Goal: Transaction & Acquisition: Purchase product/service

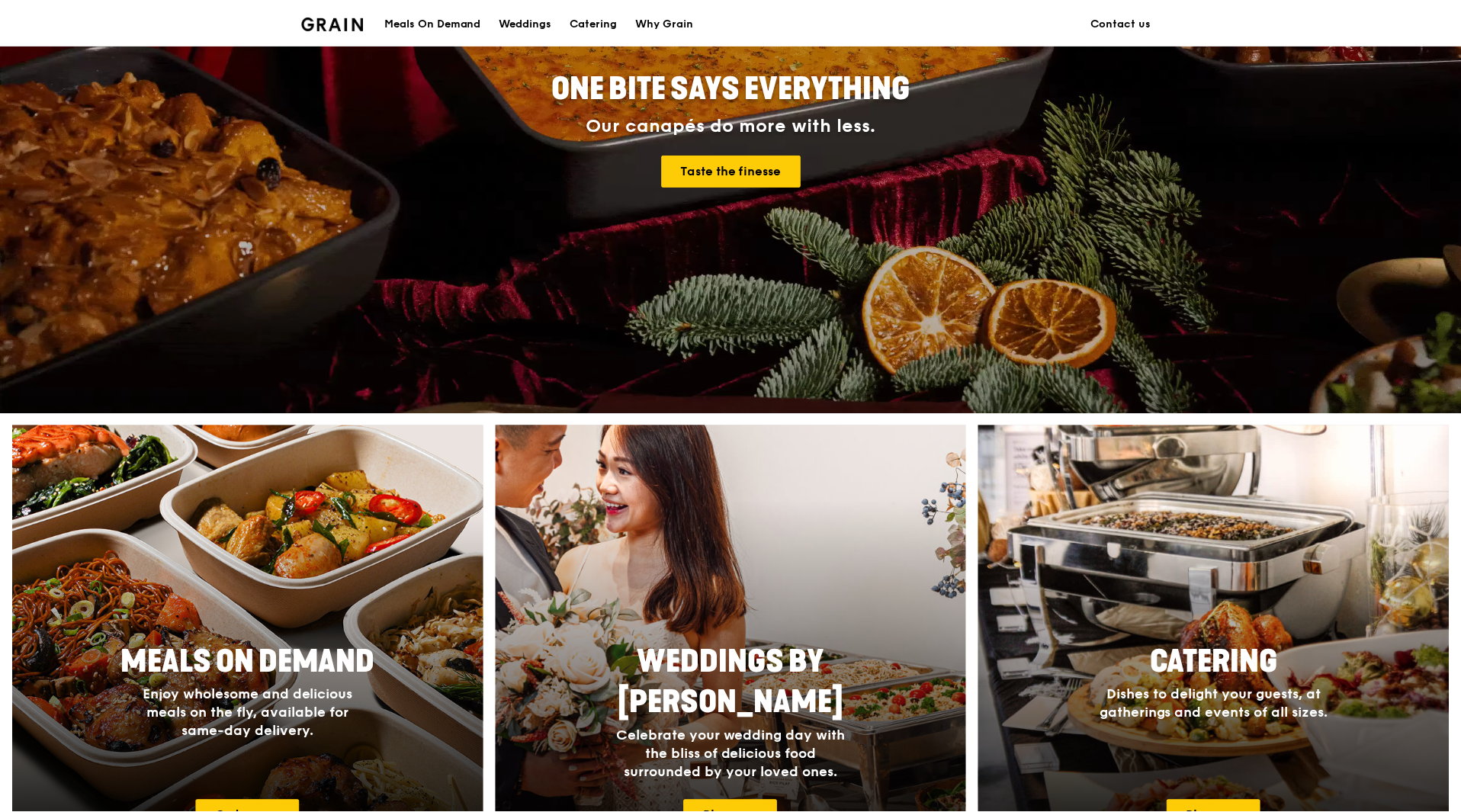
scroll to position [152, 0]
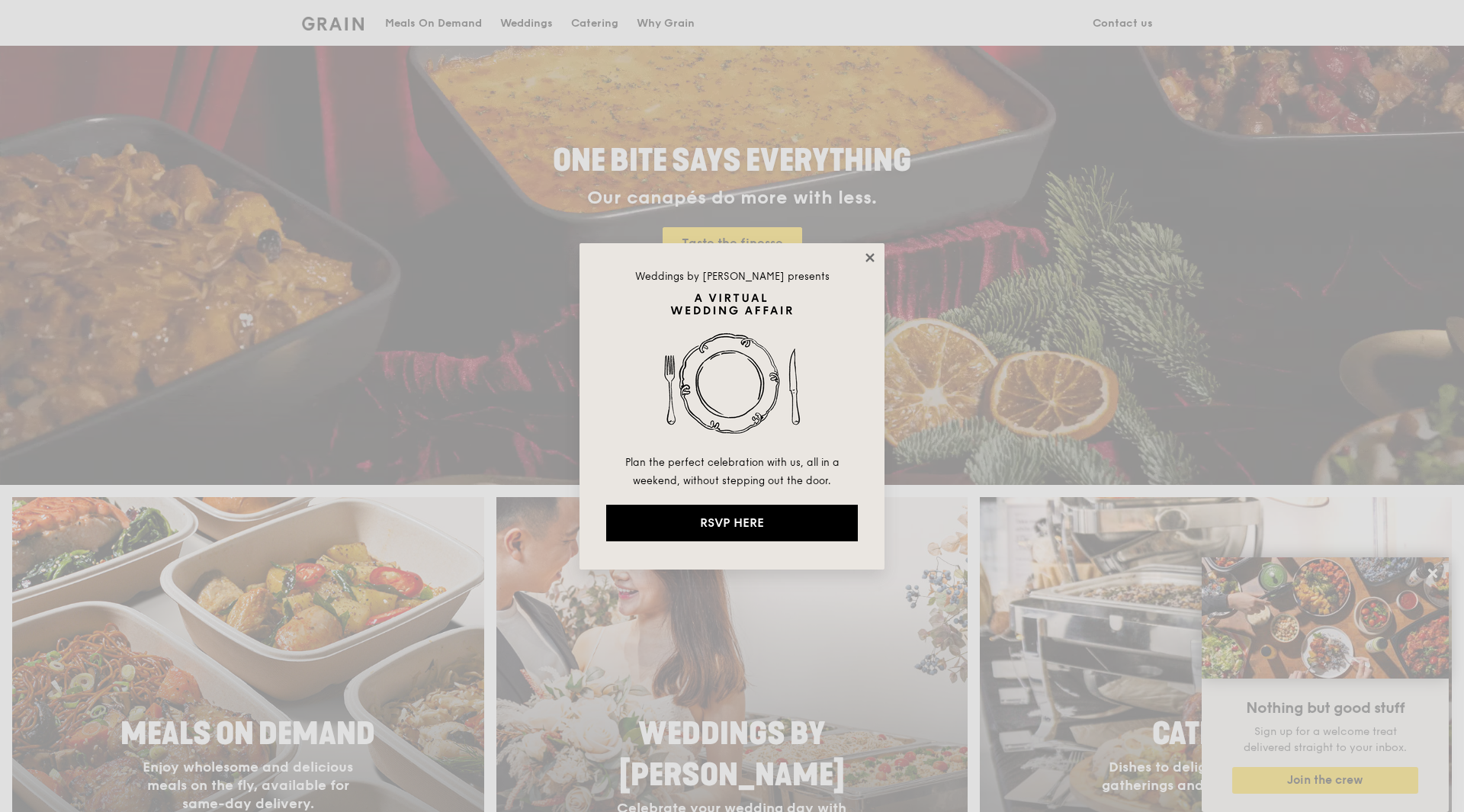
click at [870, 254] on icon at bounding box center [869, 258] width 14 height 14
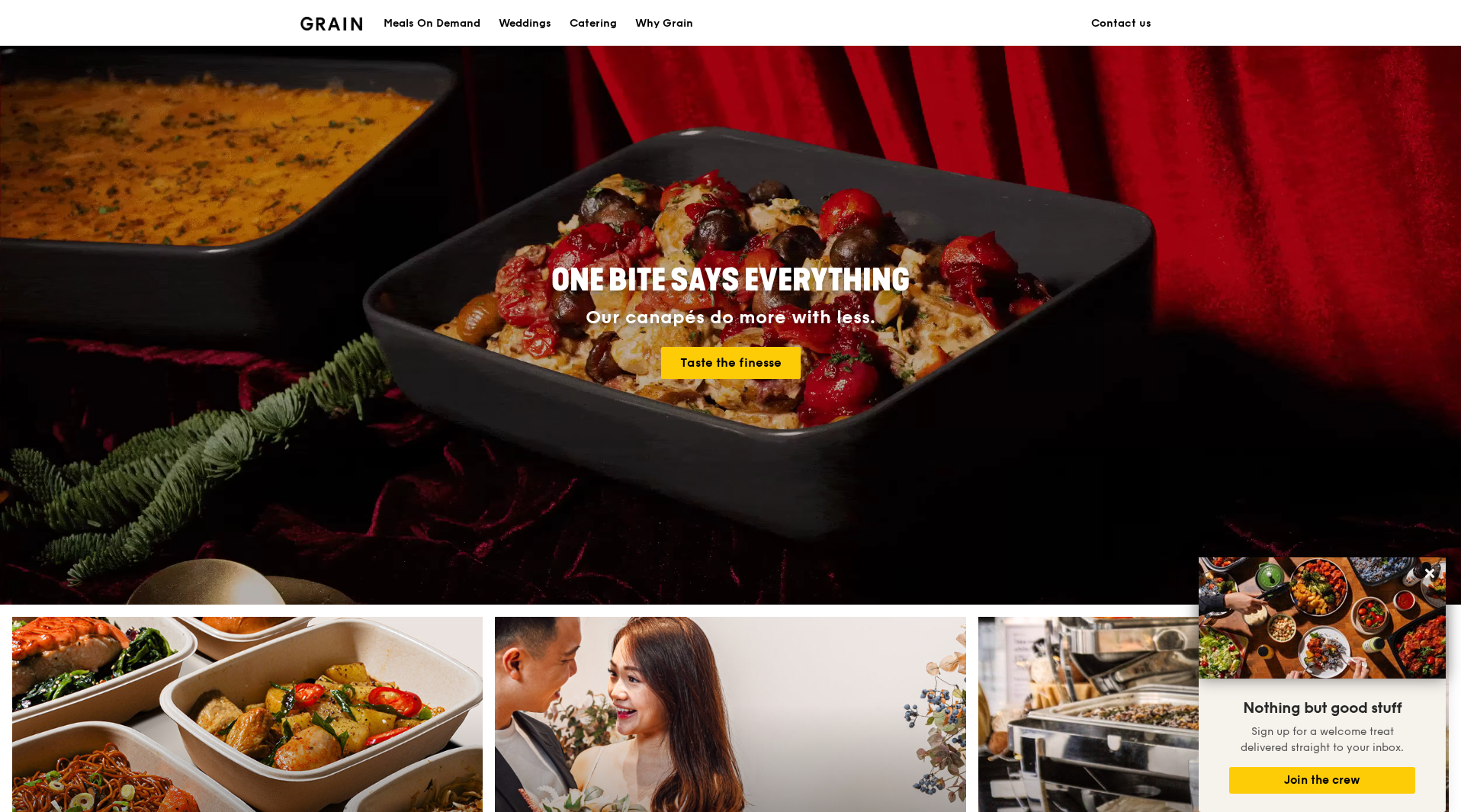
scroll to position [0, 0]
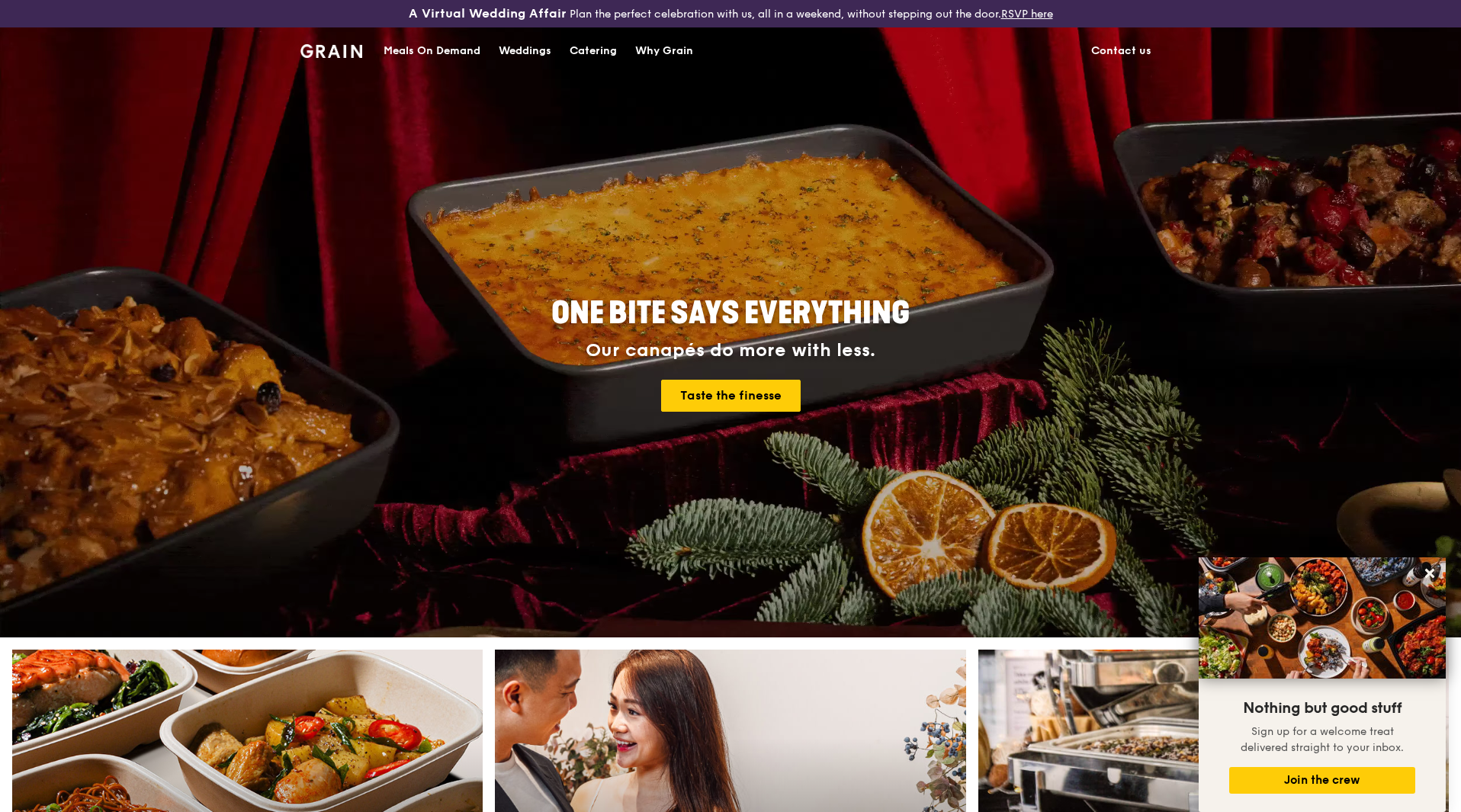
click at [460, 65] on div "Meals On Demand" at bounding box center [432, 51] width 97 height 46
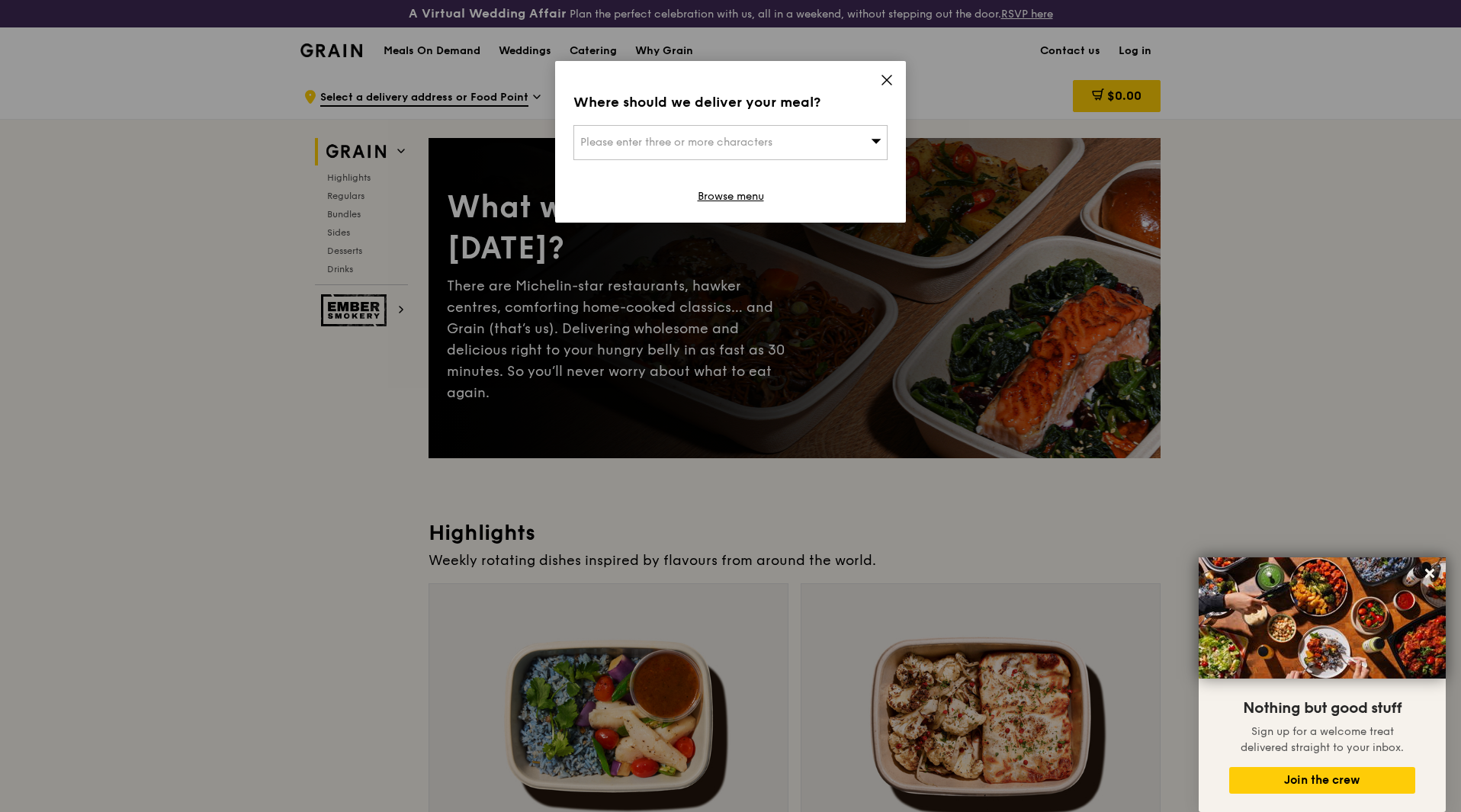
click at [886, 79] on icon at bounding box center [886, 79] width 9 height 9
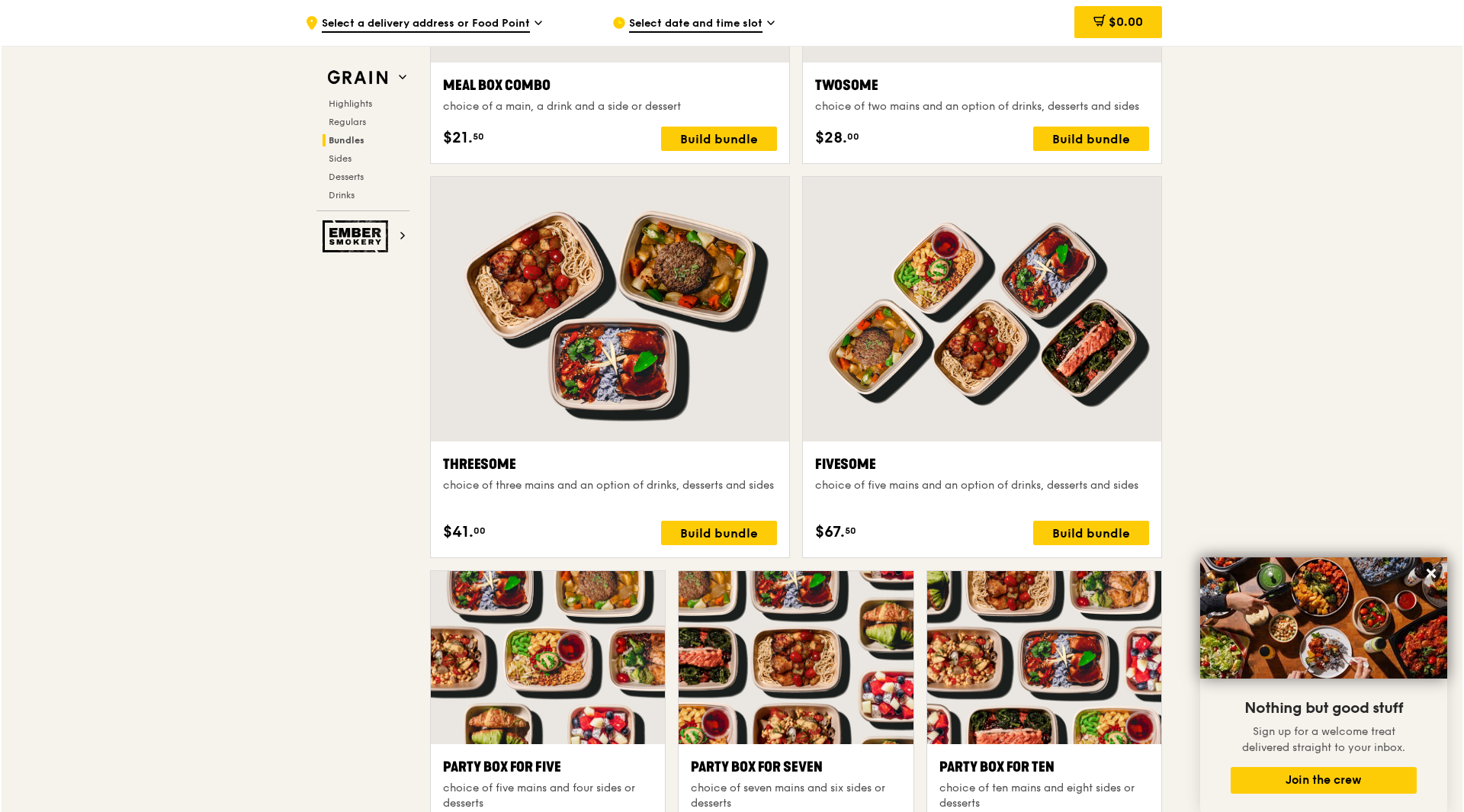
scroll to position [2592, 0]
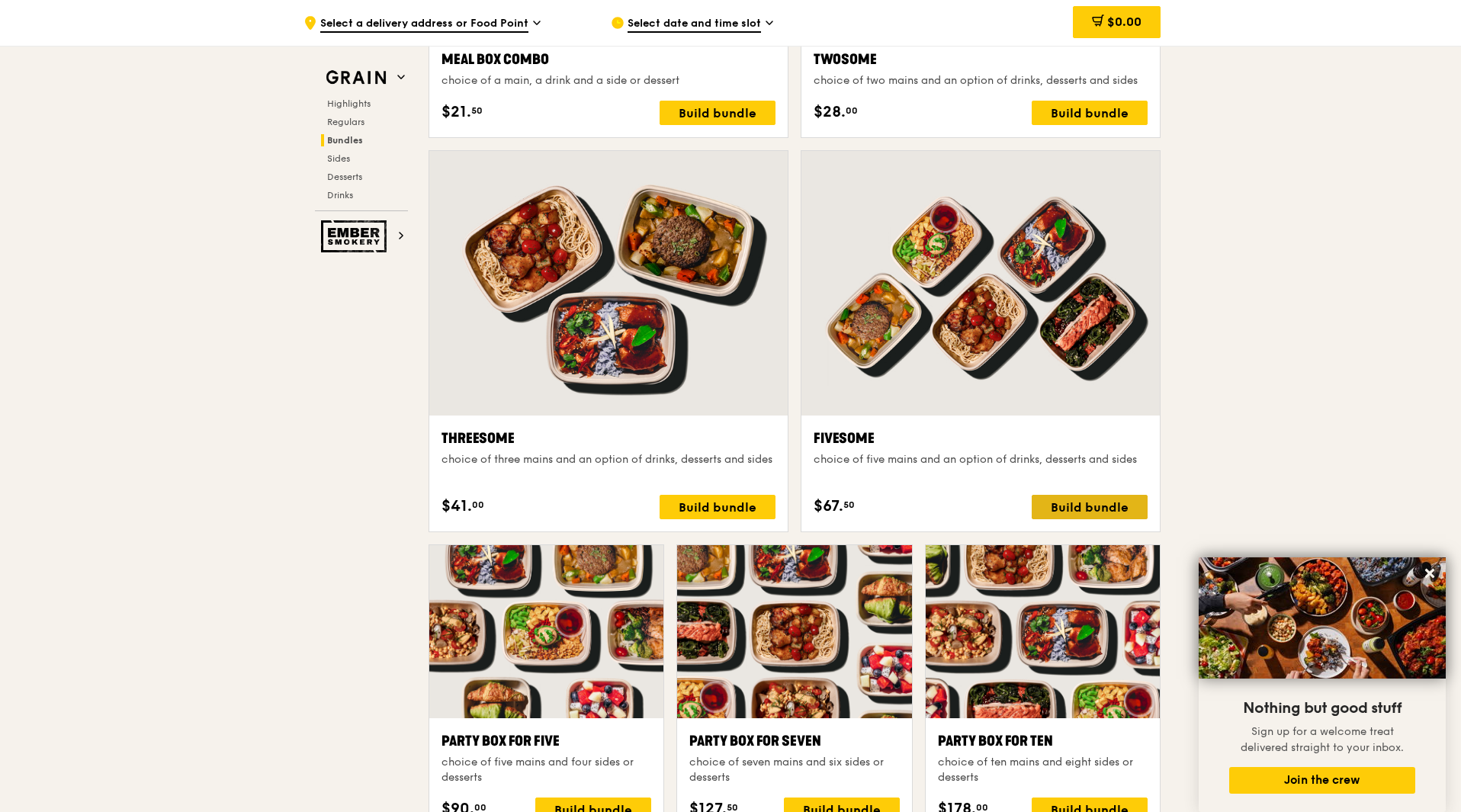
click at [1097, 506] on div "Build bundle" at bounding box center [1089, 507] width 116 height 24
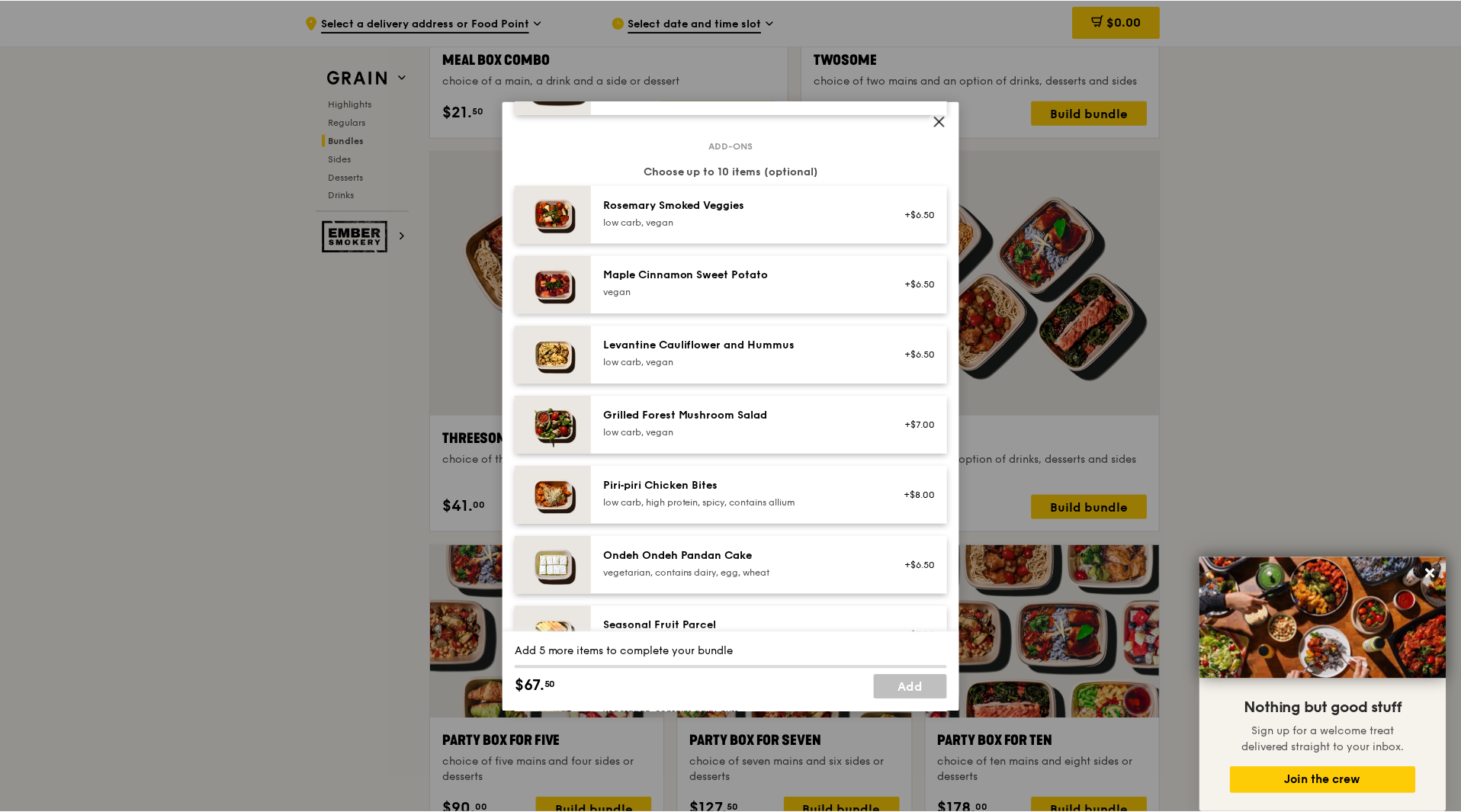
scroll to position [915, 0]
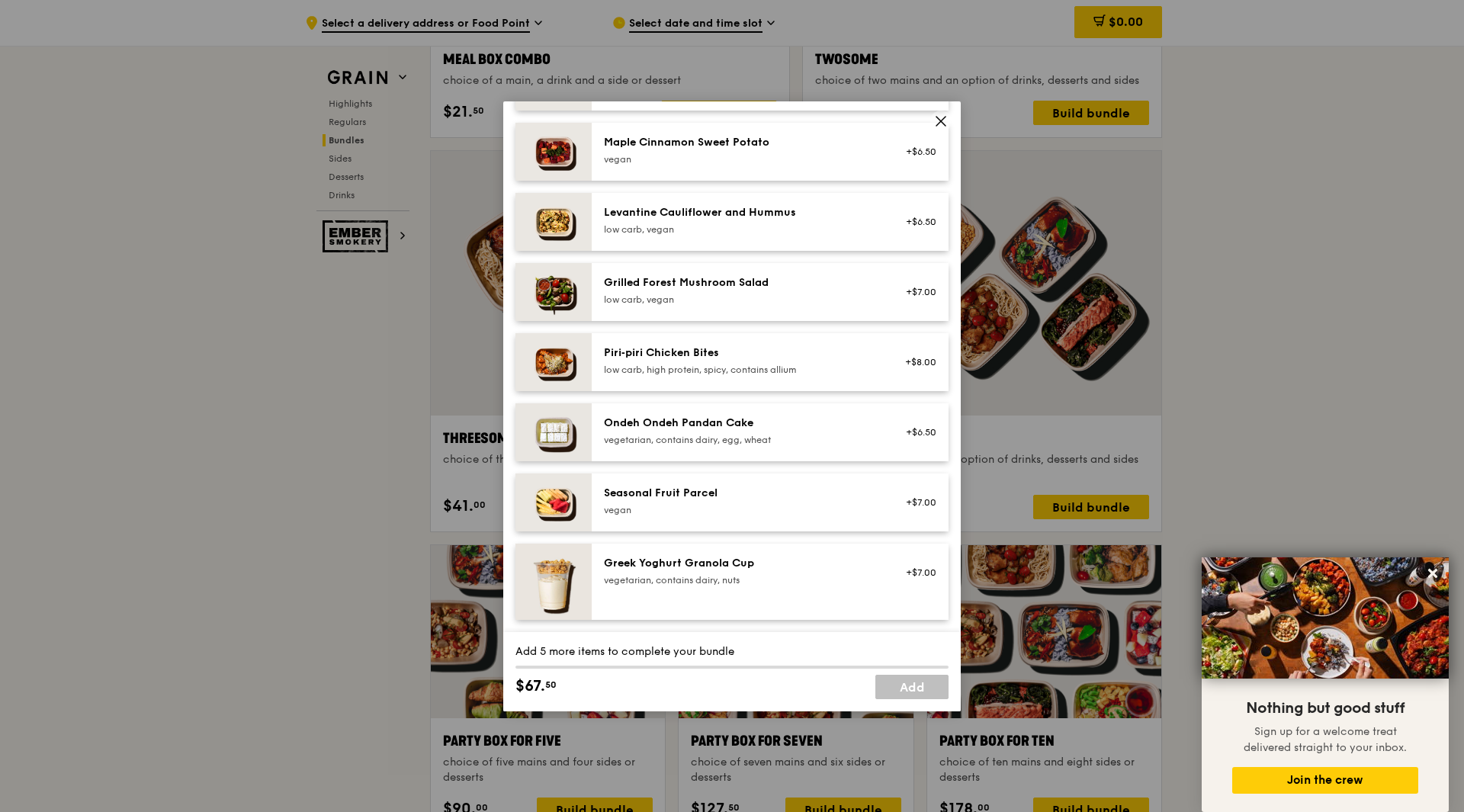
click at [694, 497] on div "Seasonal Fruit Parcel" at bounding box center [740, 493] width 274 height 15
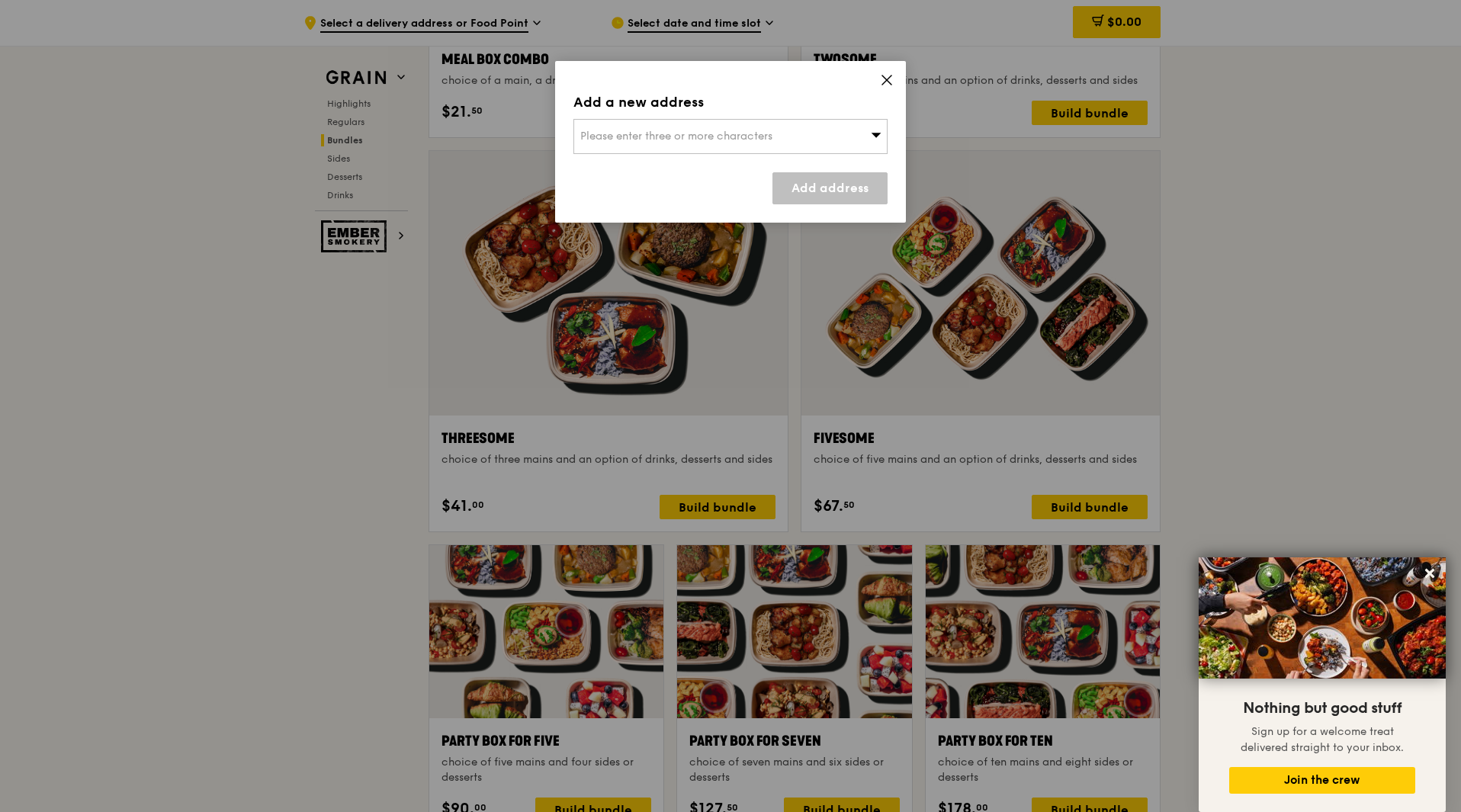
click at [759, 137] on span "Please enter three or more characters" at bounding box center [676, 136] width 192 height 13
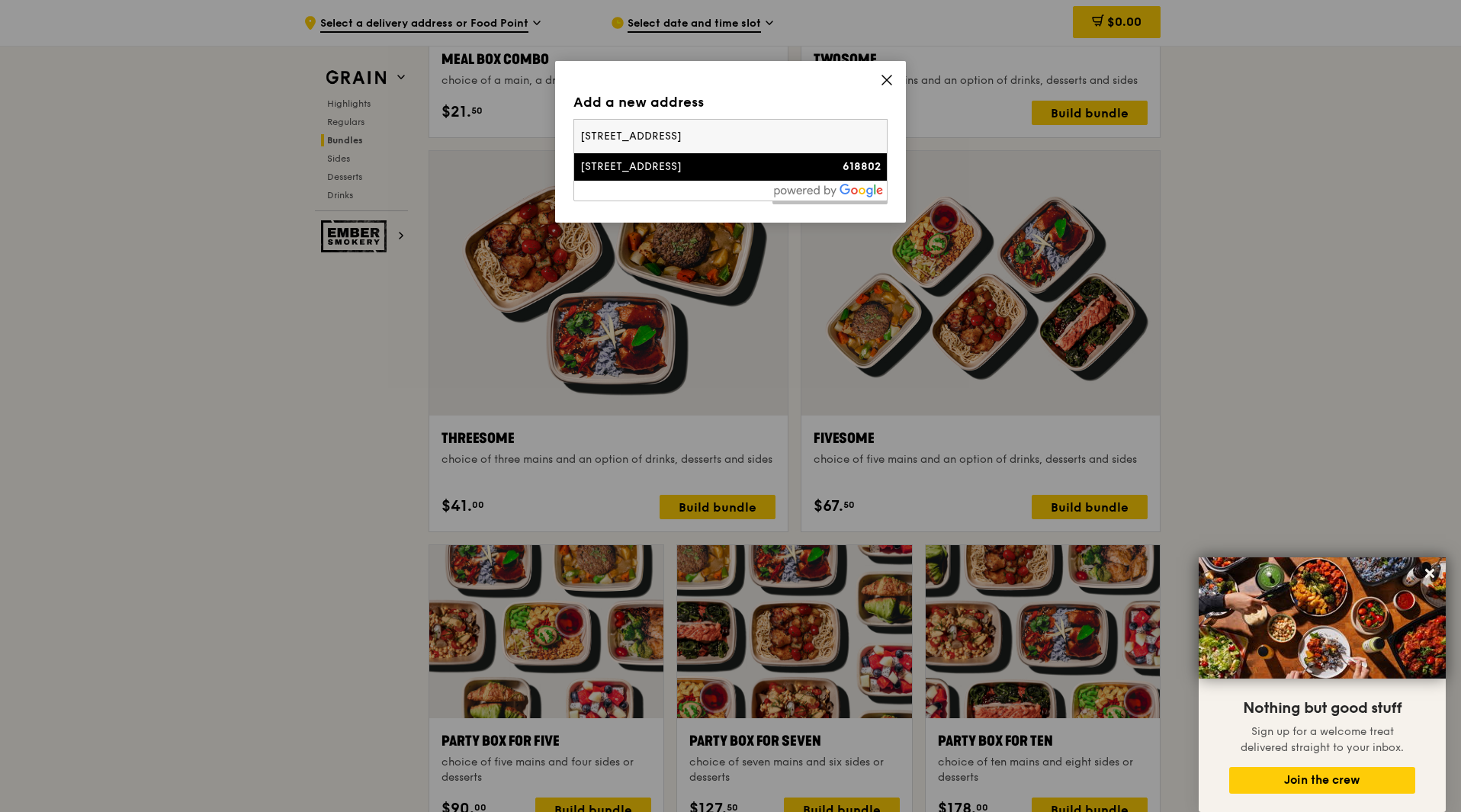
type input "[STREET_ADDRESS]"
click at [613, 170] on div "[STREET_ADDRESS]" at bounding box center [693, 167] width 226 height 15
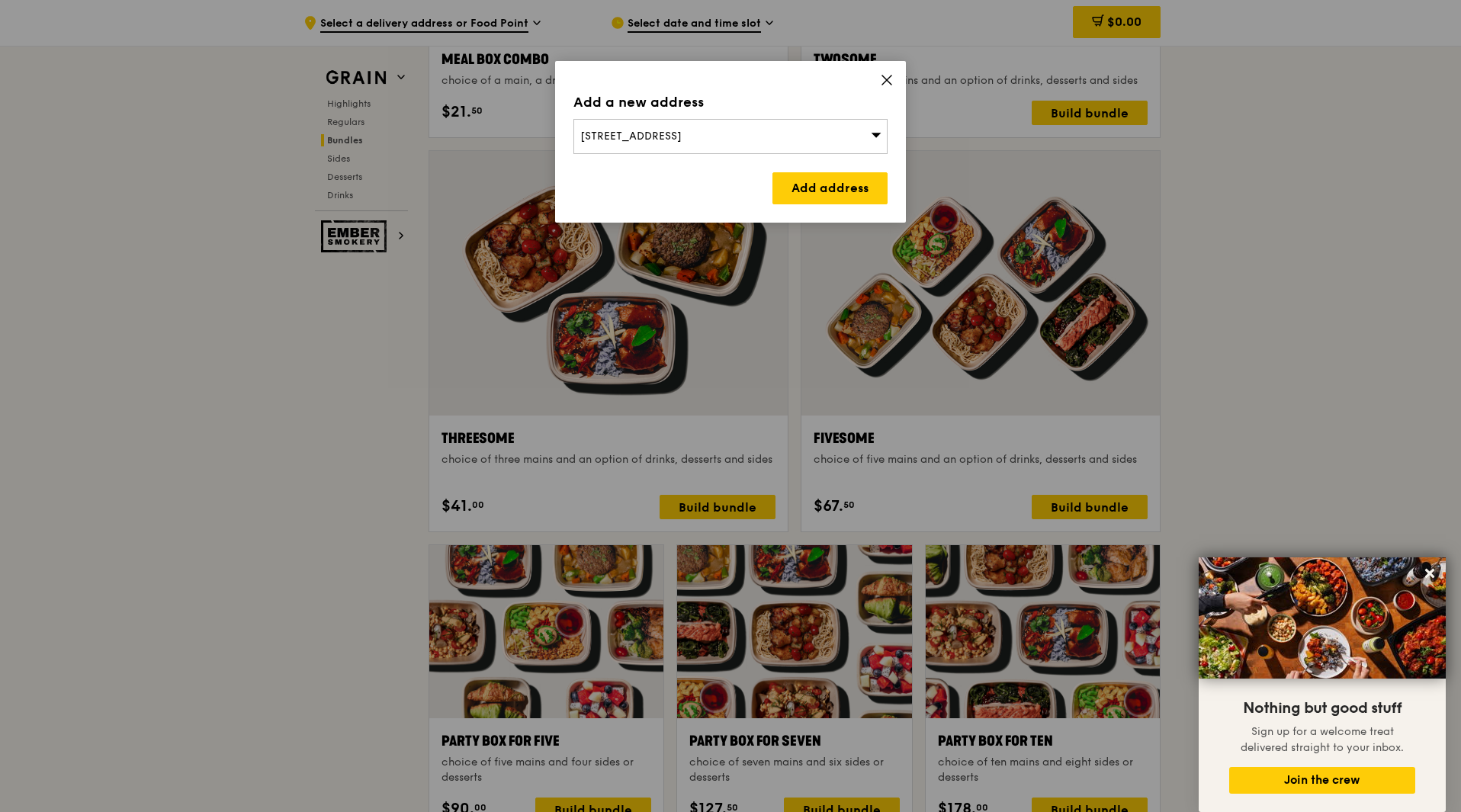
click at [892, 75] on icon at bounding box center [886, 79] width 9 height 9
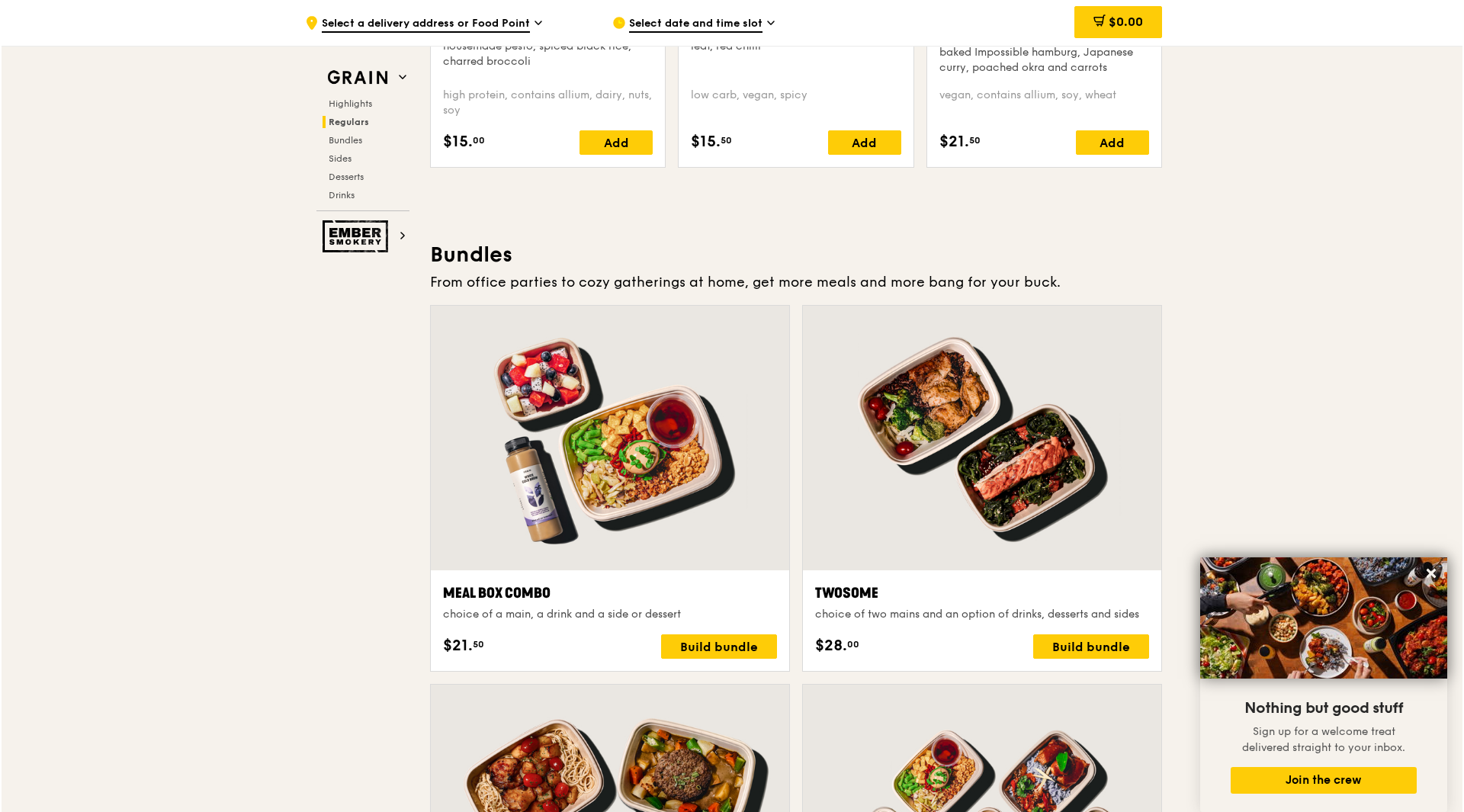
scroll to position [2363, 0]
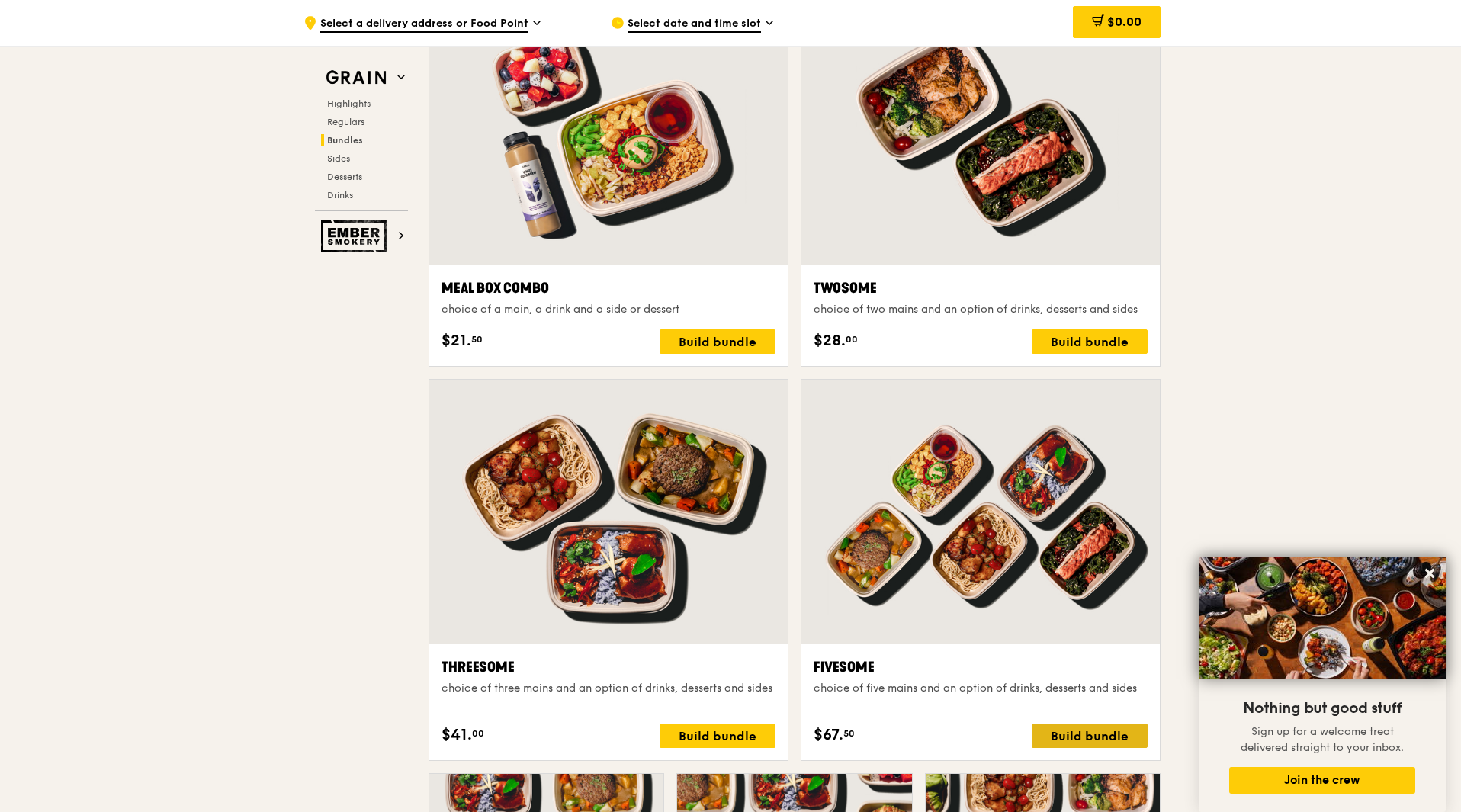
click at [1106, 729] on div "Build bundle" at bounding box center [1089, 736] width 116 height 24
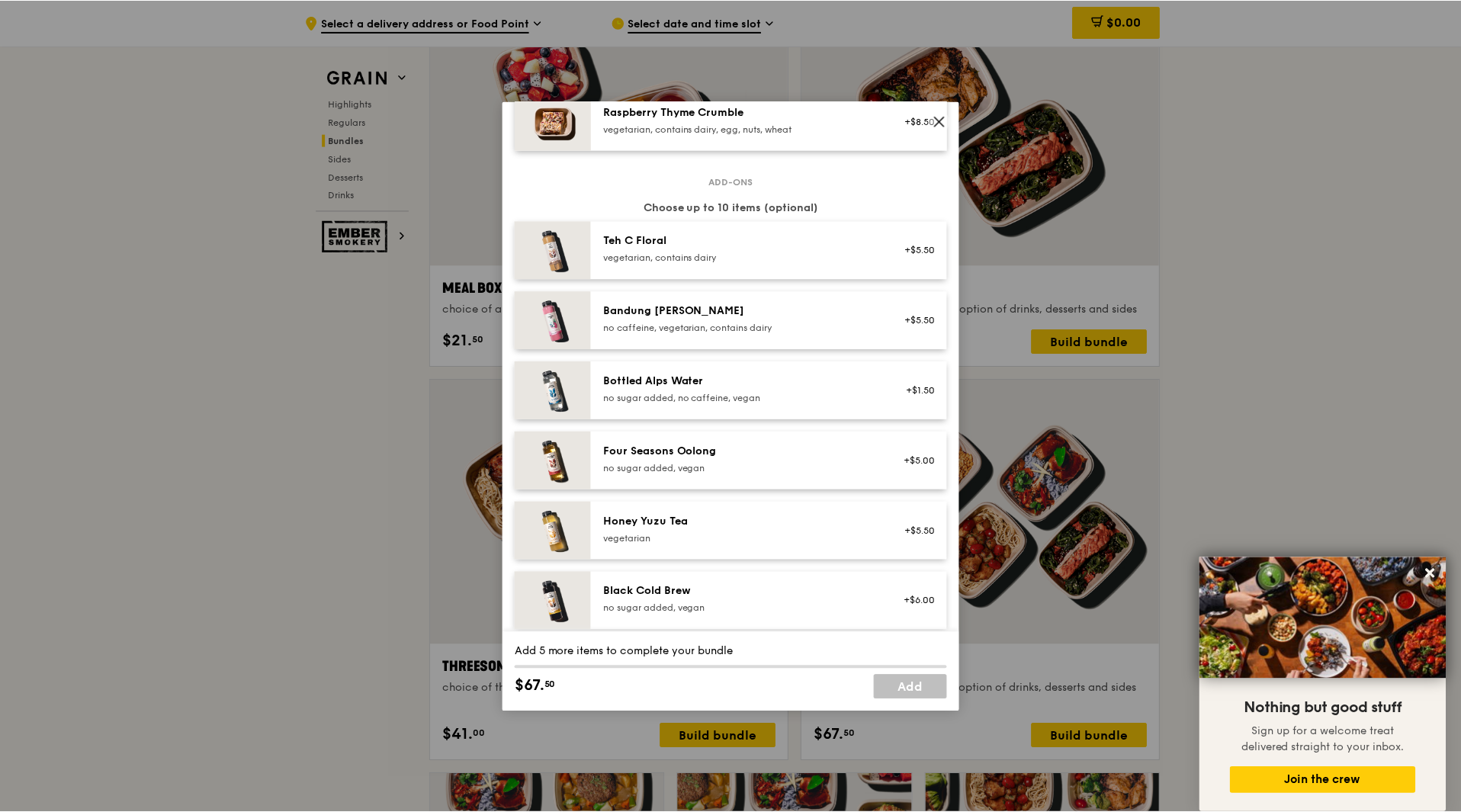
scroll to position [991, 0]
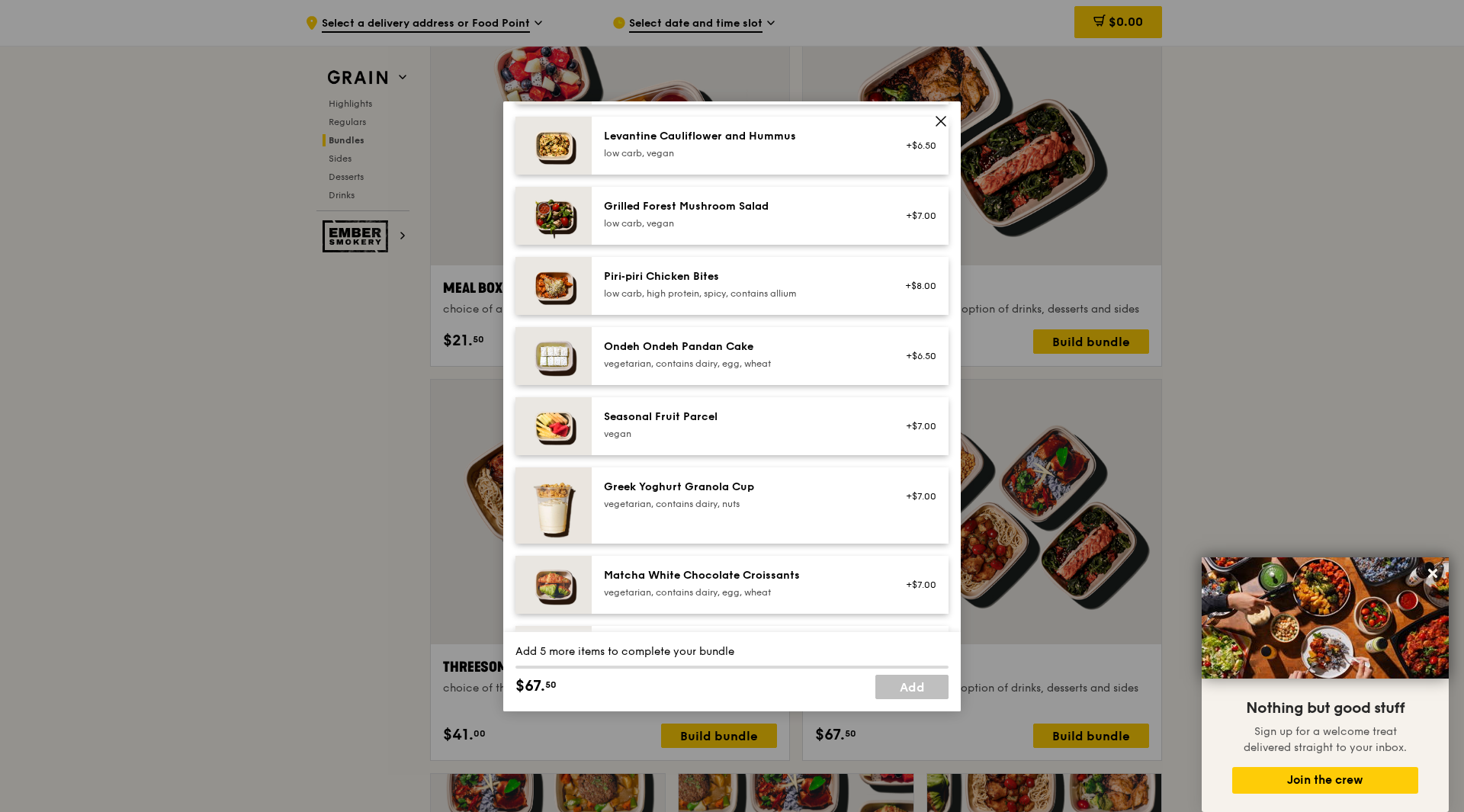
click at [922, 432] on div "+$7.00" at bounding box center [916, 425] width 40 height 12
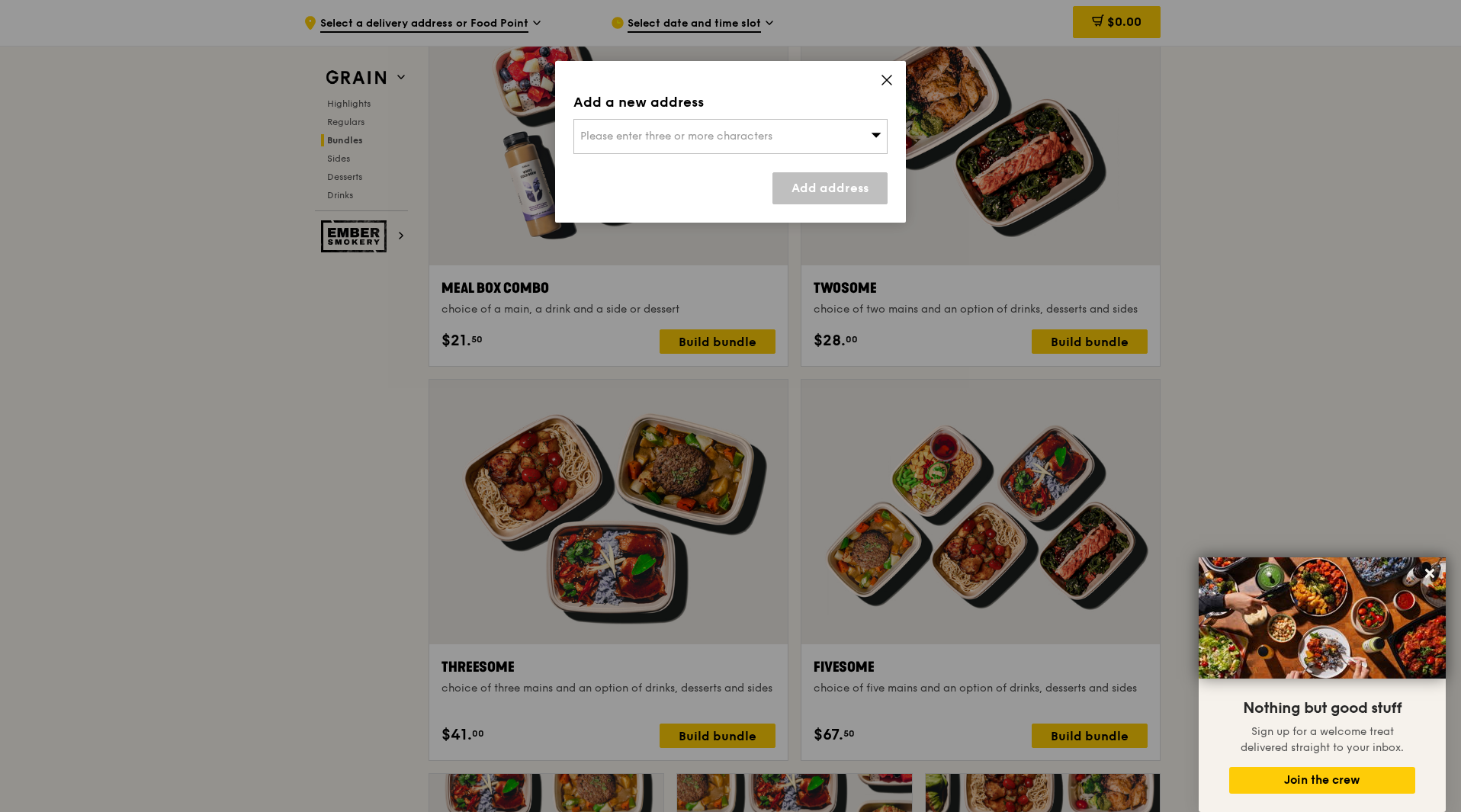
click at [893, 79] on div "Add a new address Please enter three or more characters Add address" at bounding box center [730, 141] width 351 height 161
click at [892, 82] on icon at bounding box center [886, 79] width 14 height 14
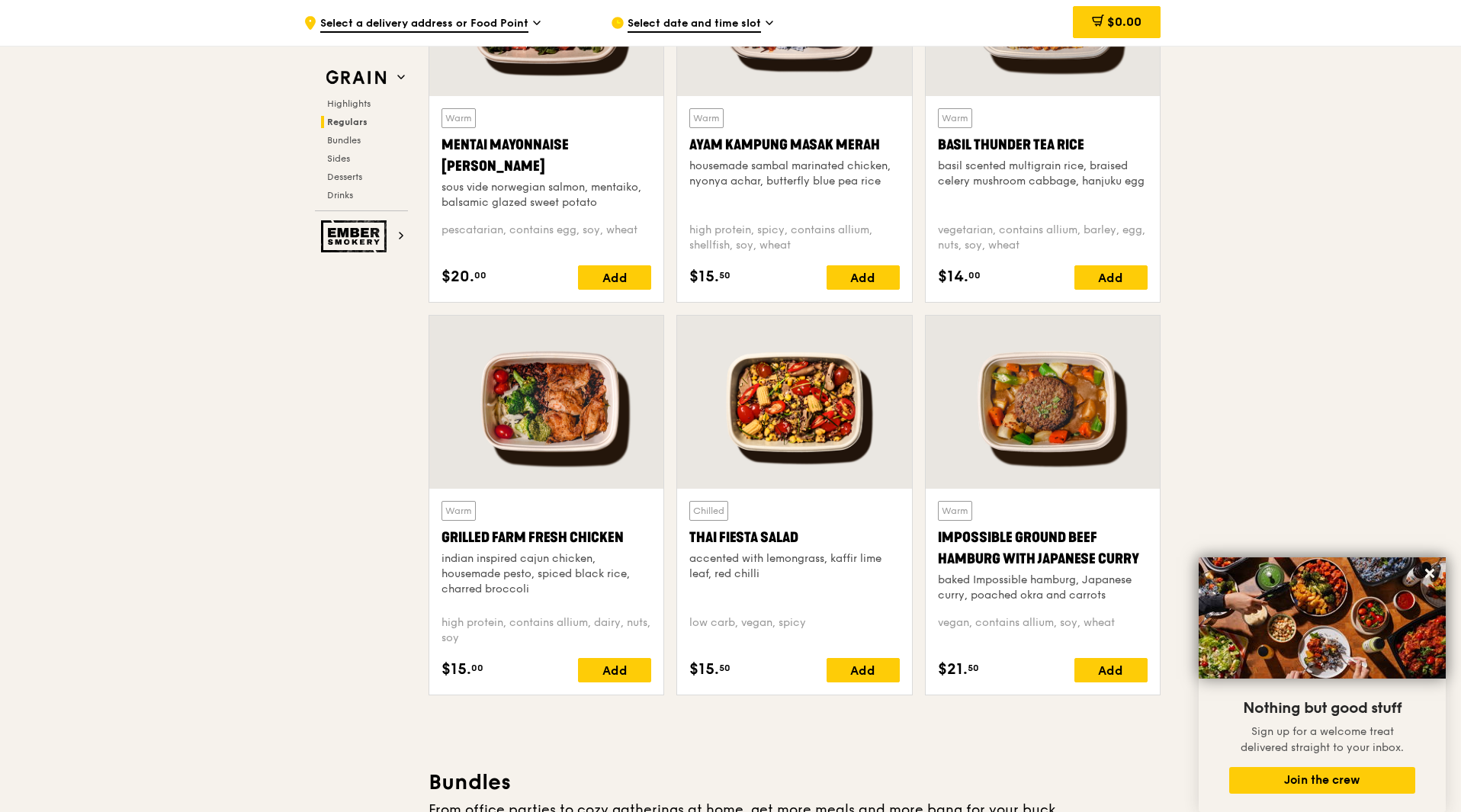
scroll to position [1372, 0]
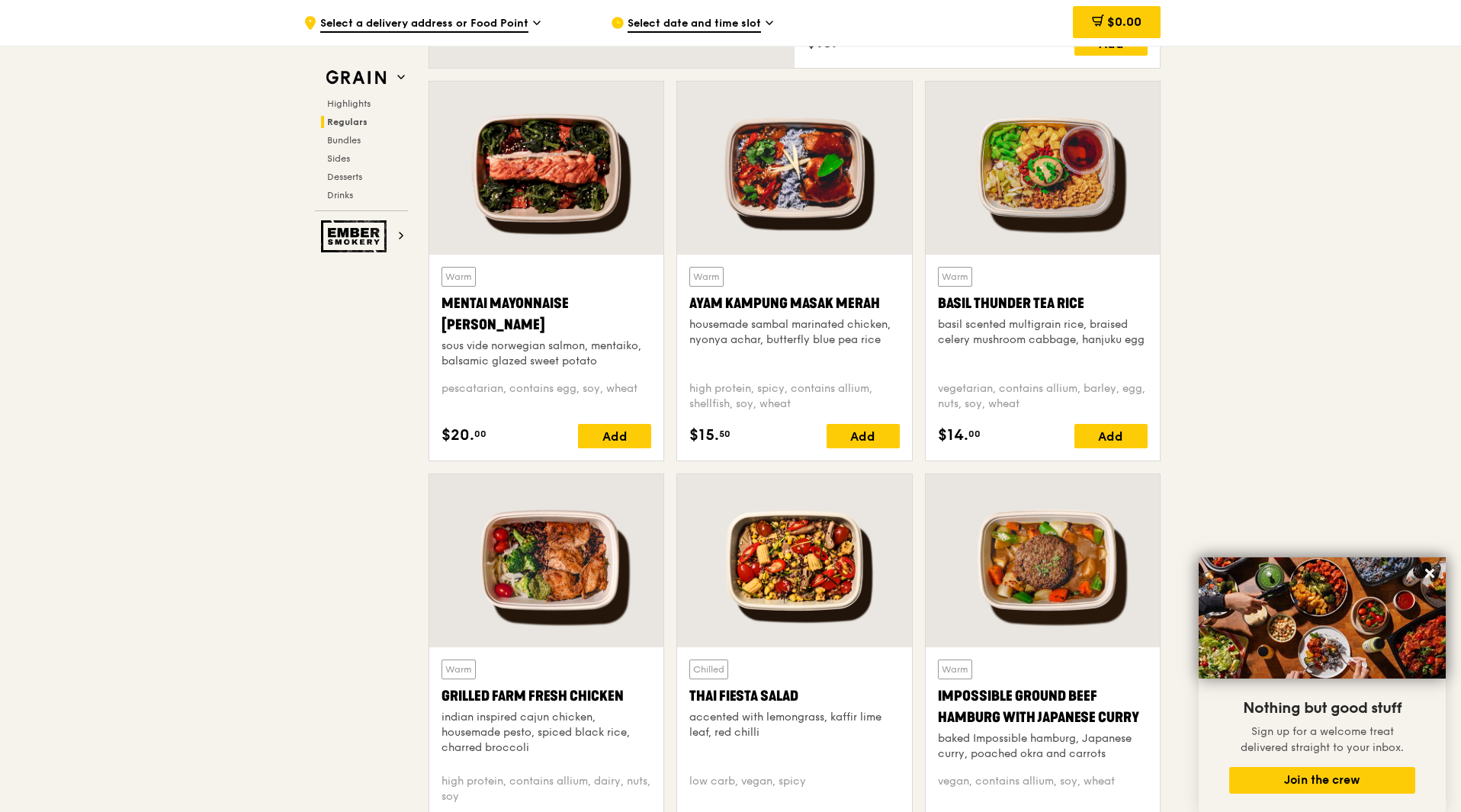
click at [691, 18] on span "Select date and time slot" at bounding box center [694, 24] width 133 height 17
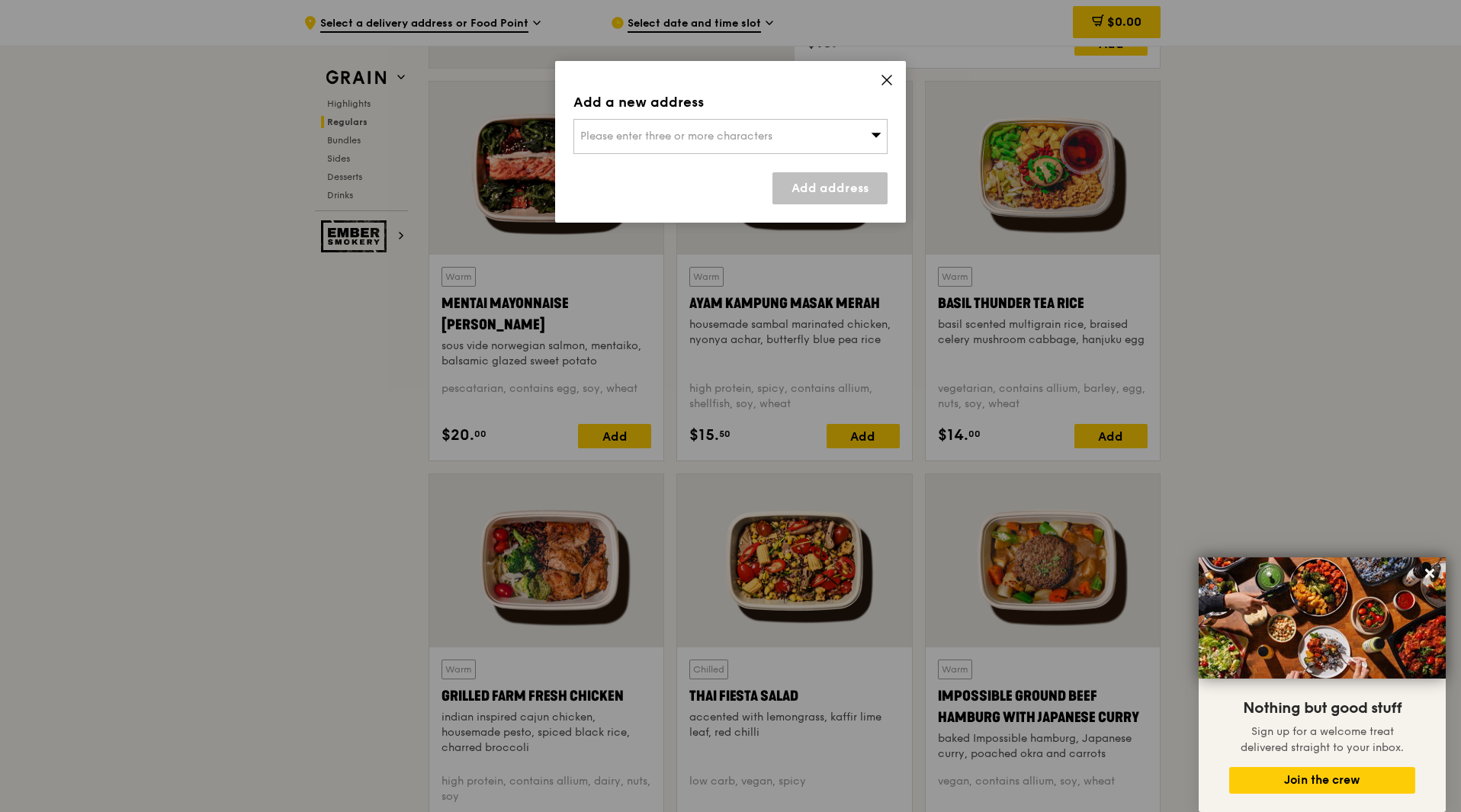
click at [698, 129] on div "Please enter three or more characters" at bounding box center [730, 136] width 314 height 35
click at [890, 79] on icon at bounding box center [886, 79] width 14 height 14
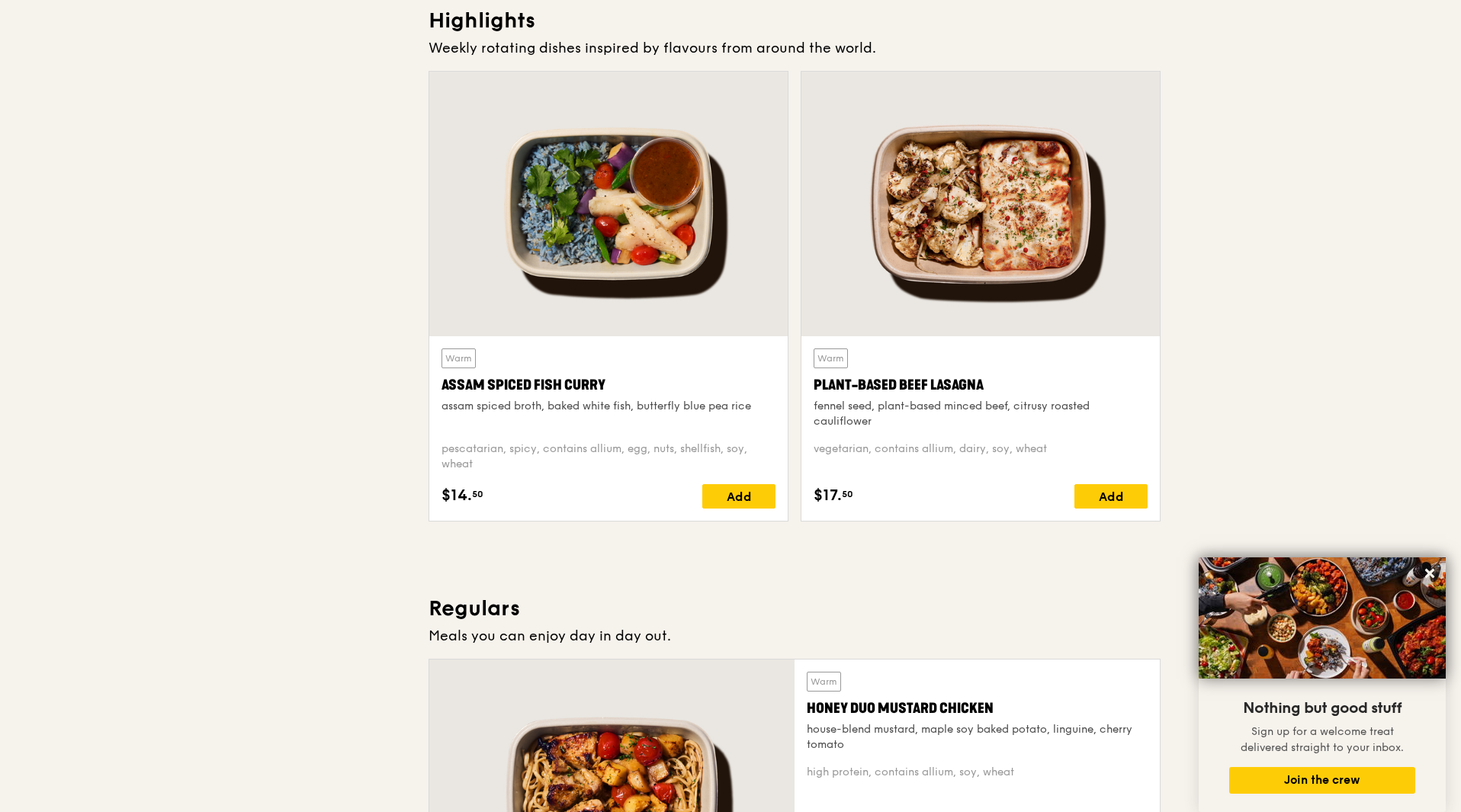
scroll to position [0, 0]
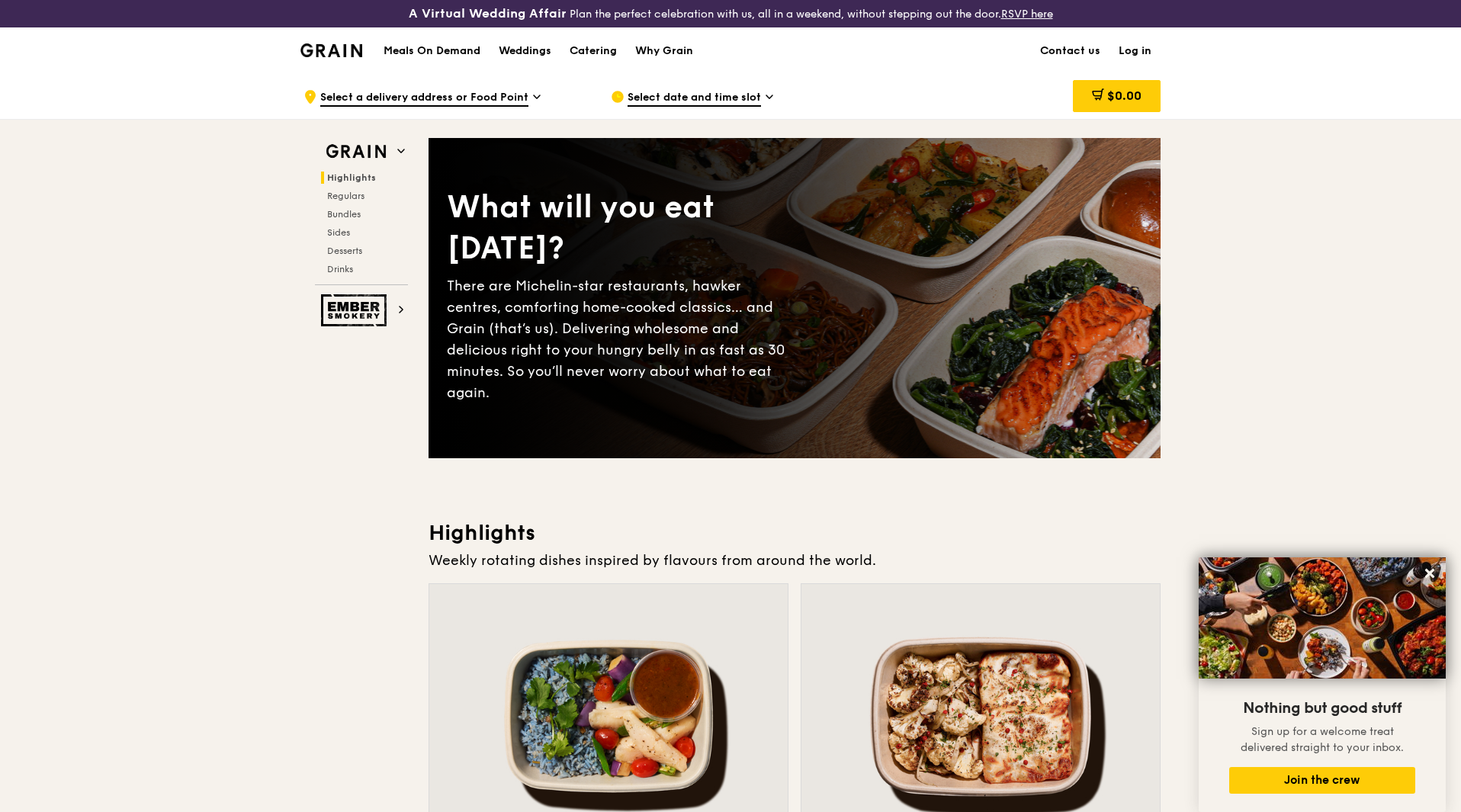
click at [732, 94] on span "Select date and time slot" at bounding box center [694, 98] width 133 height 17
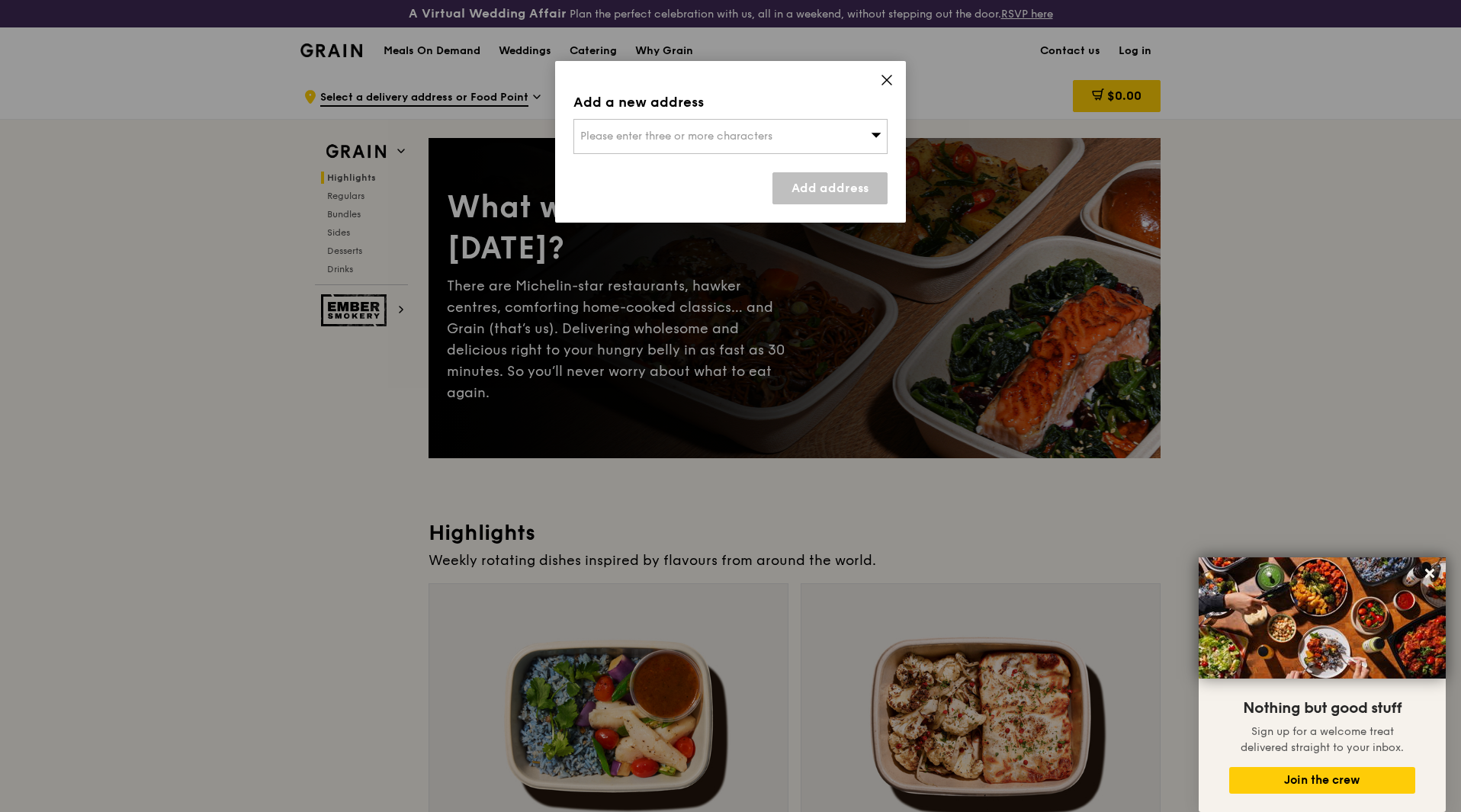
click at [735, 140] on span "Please enter three or more characters" at bounding box center [676, 136] width 192 height 13
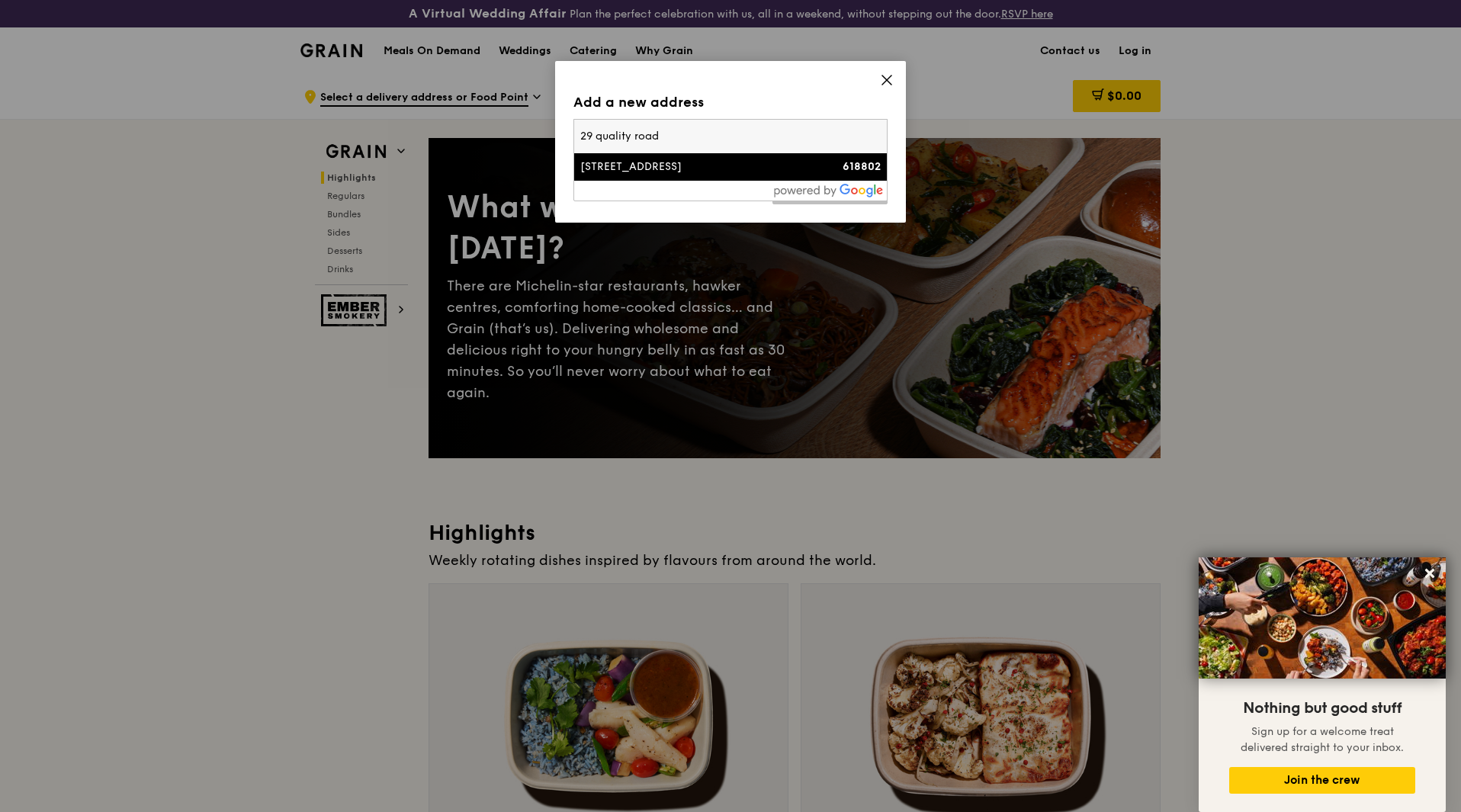
type input "29 quality road"
click at [667, 165] on div "[STREET_ADDRESS]" at bounding box center [693, 167] width 226 height 15
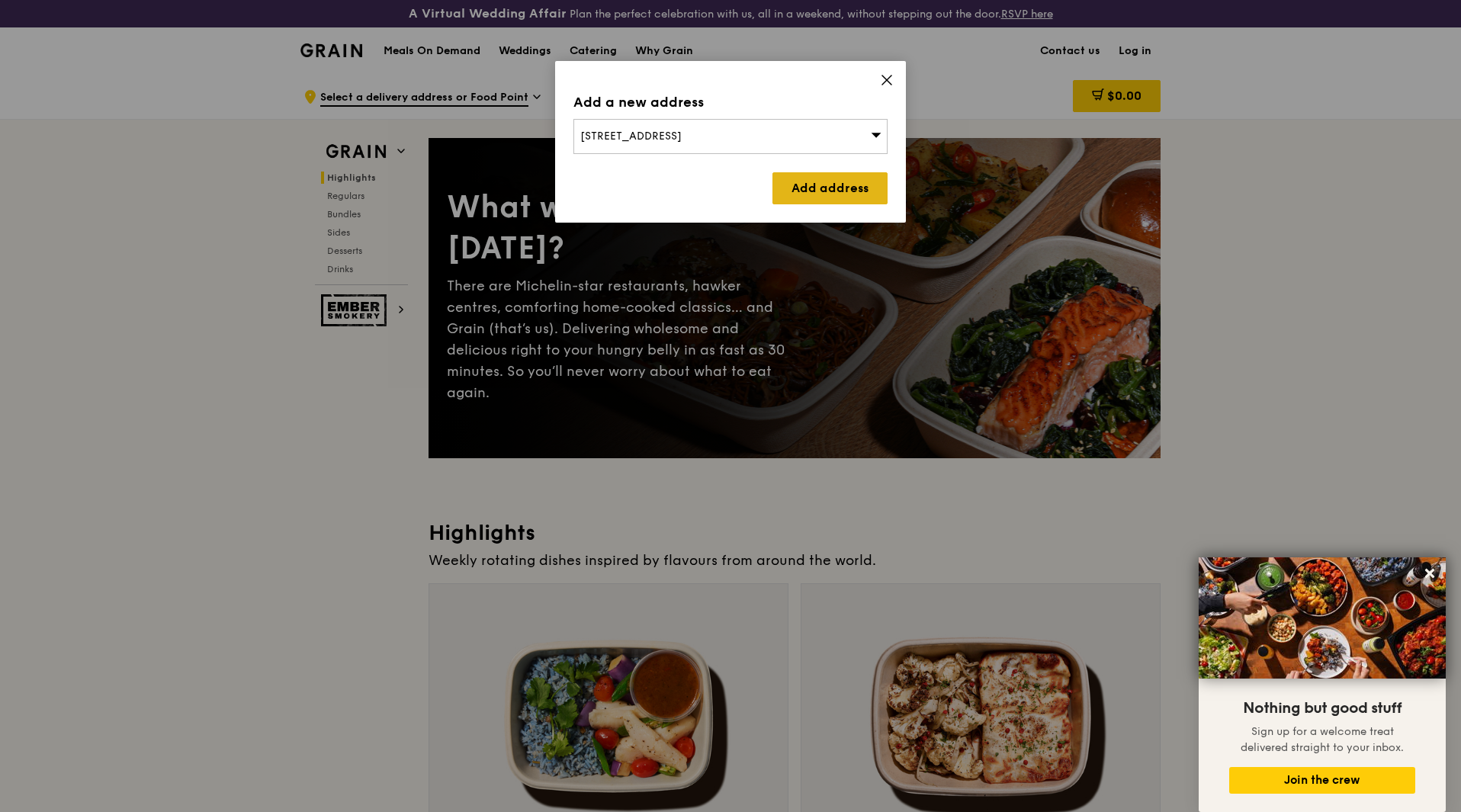
click at [832, 186] on link "Add address" at bounding box center [829, 189] width 115 height 32
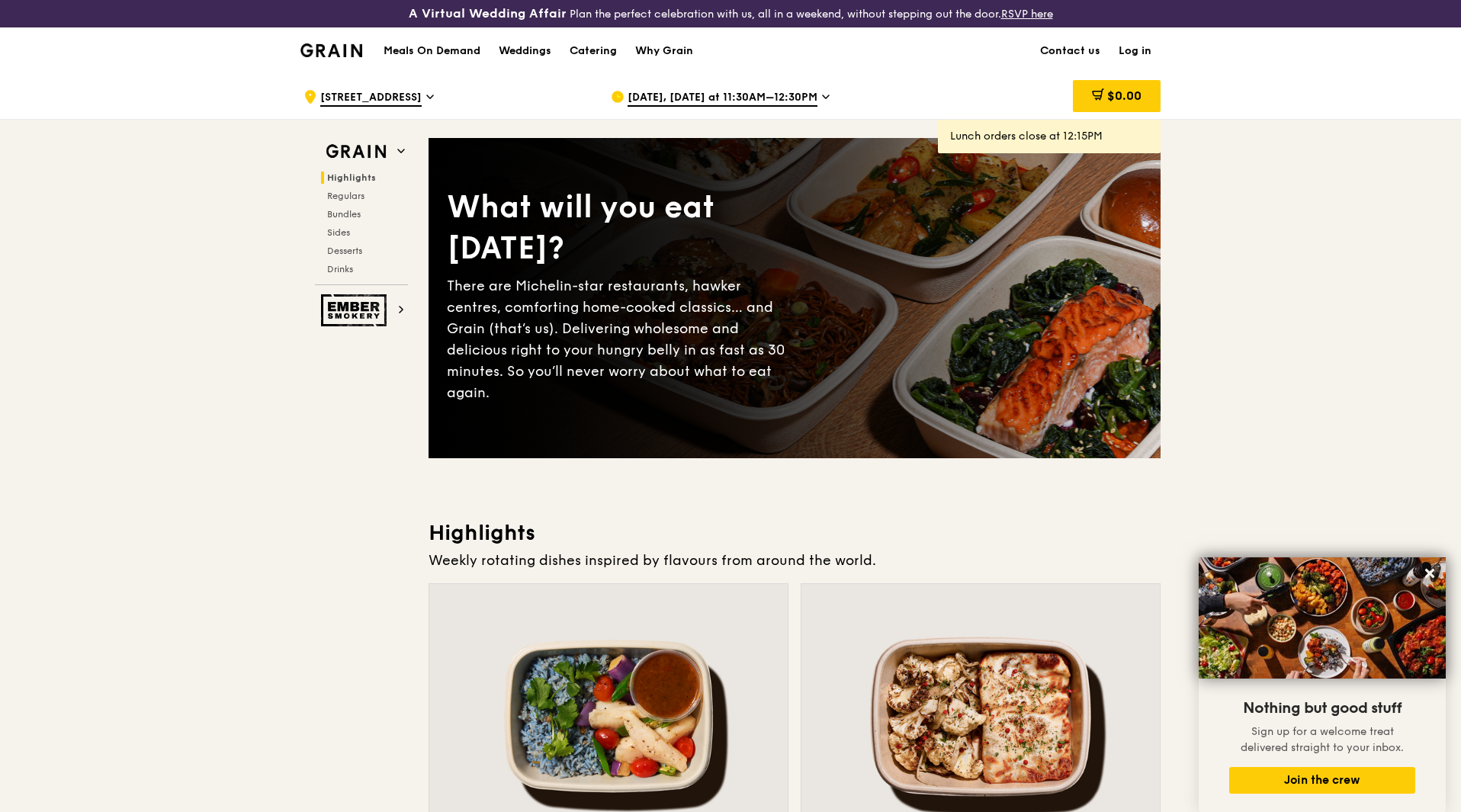
click at [359, 97] on span "[STREET_ADDRESS]" at bounding box center [371, 98] width 101 height 17
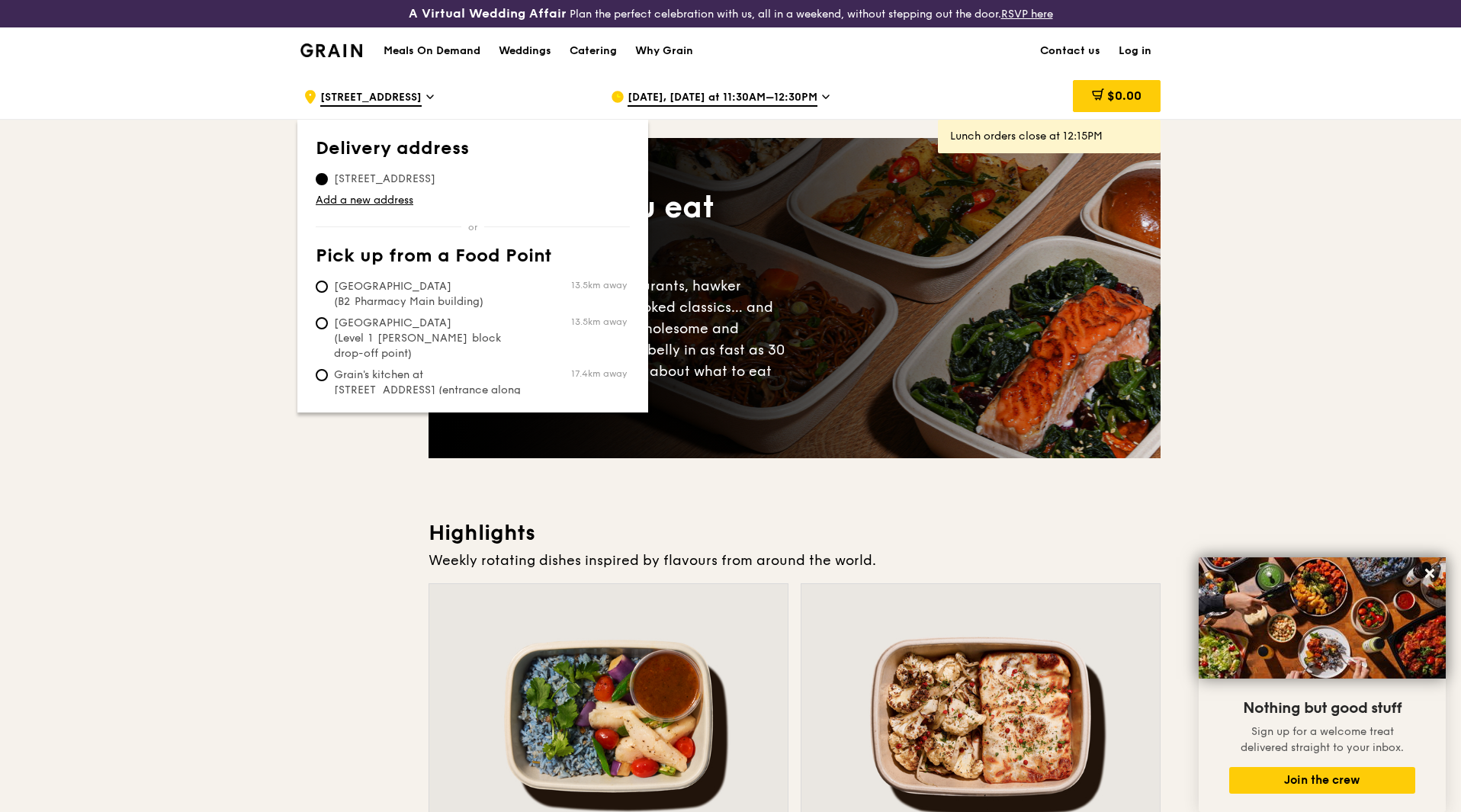
click at [359, 97] on span "[STREET_ADDRESS]" at bounding box center [371, 98] width 101 height 17
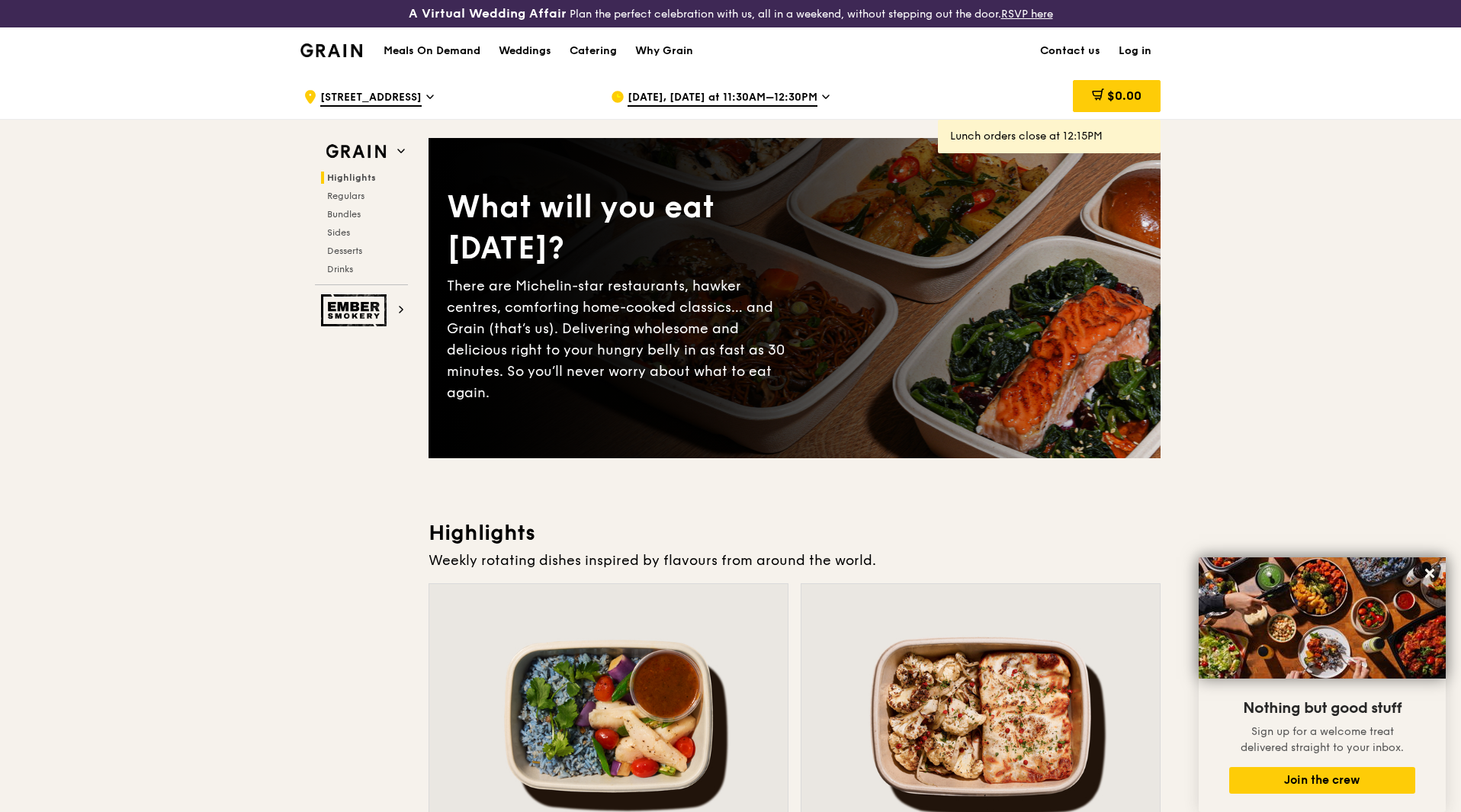
click at [698, 95] on span "[DATE], [DATE] at 11:30AM–12:30PM" at bounding box center [722, 98] width 190 height 17
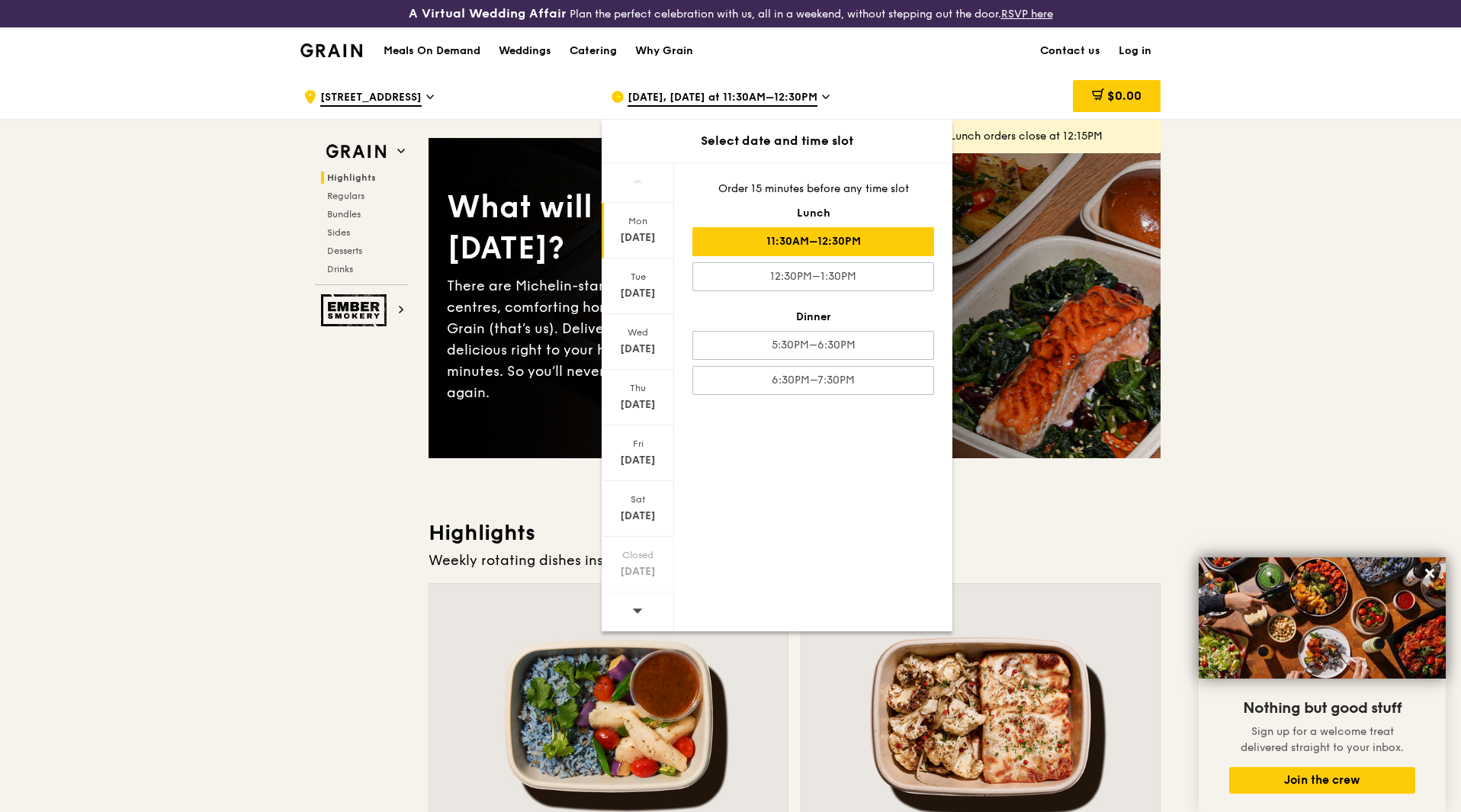
click at [747, 237] on div "11:30AM–12:30PM" at bounding box center [813, 242] width 242 height 29
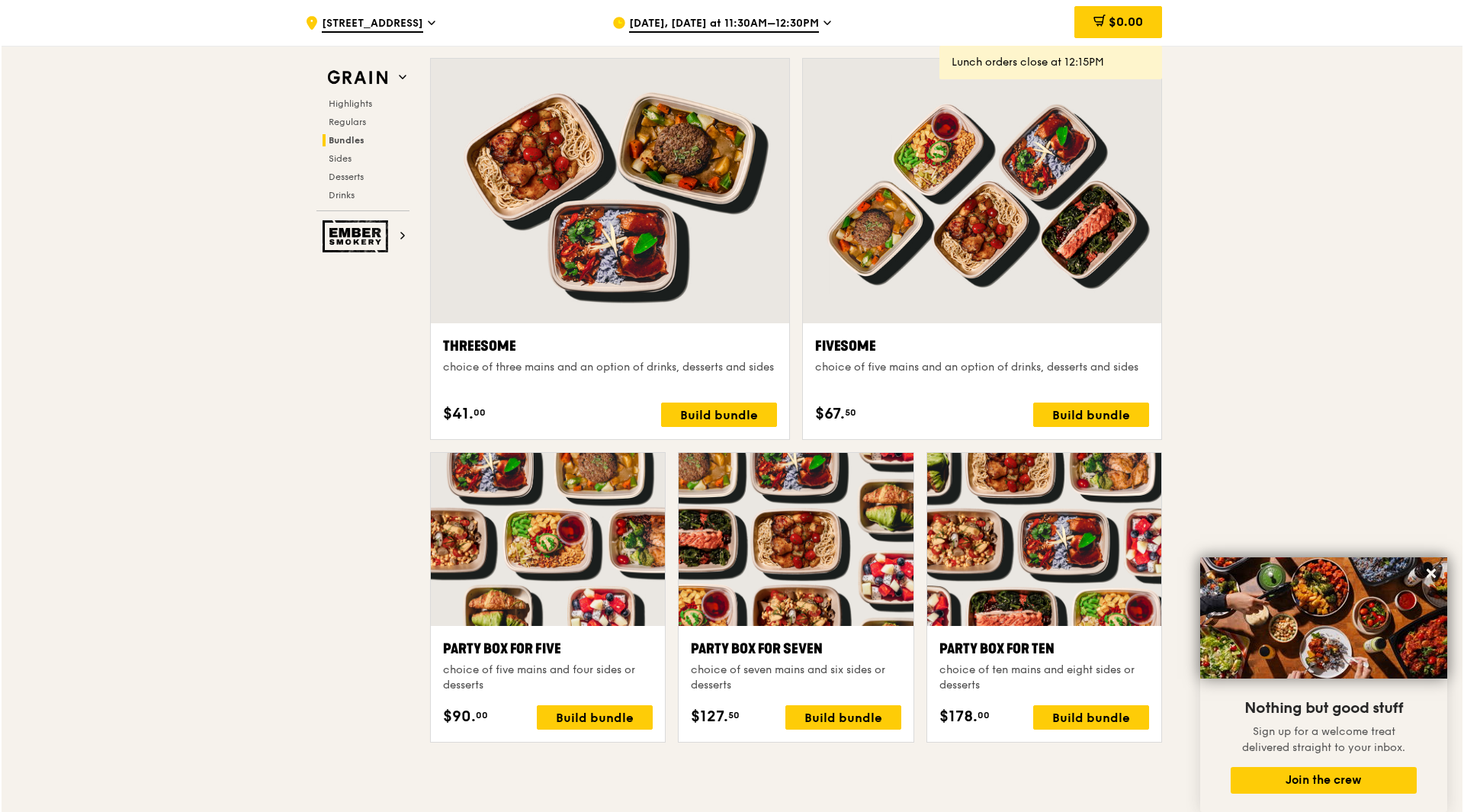
scroll to position [2592, 0]
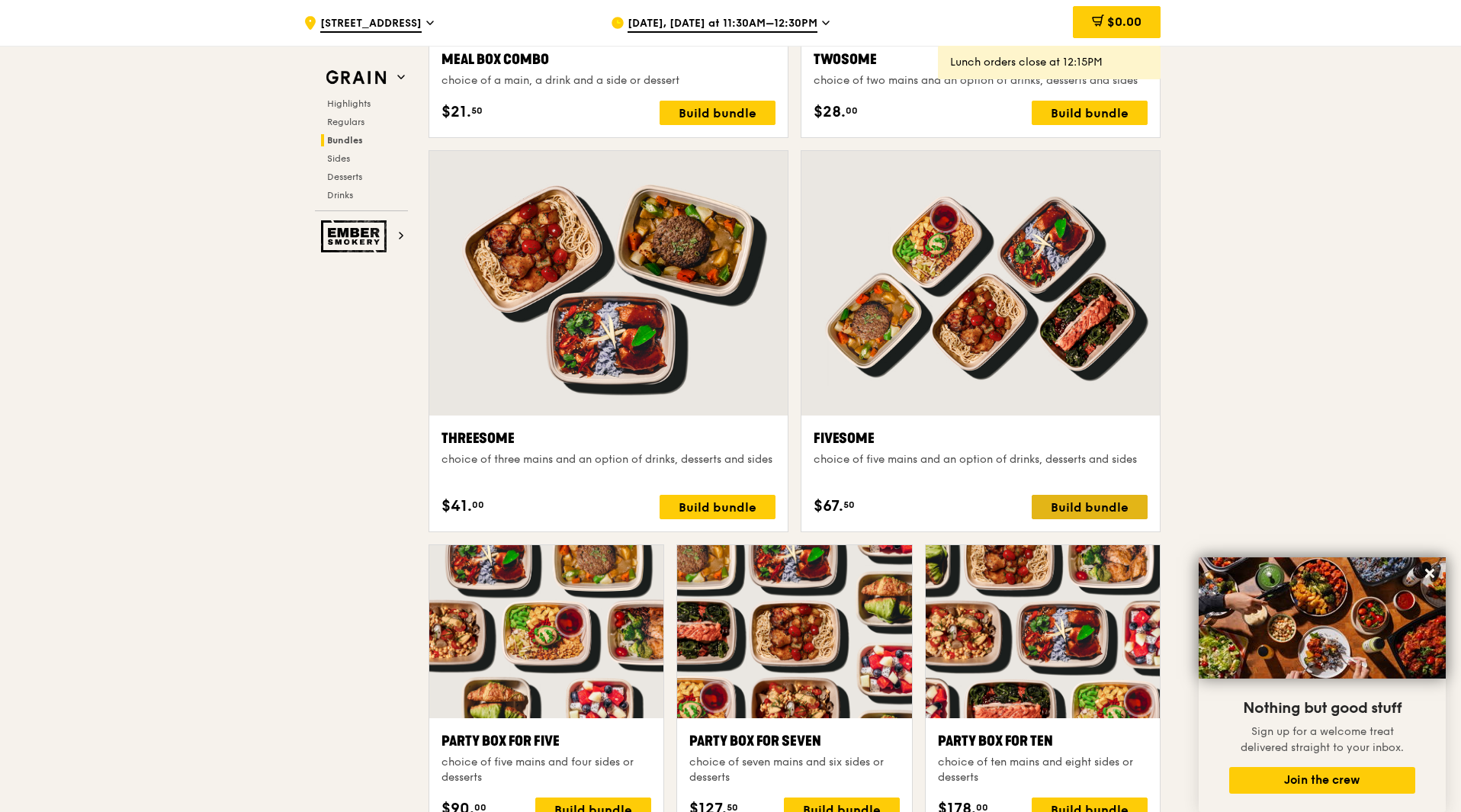
click at [1120, 507] on div "Build bundle" at bounding box center [1089, 507] width 116 height 24
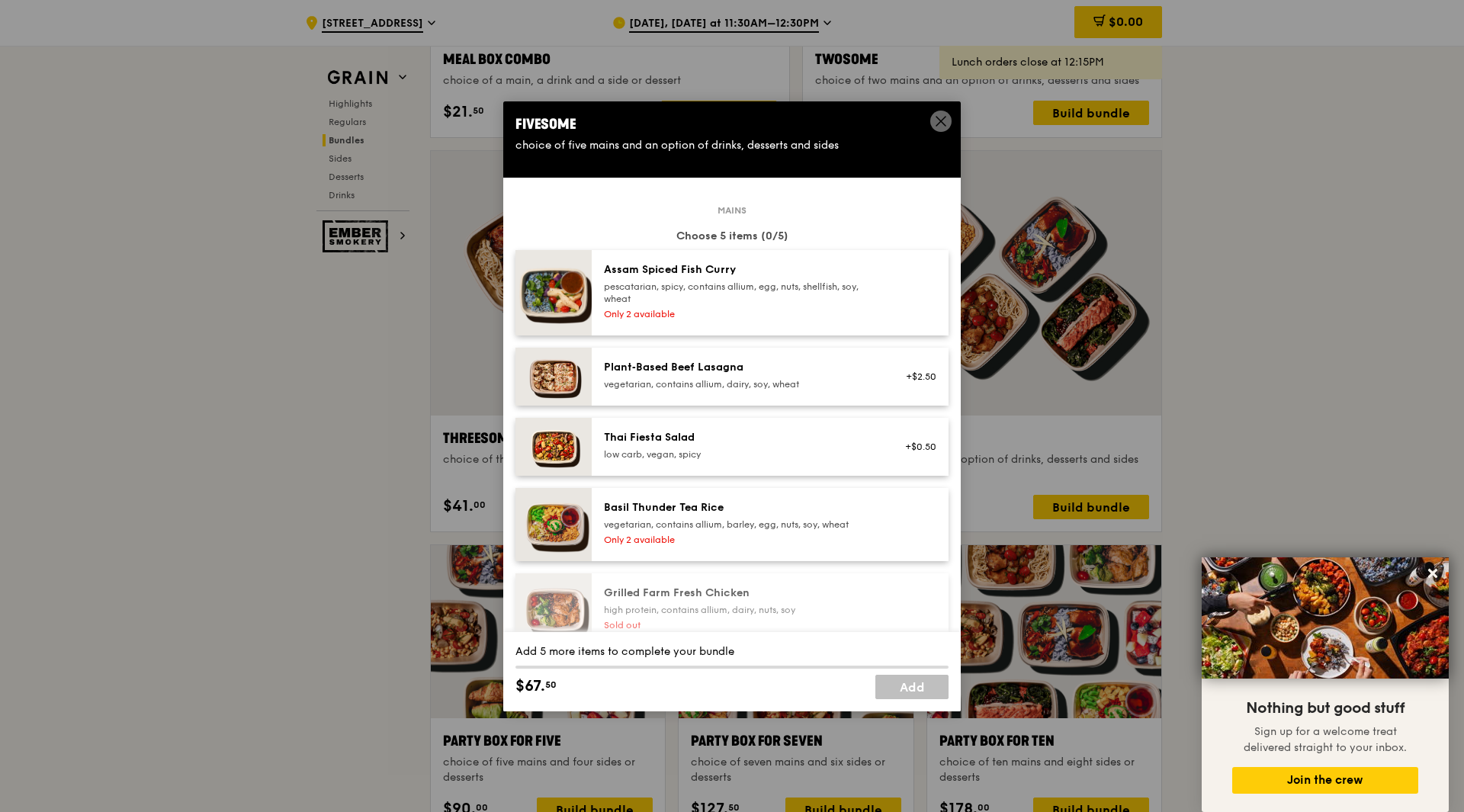
click at [705, 296] on div "pescatarian, spicy, contains allium, egg, nuts, shellfish, soy, wheat" at bounding box center [740, 293] width 274 height 24
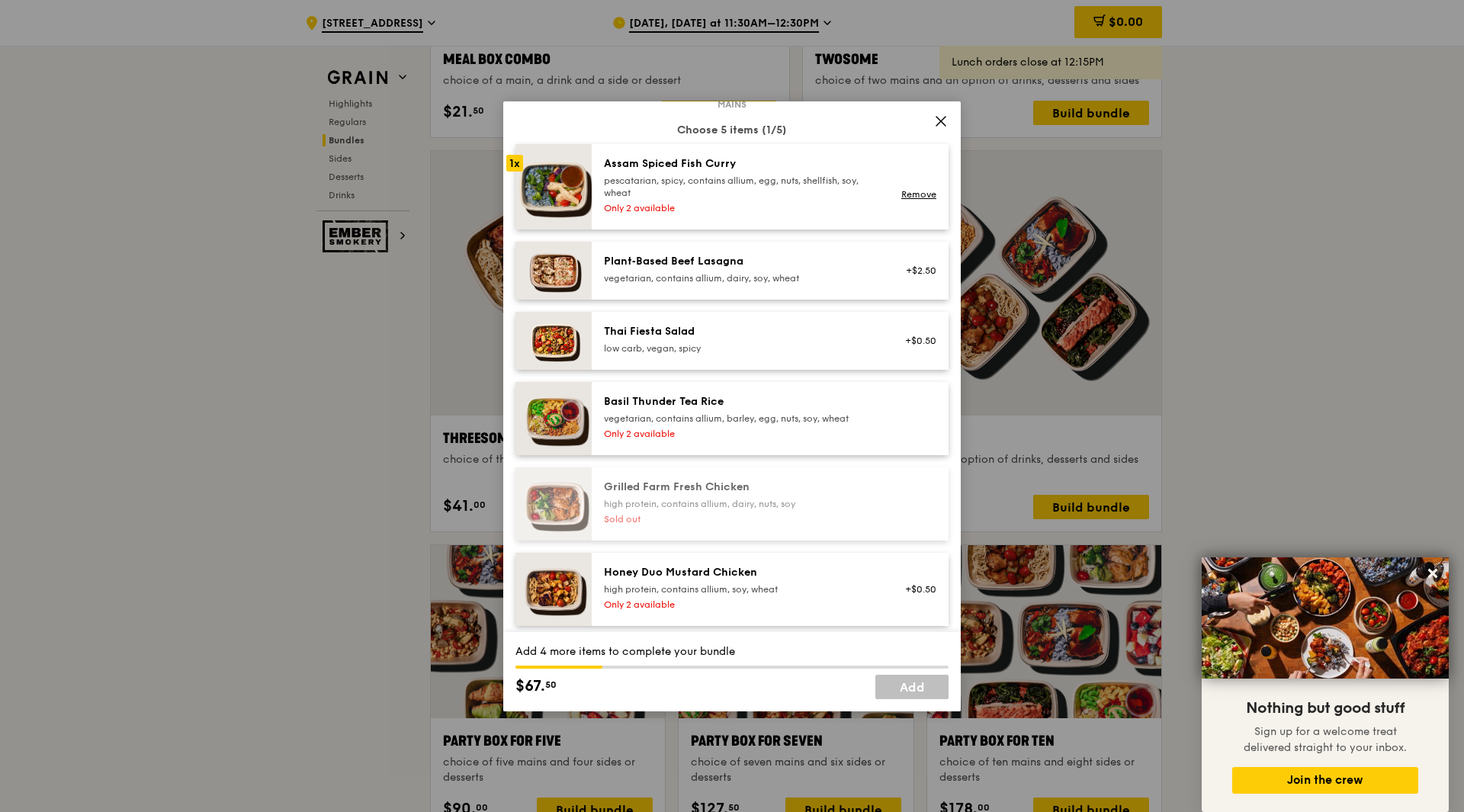
scroll to position [0, 0]
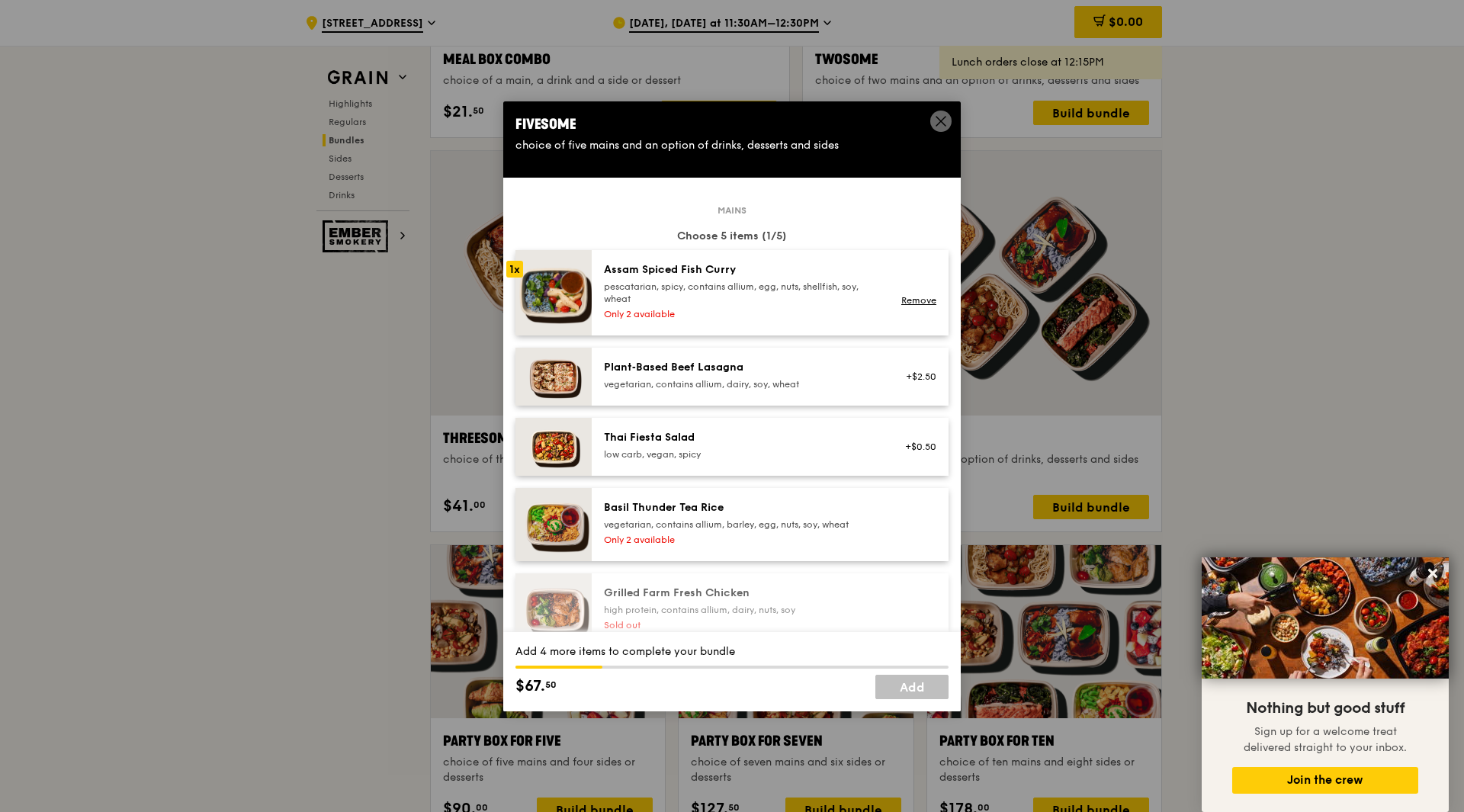
click at [643, 282] on div "pescatarian, spicy, contains allium, egg, nuts, shellfish, soy, wheat" at bounding box center [740, 293] width 274 height 24
click at [913, 294] on div "Remove" at bounding box center [916, 300] width 40 height 12
click at [912, 296] on link "Remove" at bounding box center [919, 300] width 35 height 10
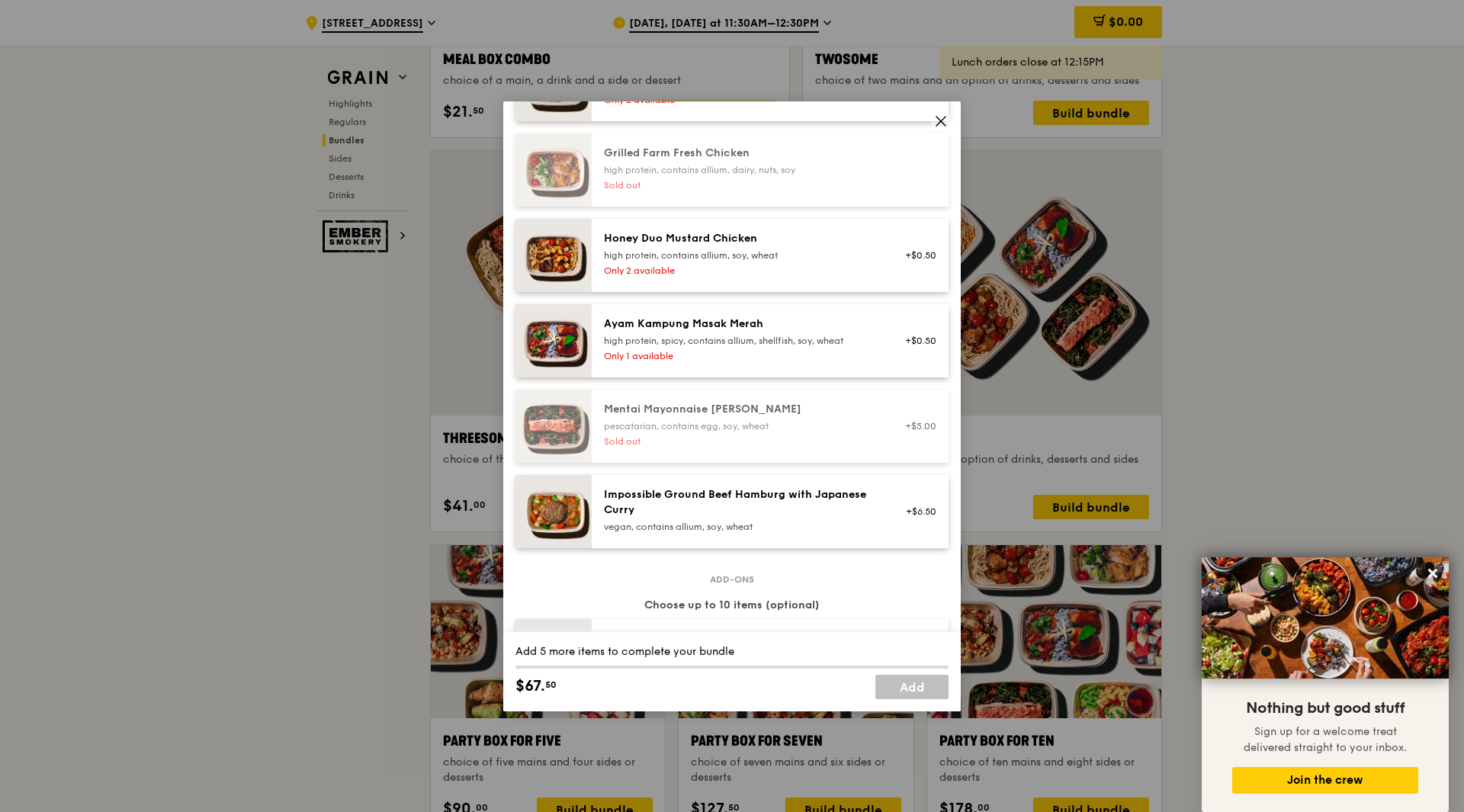
scroll to position [457, 0]
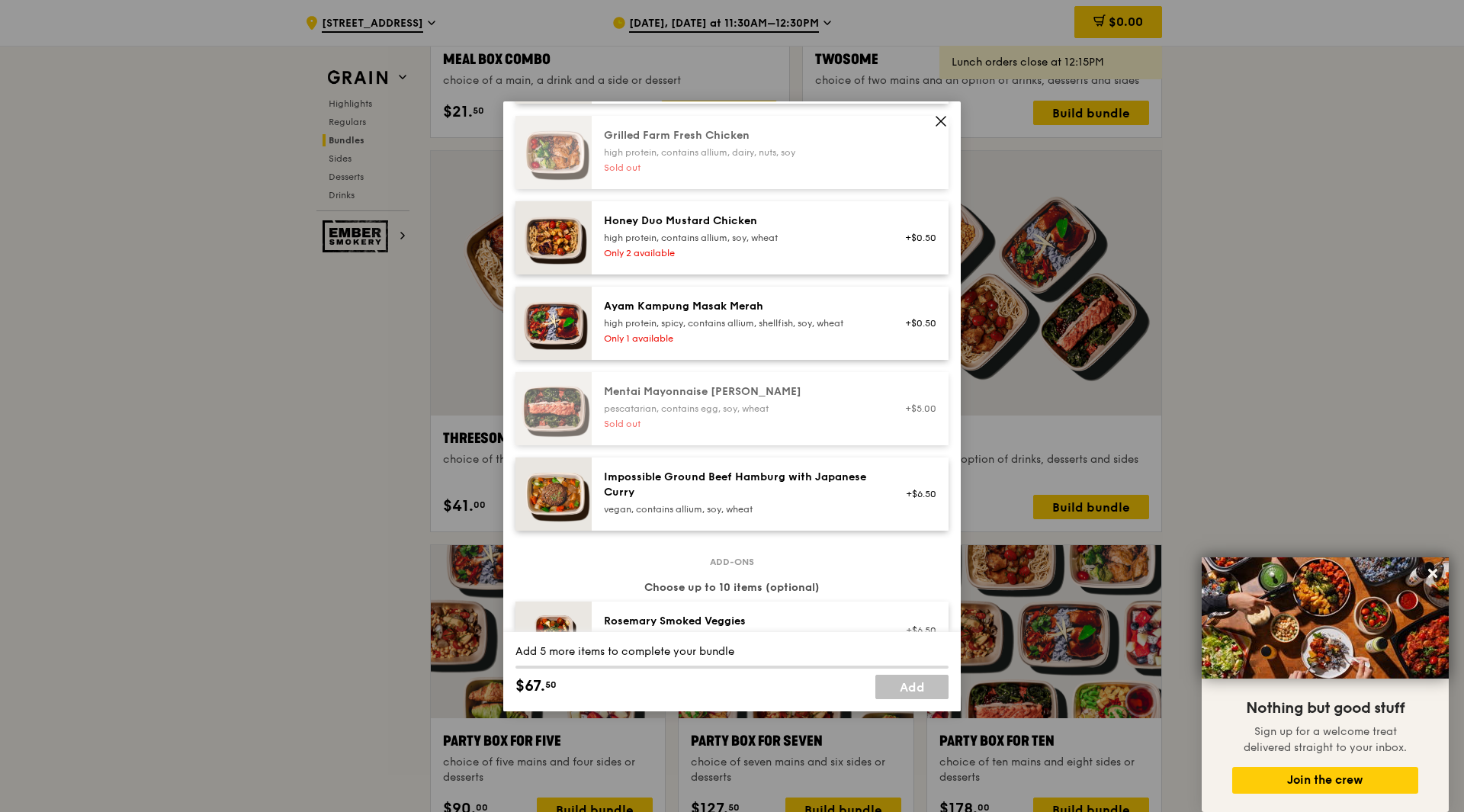
click at [693, 309] on div "Ayam Kampung Masak Merah" at bounding box center [740, 306] width 274 height 15
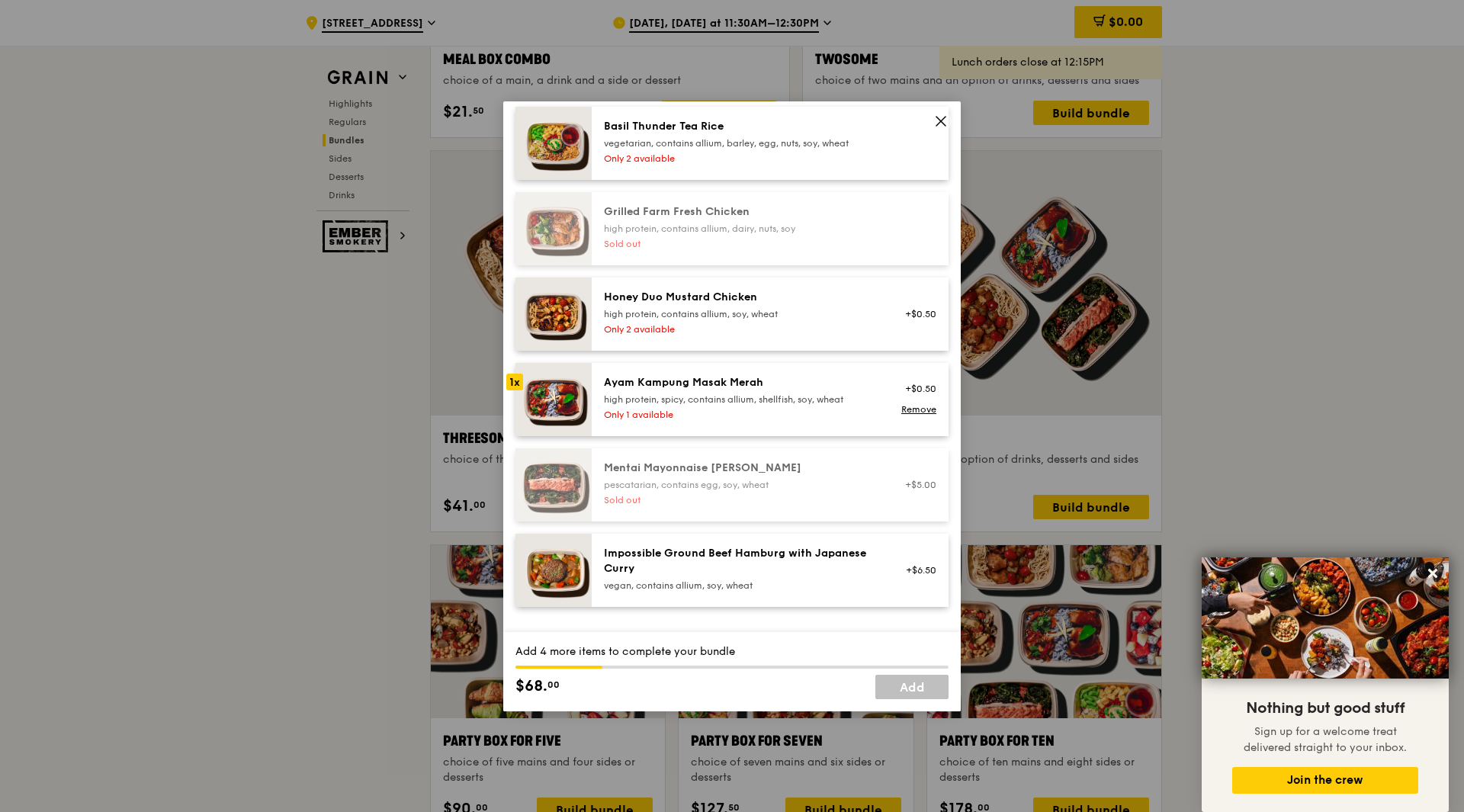
click at [712, 320] on div "Honey Duo Mustard Chicken high protein, contains allium, soy, wheat Only 2 avai…" at bounding box center [741, 314] width 292 height 49
click at [566, 327] on img at bounding box center [553, 314] width 76 height 73
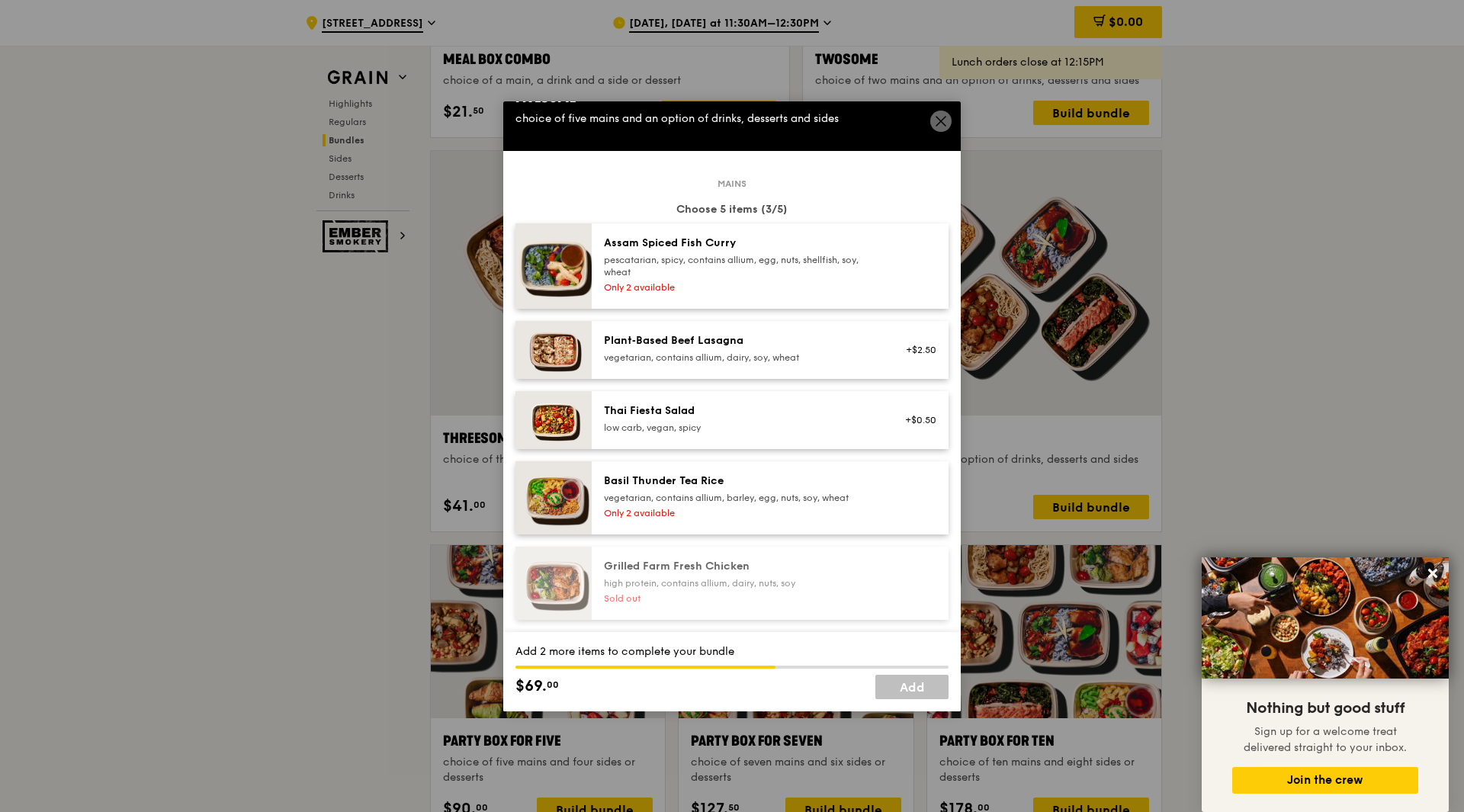
scroll to position [0, 0]
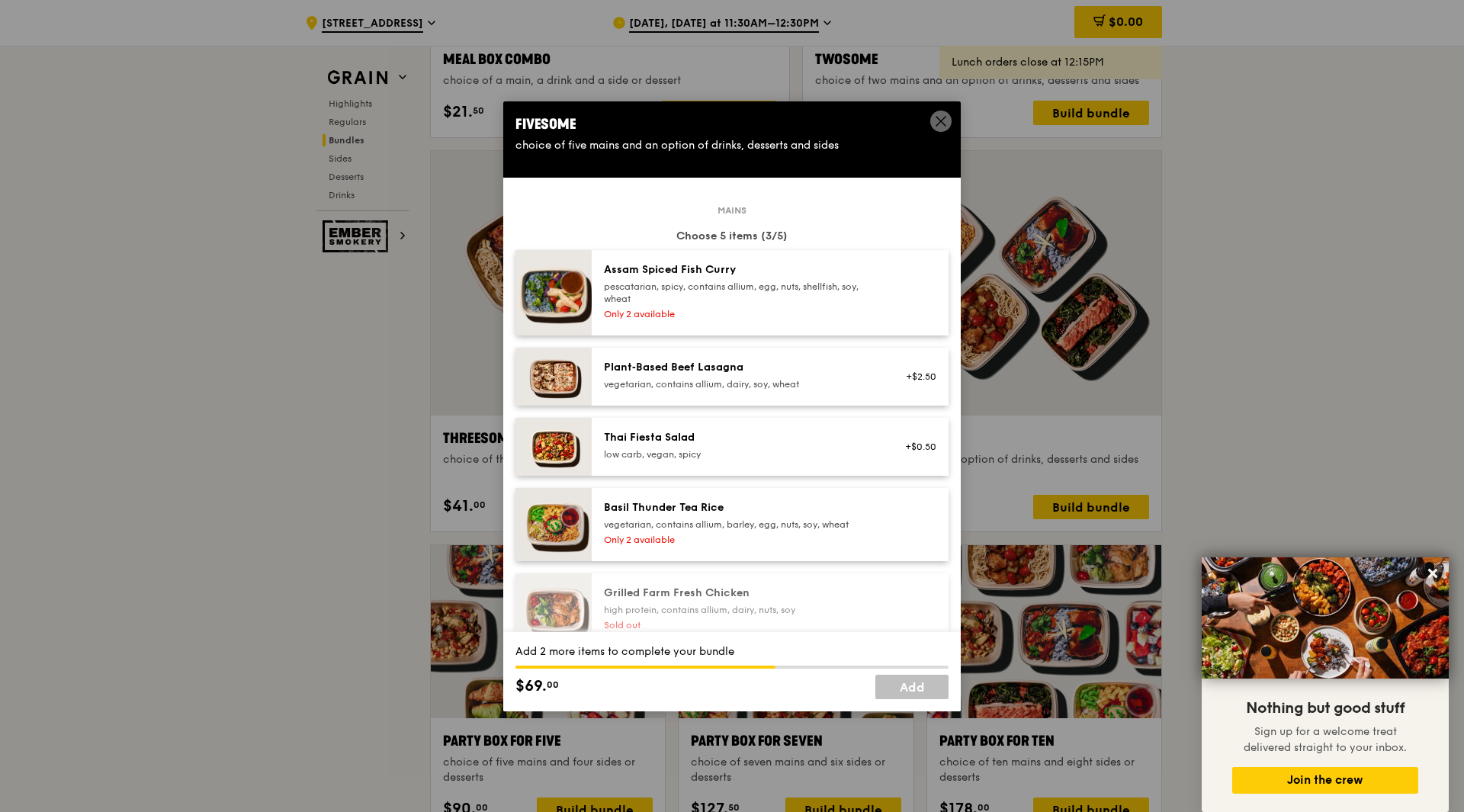
click at [573, 307] on img at bounding box center [553, 293] width 76 height 85
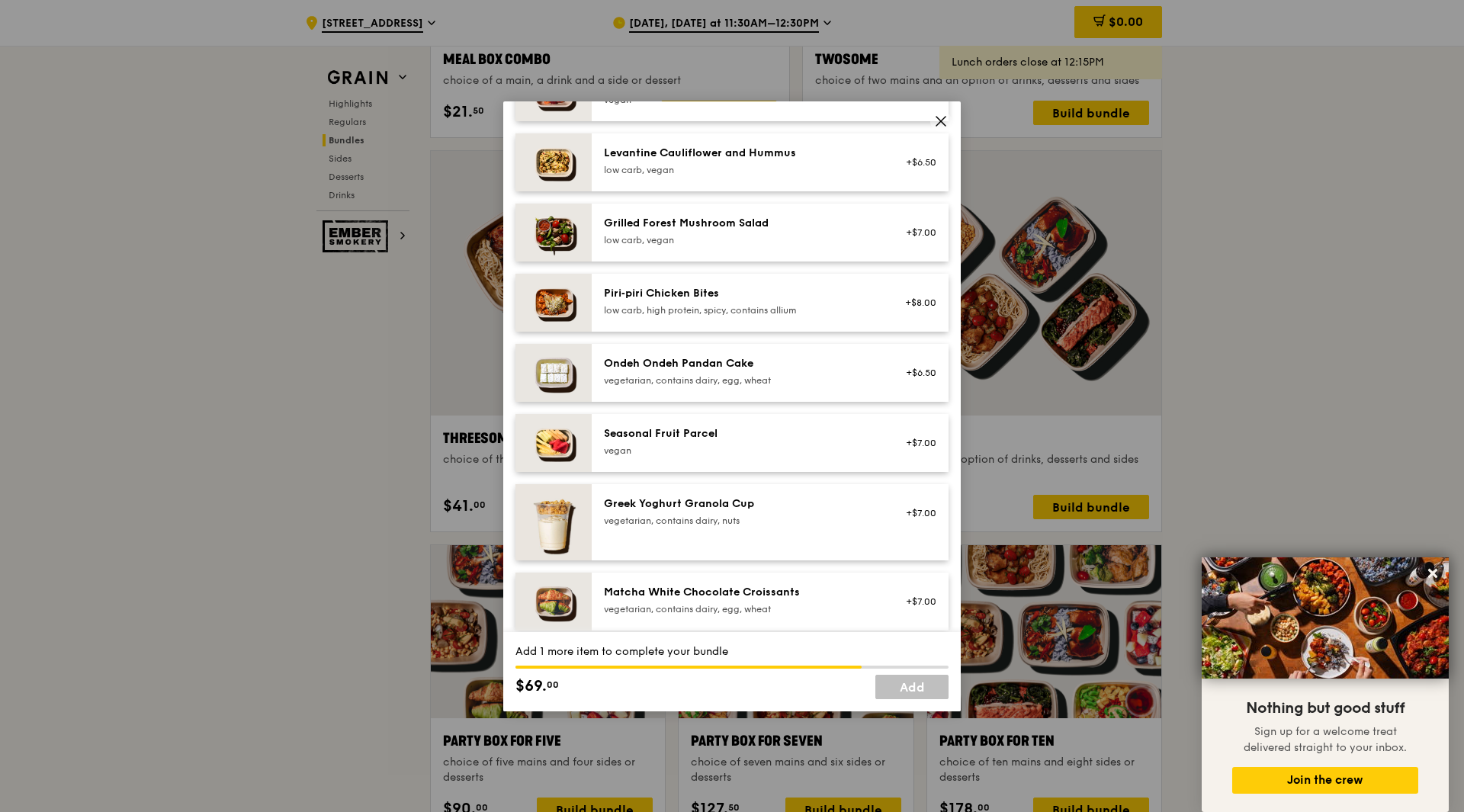
scroll to position [1067, 0]
click at [676, 431] on div "Seasonal Fruit Parcel" at bounding box center [740, 432] width 274 height 15
drag, startPoint x: 547, startPoint y: 445, endPoint x: 608, endPoint y: 442, distance: 61.1
click at [548, 445] on img at bounding box center [553, 441] width 76 height 58
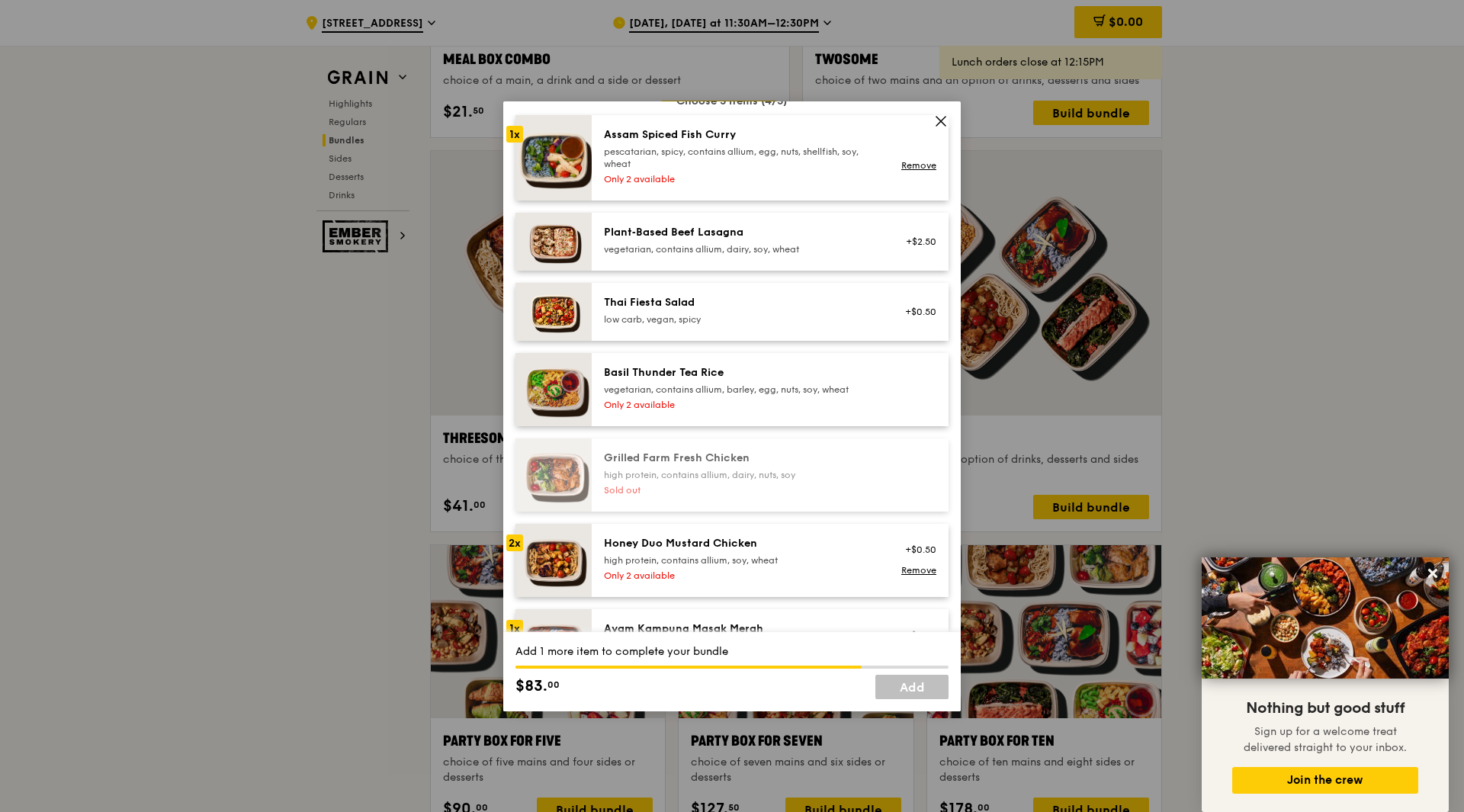
scroll to position [0, 0]
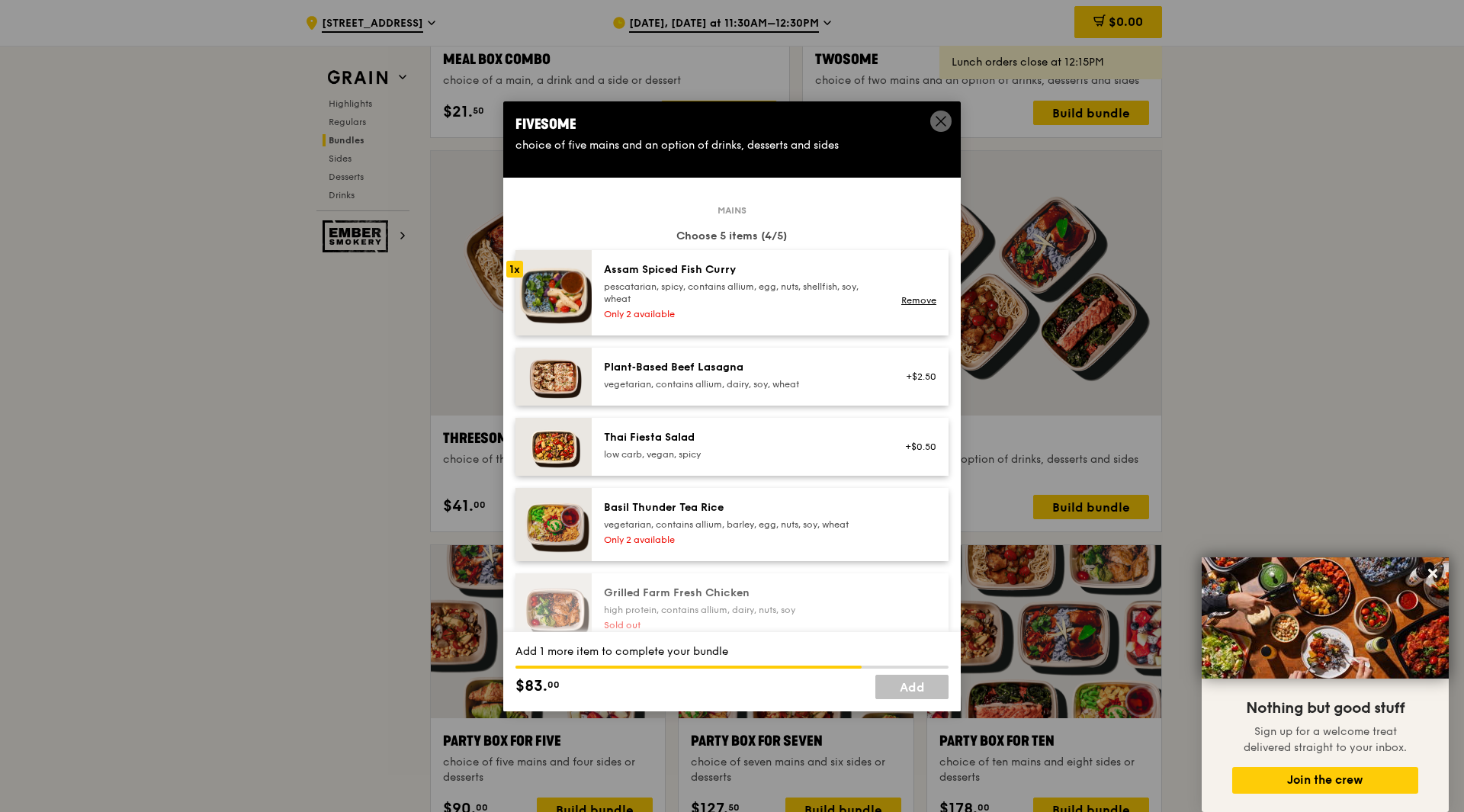
click at [567, 299] on img at bounding box center [553, 293] width 76 height 85
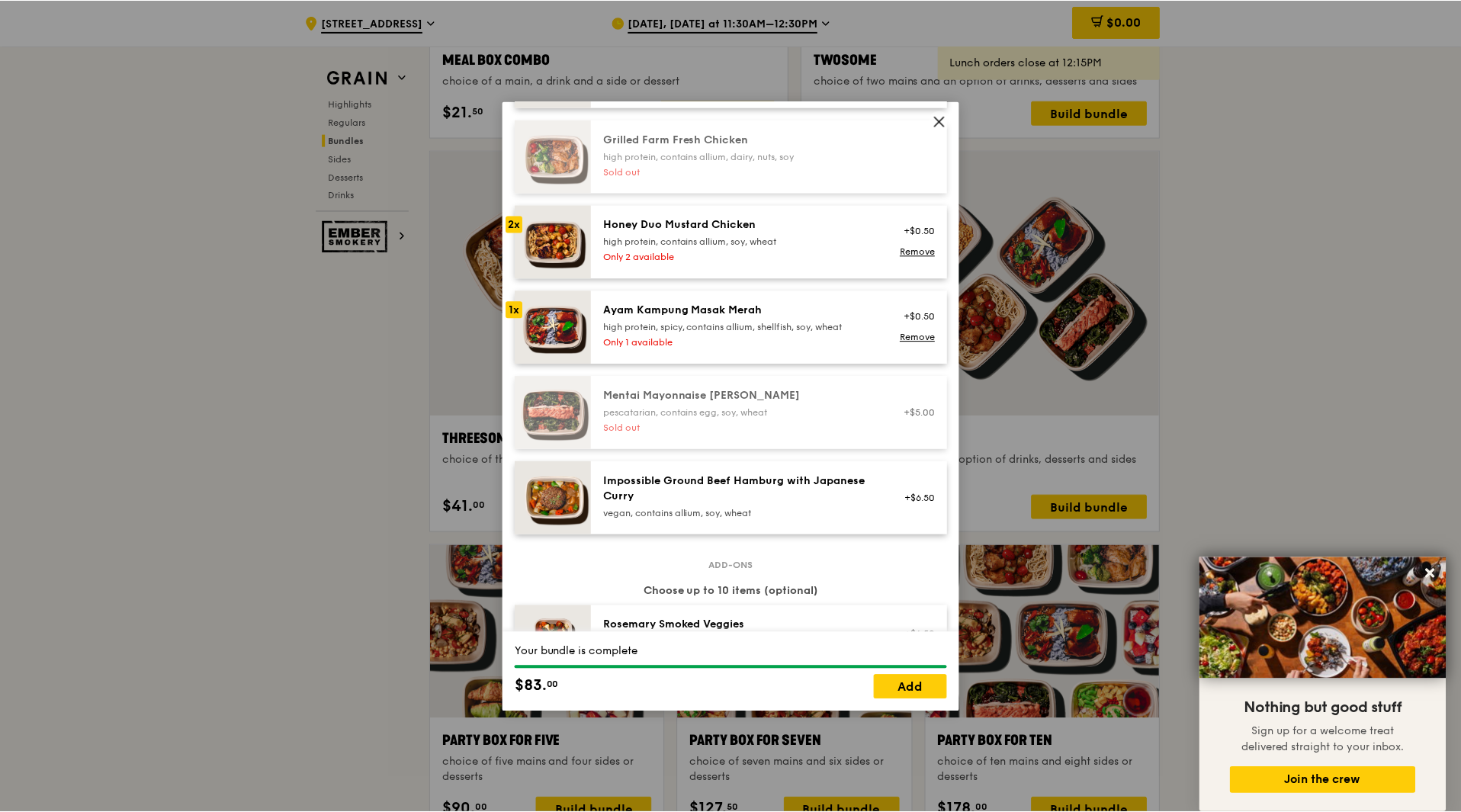
scroll to position [457, 0]
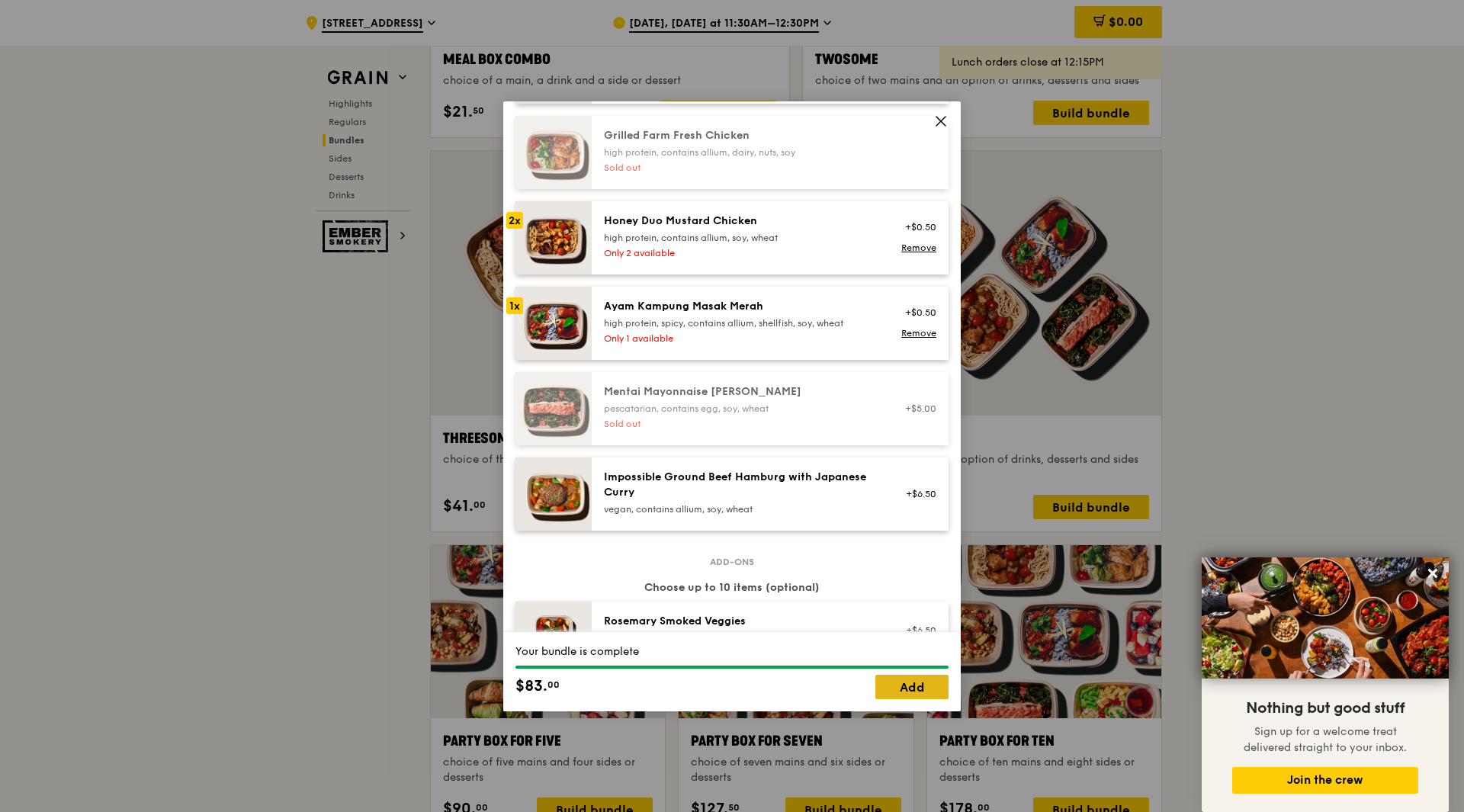
click at [923, 691] on link "Add" at bounding box center [912, 687] width 73 height 24
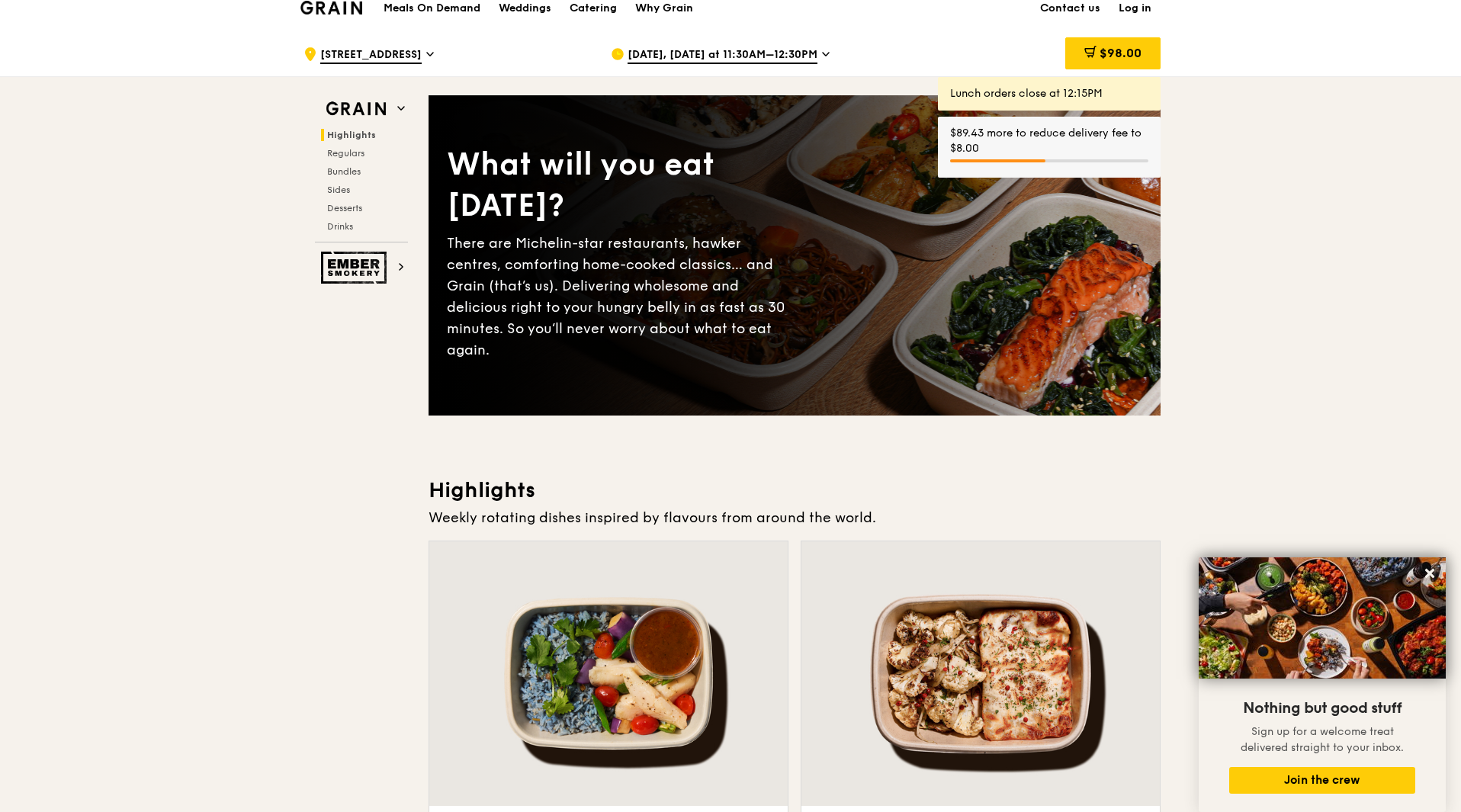
scroll to position [0, 0]
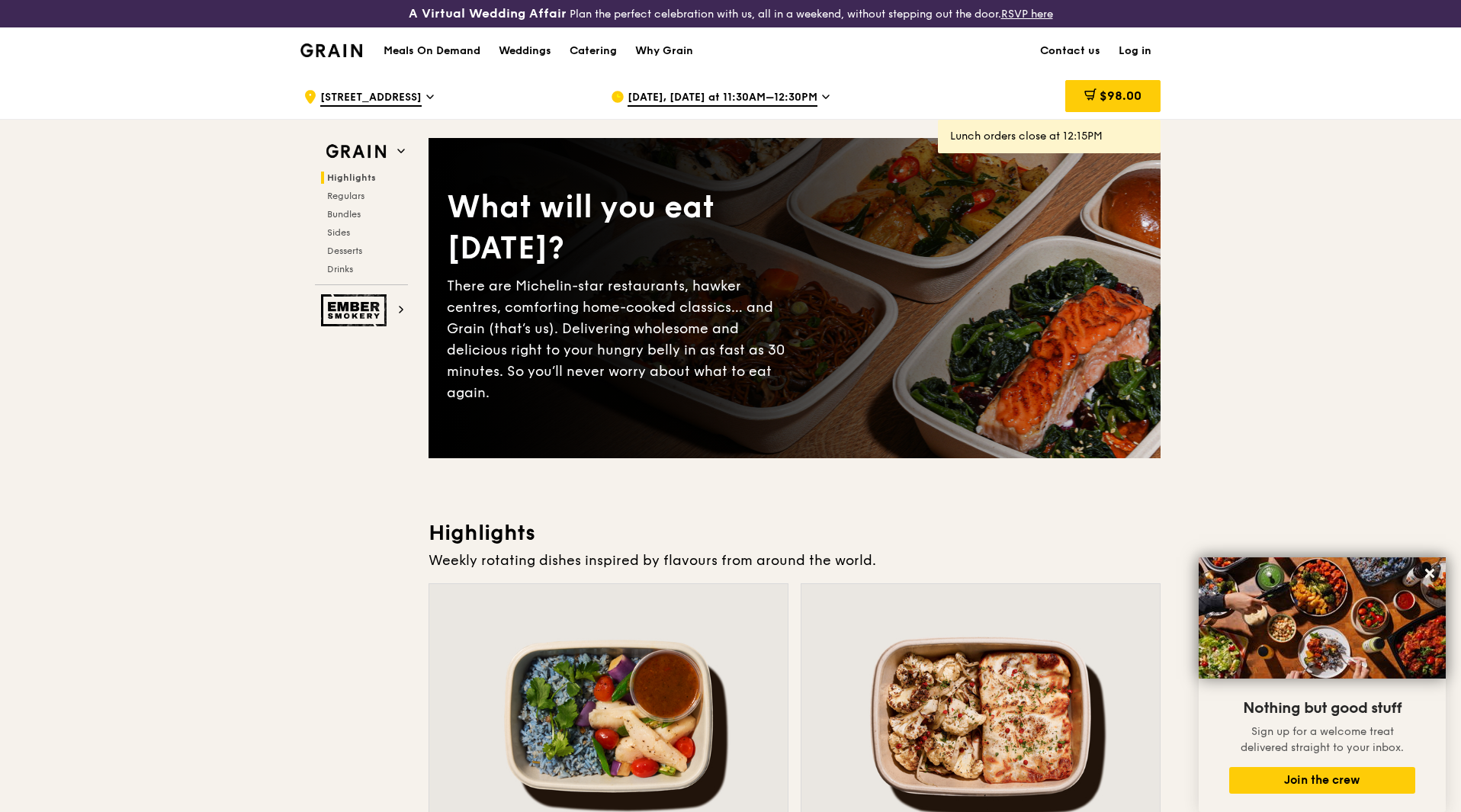
click at [1121, 102] on div "$98.00" at bounding box center [1113, 96] width 96 height 32
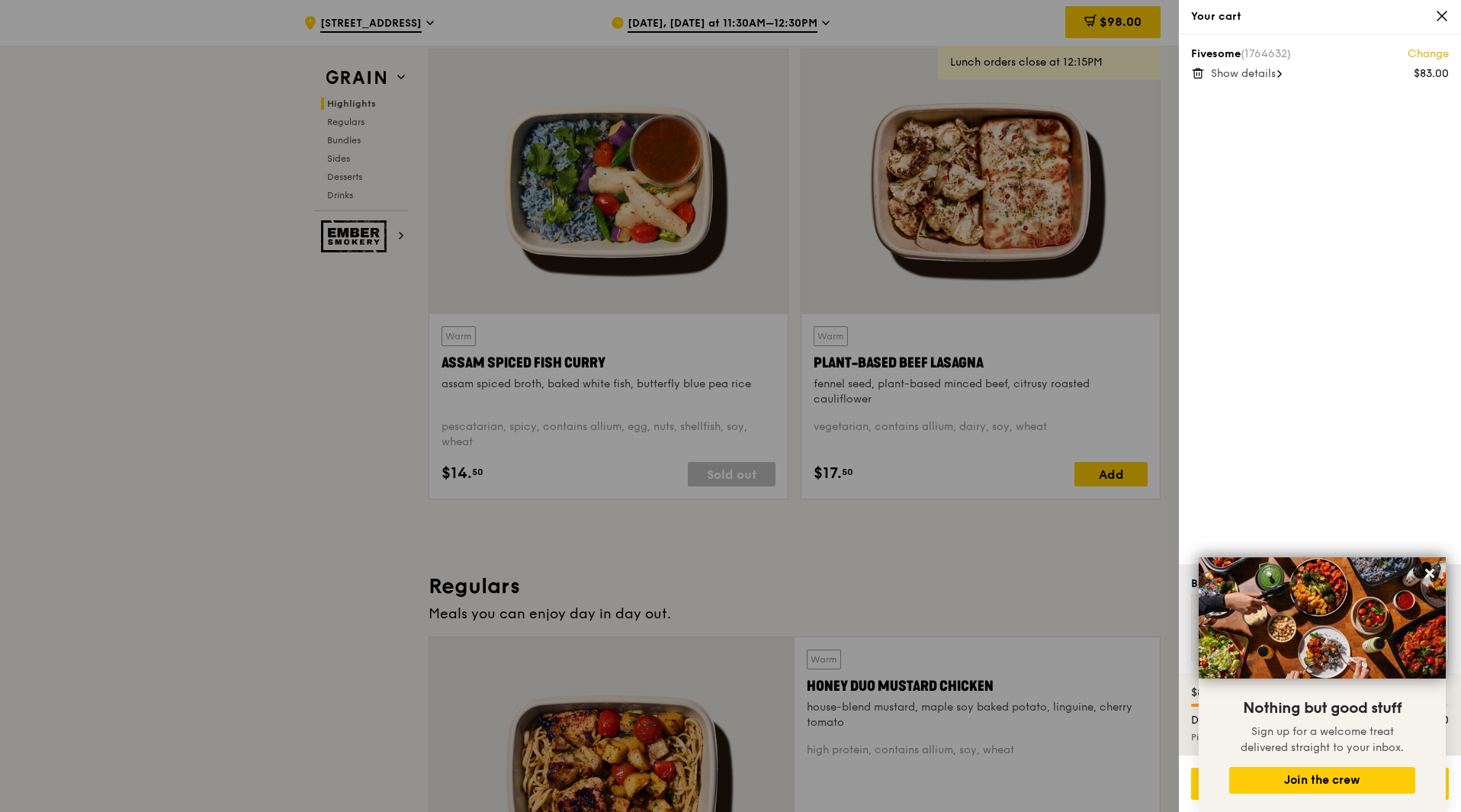
scroll to position [381, 0]
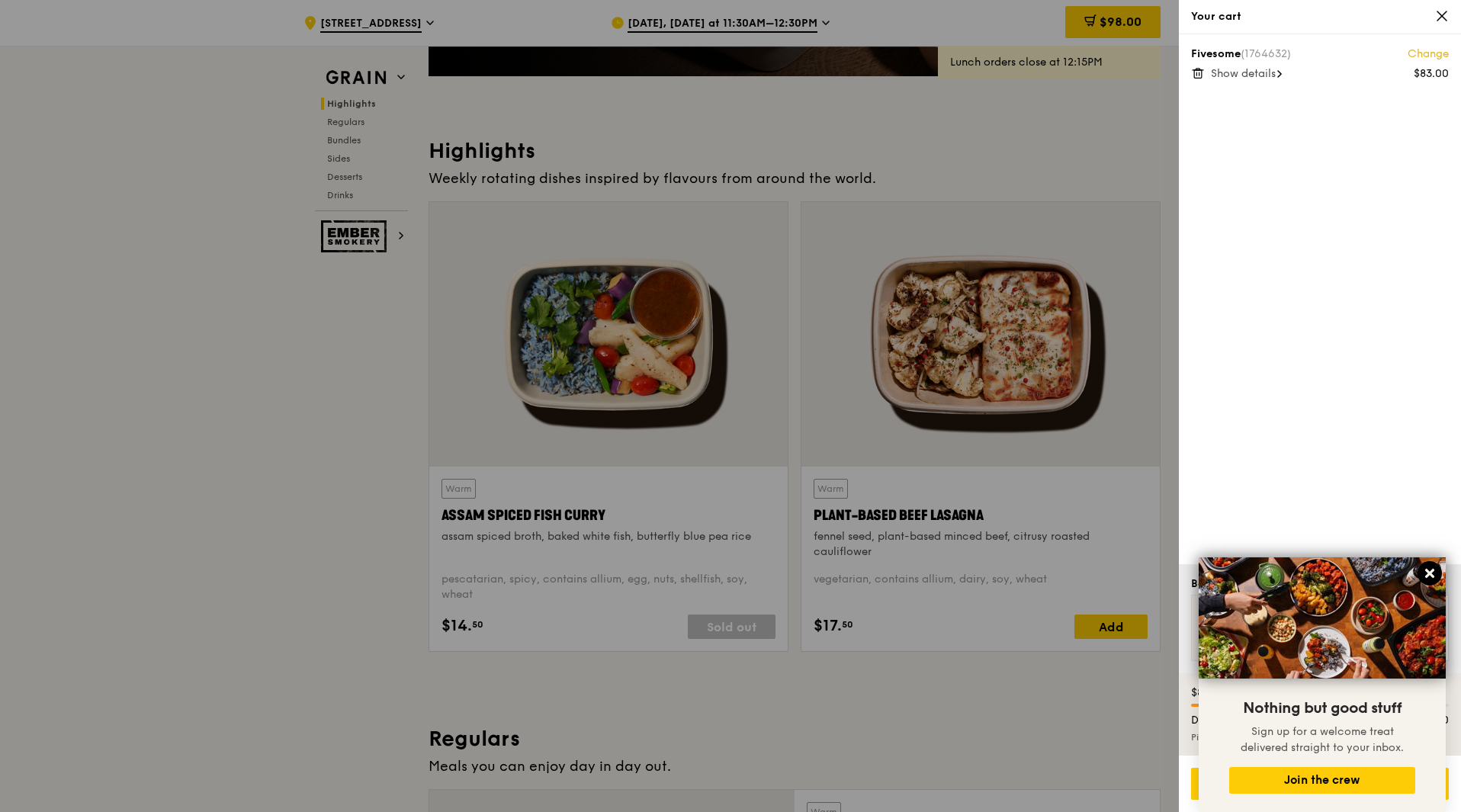
click at [1433, 571] on icon at bounding box center [1430, 573] width 9 height 9
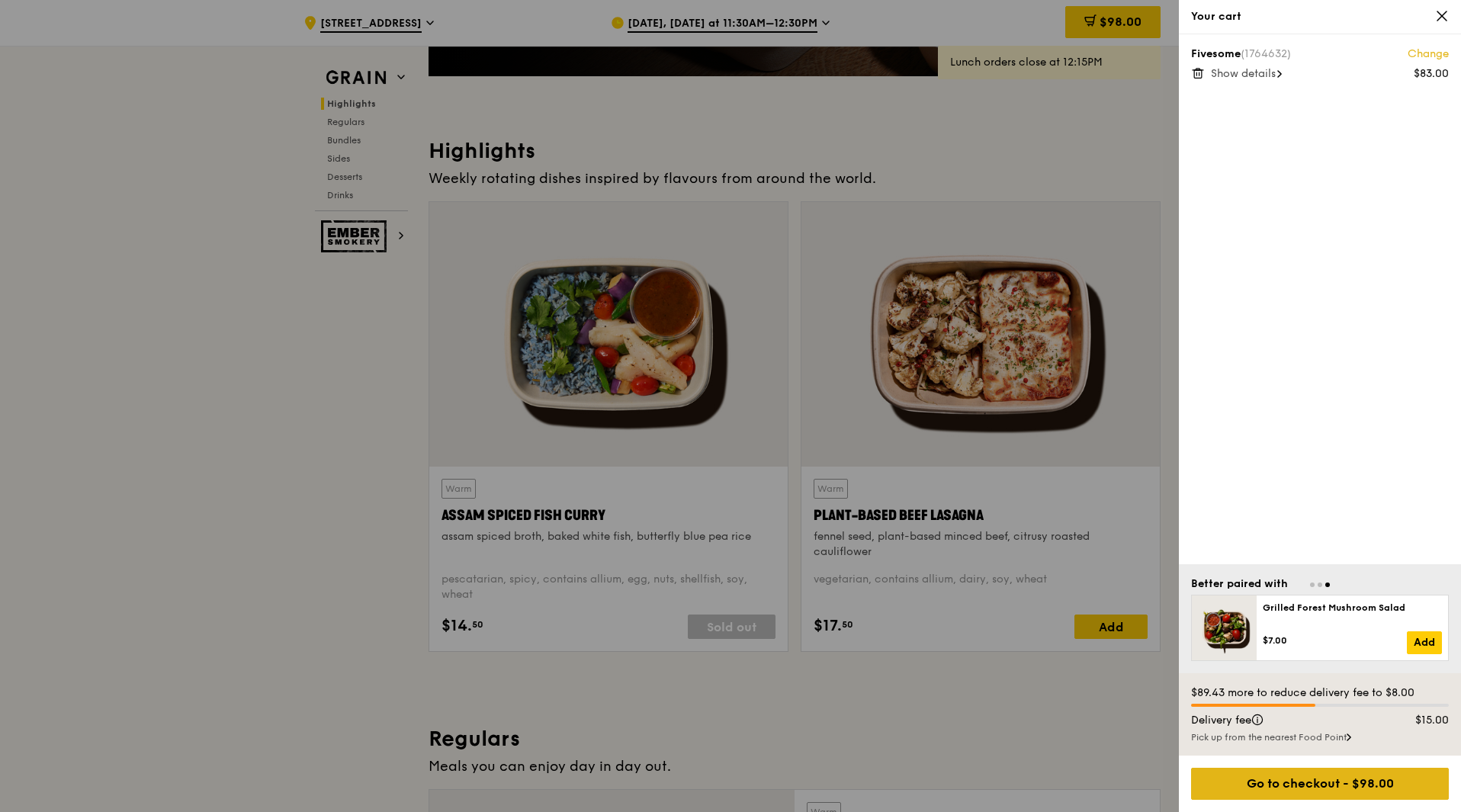
click at [1300, 780] on div "Go to checkout - $98.00" at bounding box center [1320, 784] width 258 height 32
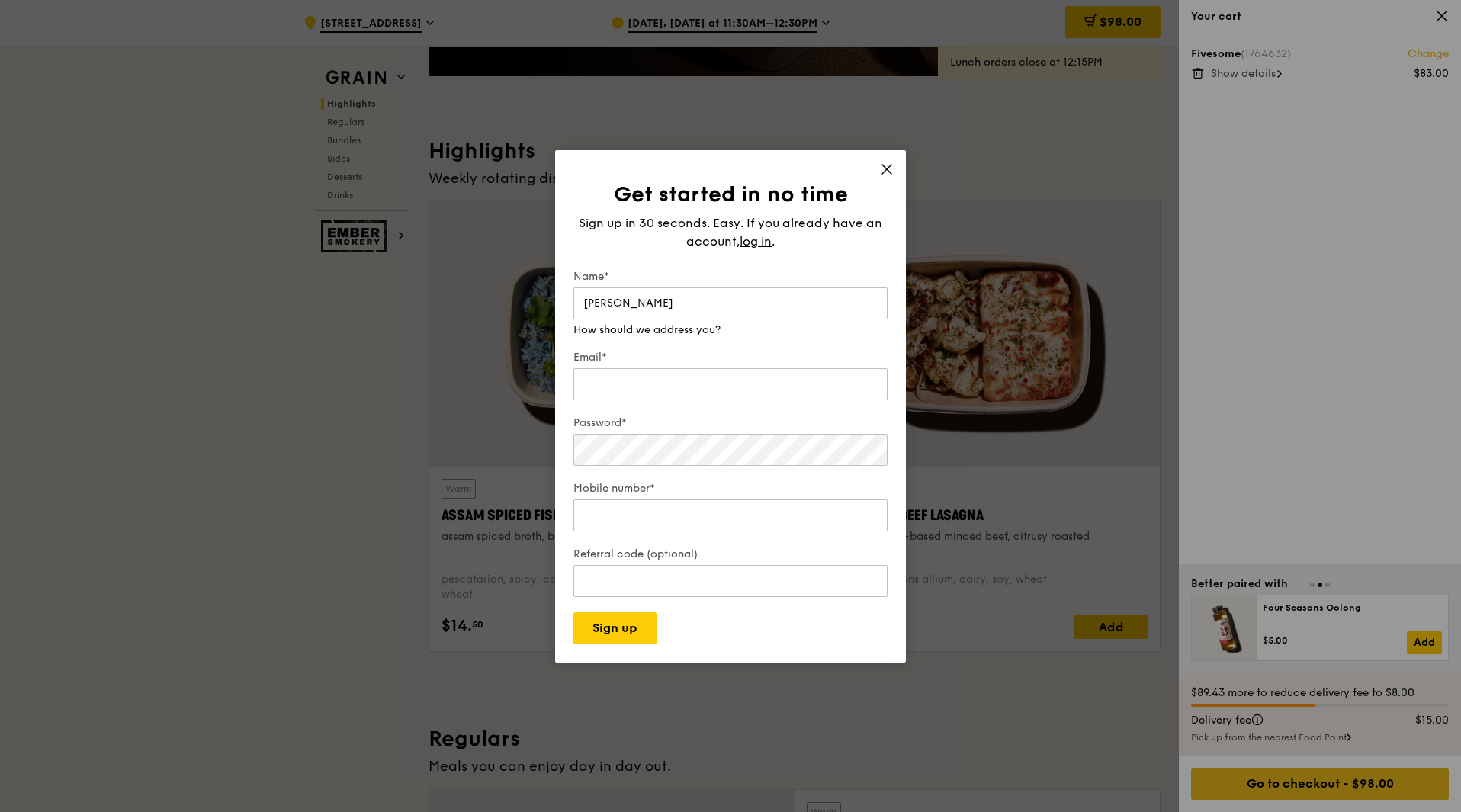
type input "[PERSON_NAME]"
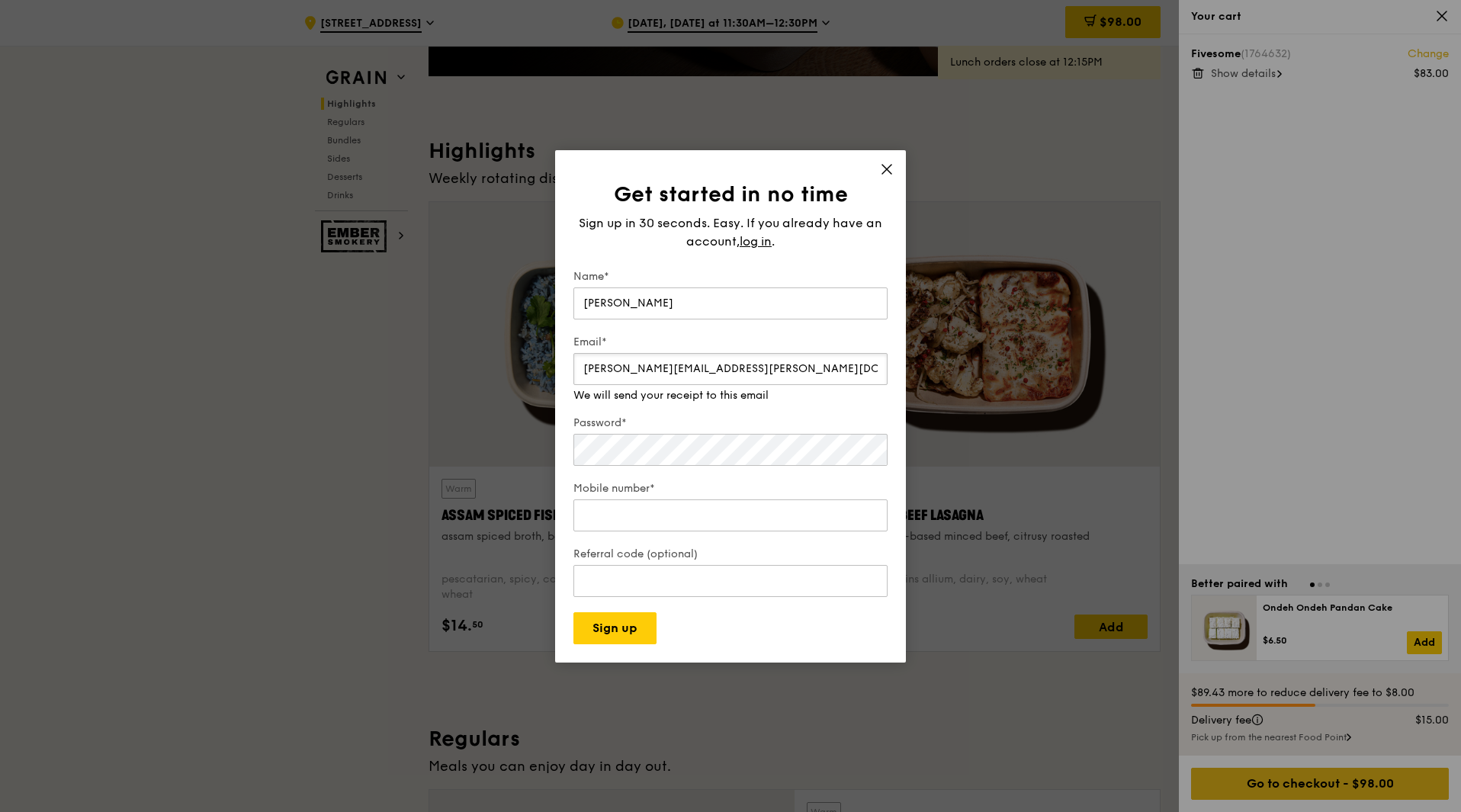
type input "[PERSON_NAME][EMAIL_ADDRESS][PERSON_NAME][DOMAIN_NAME]"
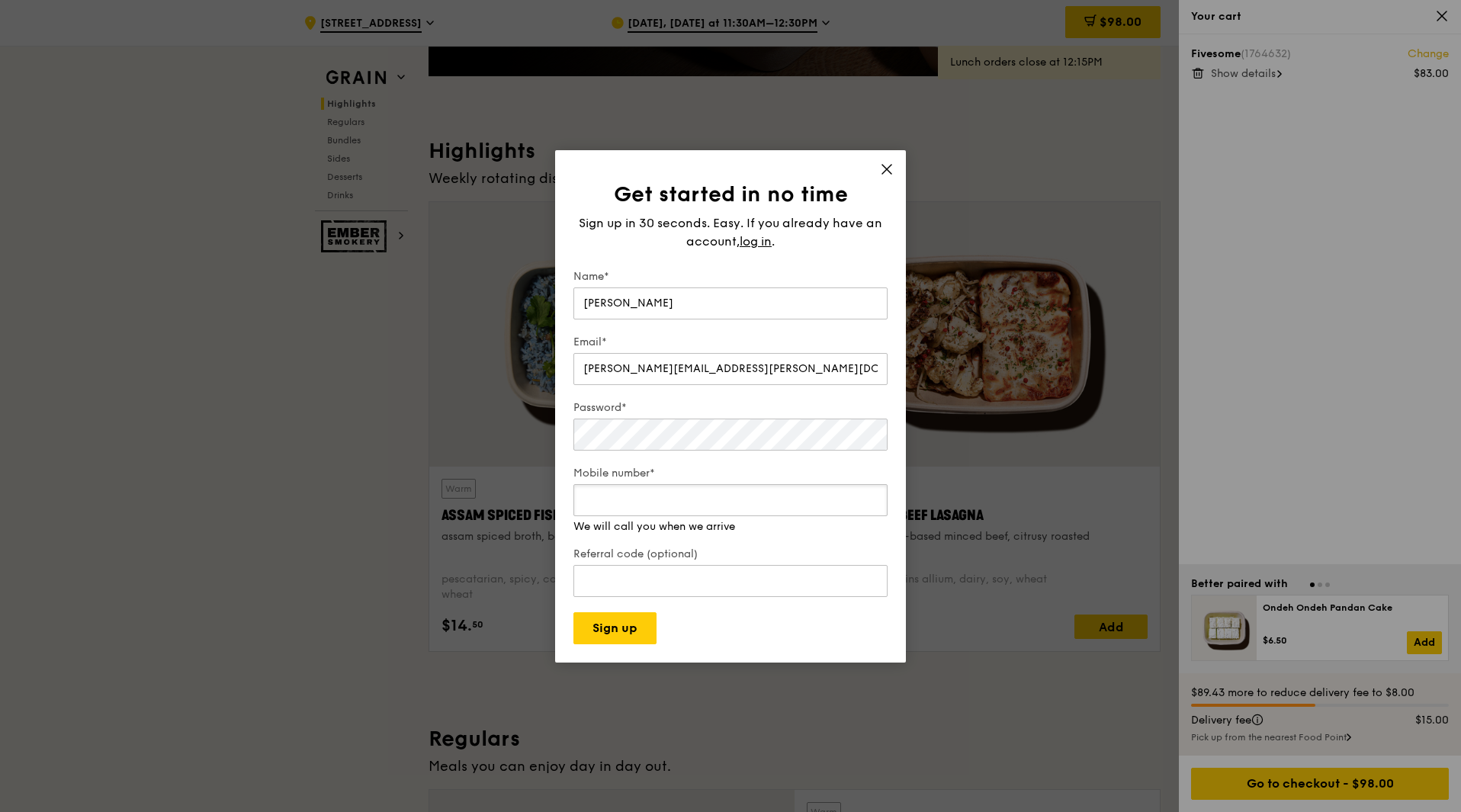
type input "3"
type input "7"
click at [608, 498] on input "83395837" at bounding box center [730, 500] width 314 height 32
type input "83395837"
click at [624, 628] on button "Sign up" at bounding box center [615, 628] width 83 height 32
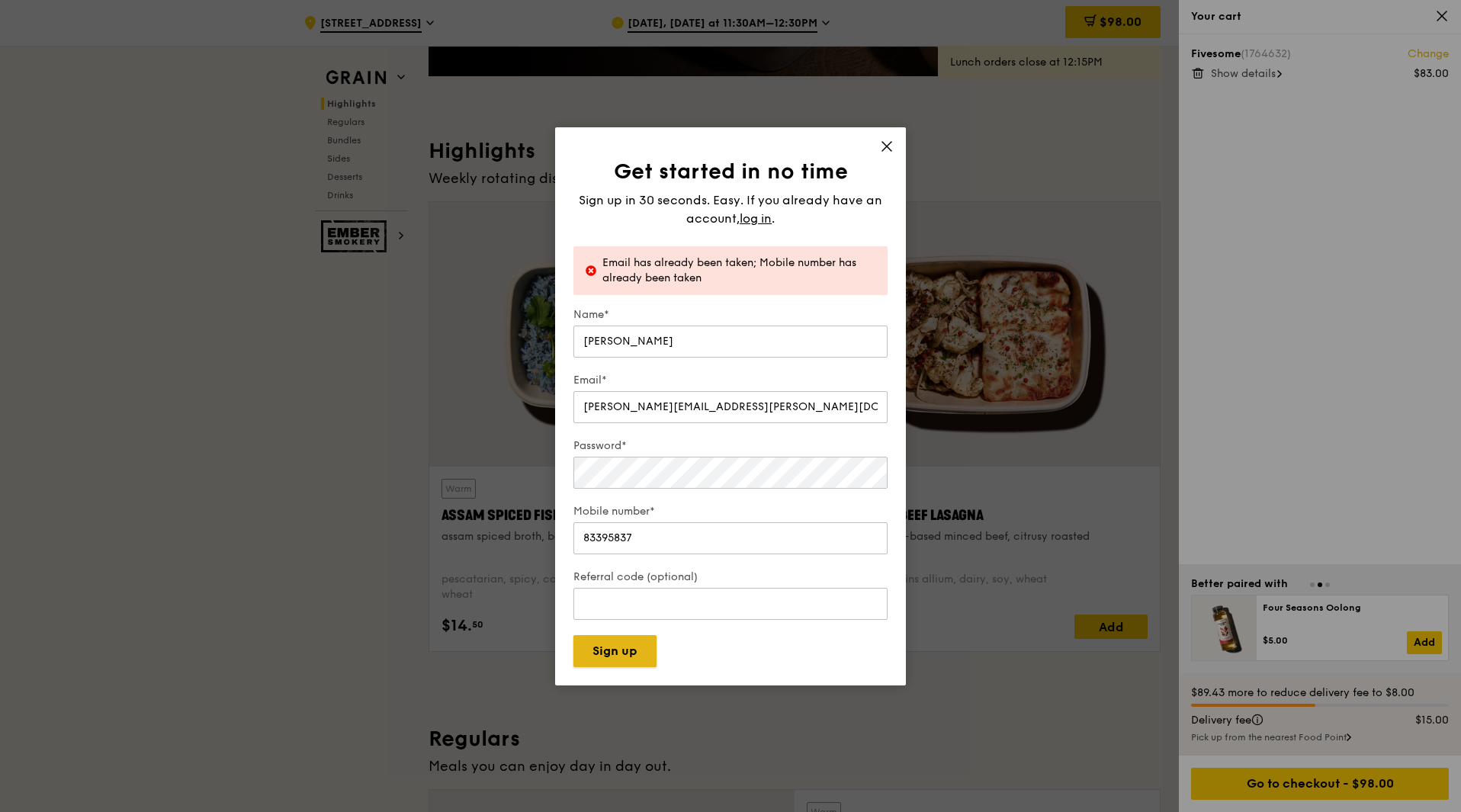
click at [596, 657] on button "Sign up" at bounding box center [615, 651] width 83 height 32
click at [885, 144] on icon at bounding box center [886, 146] width 9 height 9
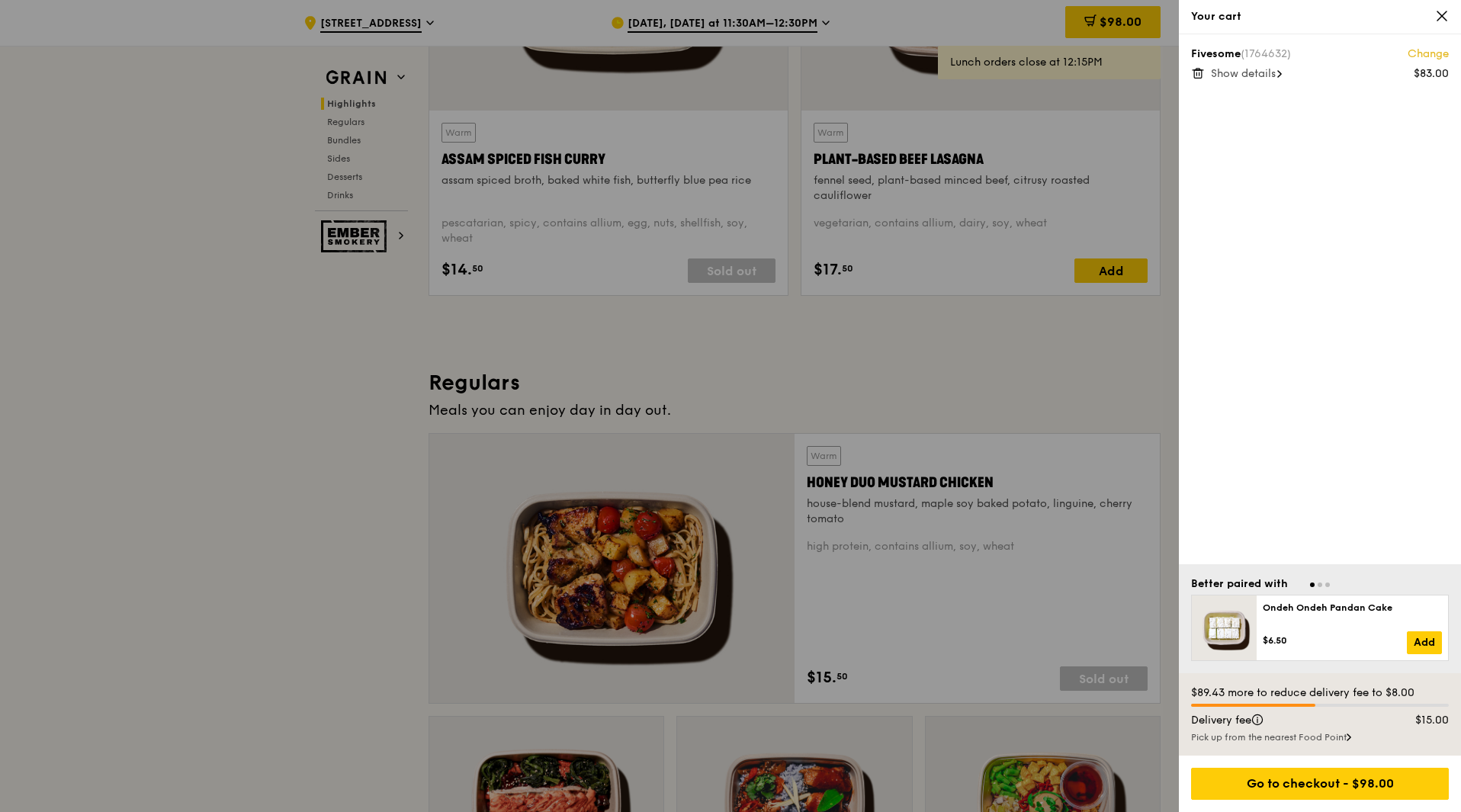
scroll to position [610, 0]
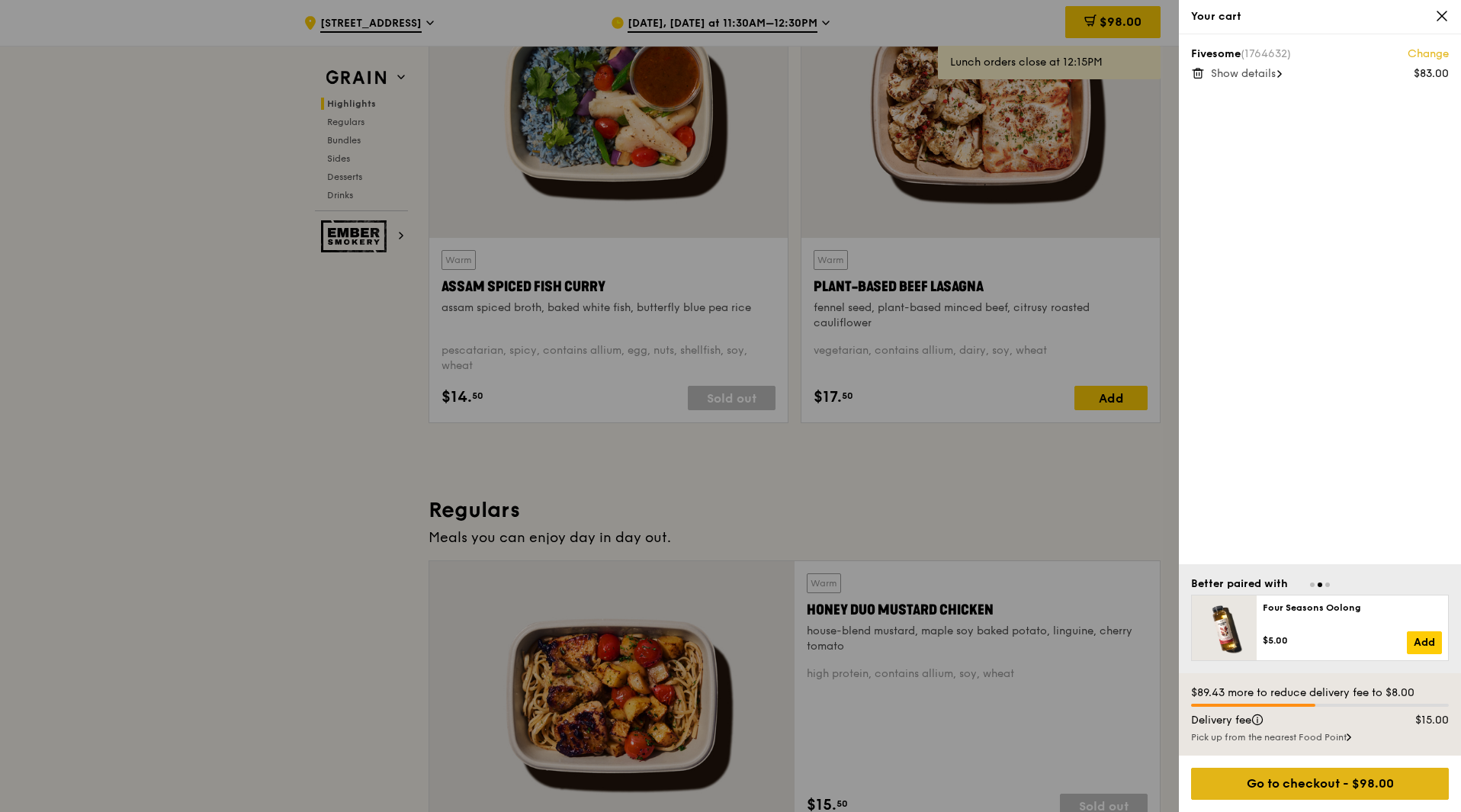
click at [1345, 787] on div "Go to checkout - $98.00" at bounding box center [1320, 784] width 258 height 32
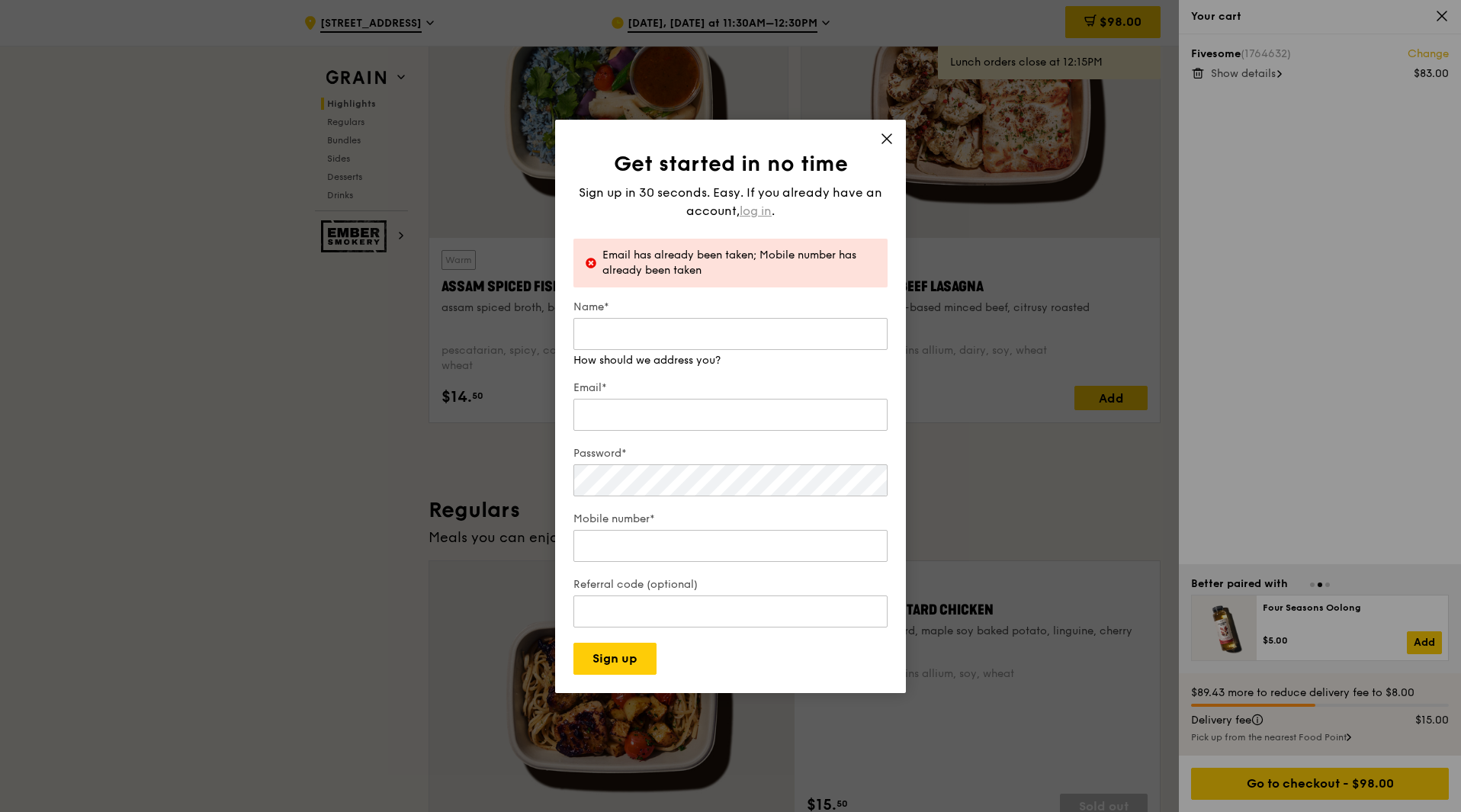
click at [755, 208] on div "Sign up in 30 seconds. Easy. If you already have an account, log in ." at bounding box center [730, 202] width 314 height 37
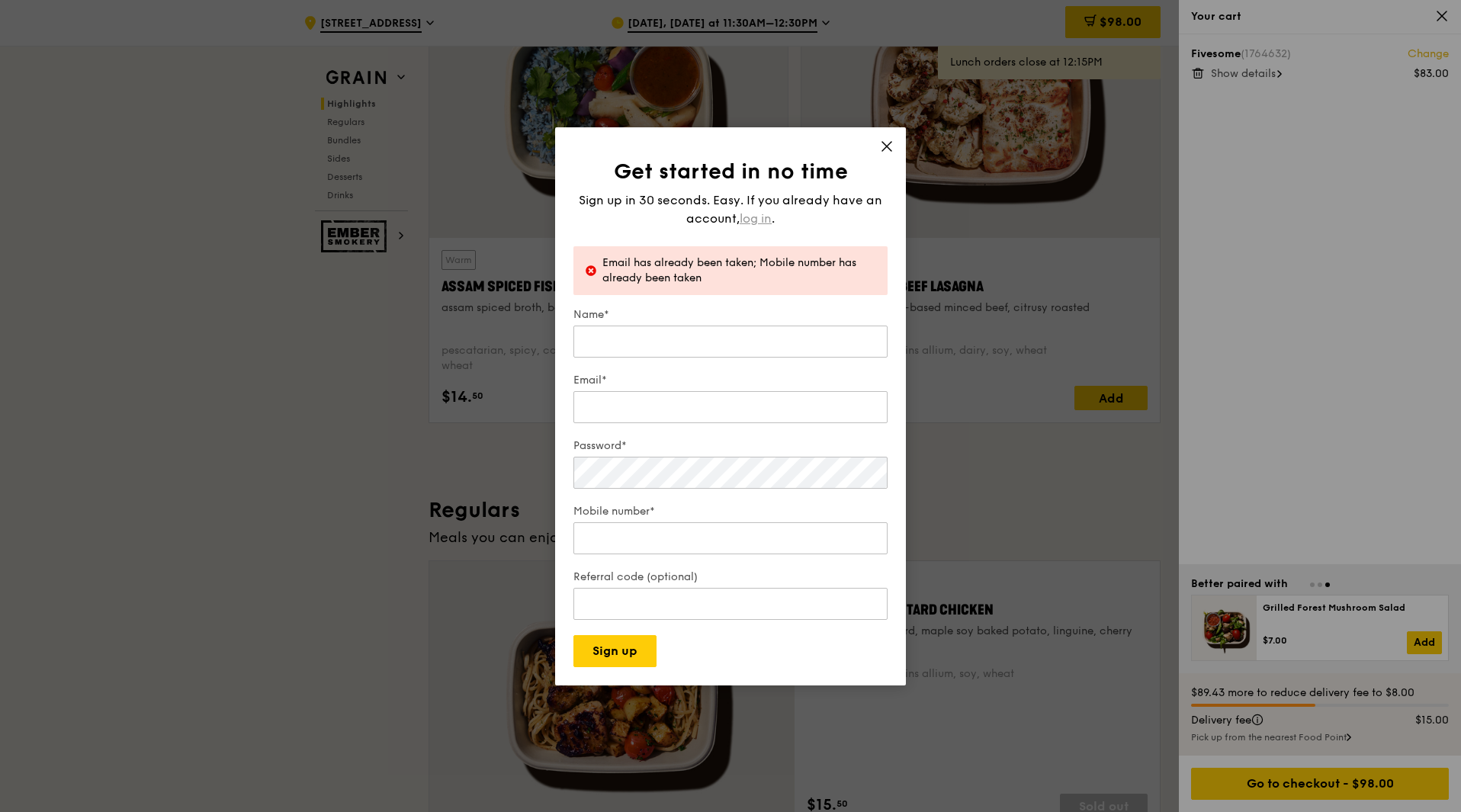
click at [762, 222] on span "log in" at bounding box center [755, 218] width 32 height 18
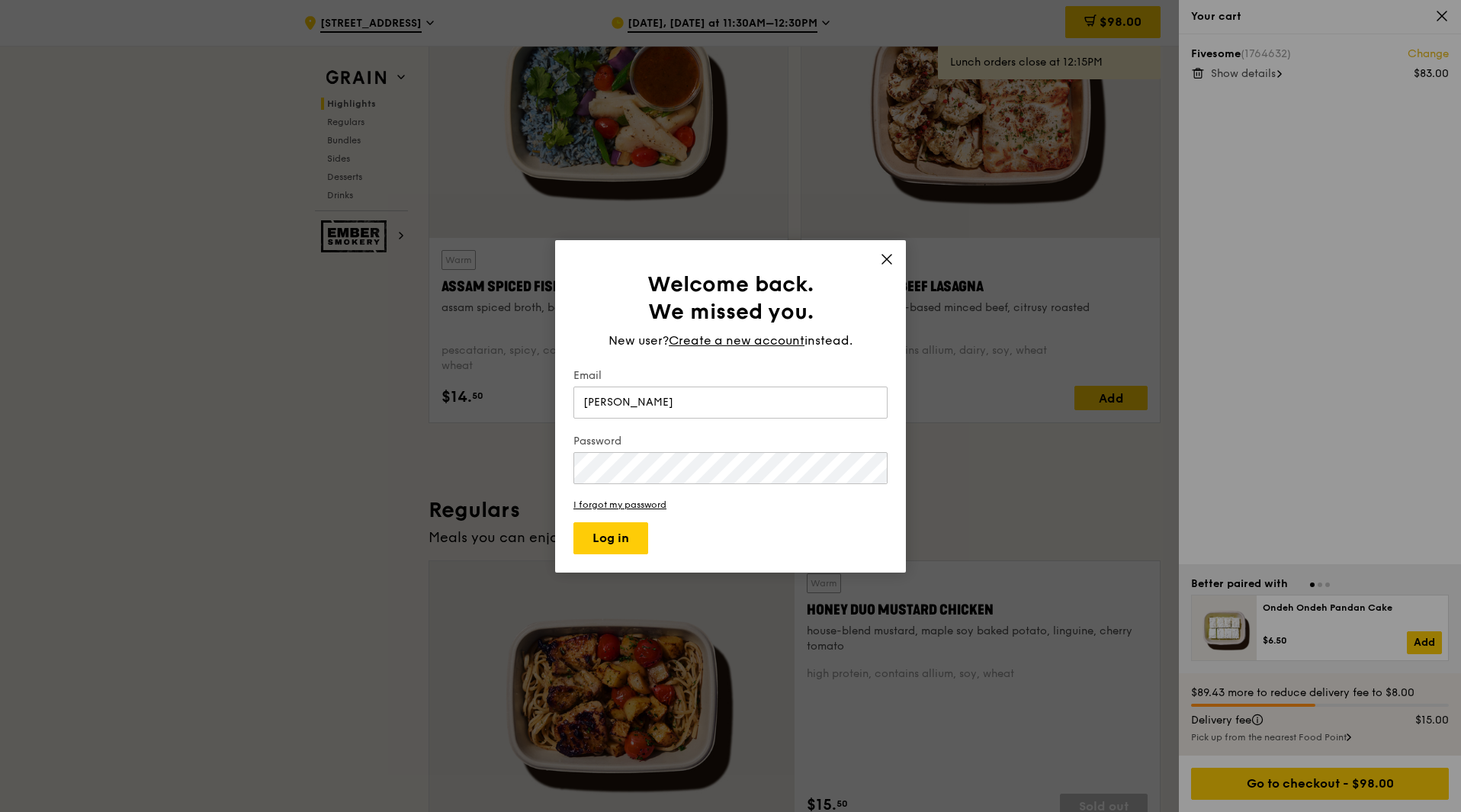
type input "[PERSON_NAME][EMAIL_ADDRESS][PERSON_NAME][DOMAIN_NAME]"
click at [605, 530] on button "Log in" at bounding box center [610, 538] width 75 height 32
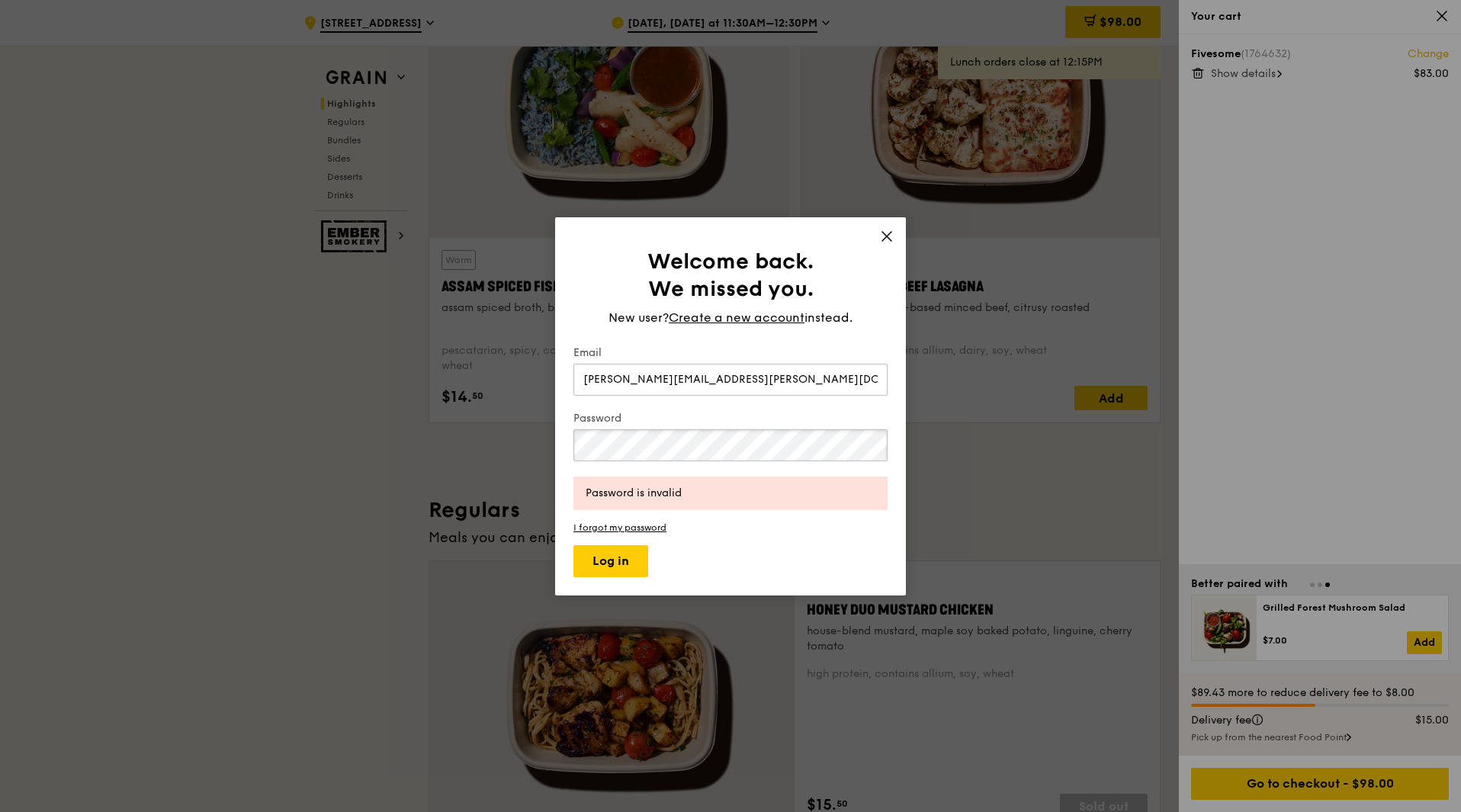
click at [376, 412] on div "Welcome back. We missed you. New user? Create a new account instead. Email [PER…" at bounding box center [730, 406] width 1461 height 812
click at [617, 566] on button "Log in" at bounding box center [610, 561] width 75 height 32
click at [604, 550] on button "Log in" at bounding box center [610, 561] width 75 height 32
click at [624, 555] on button "Log in" at bounding box center [610, 561] width 75 height 32
click at [436, 402] on div "Welcome back. We missed you. New user? Create a new account instead. Email [PER…" at bounding box center [730, 406] width 1461 height 812
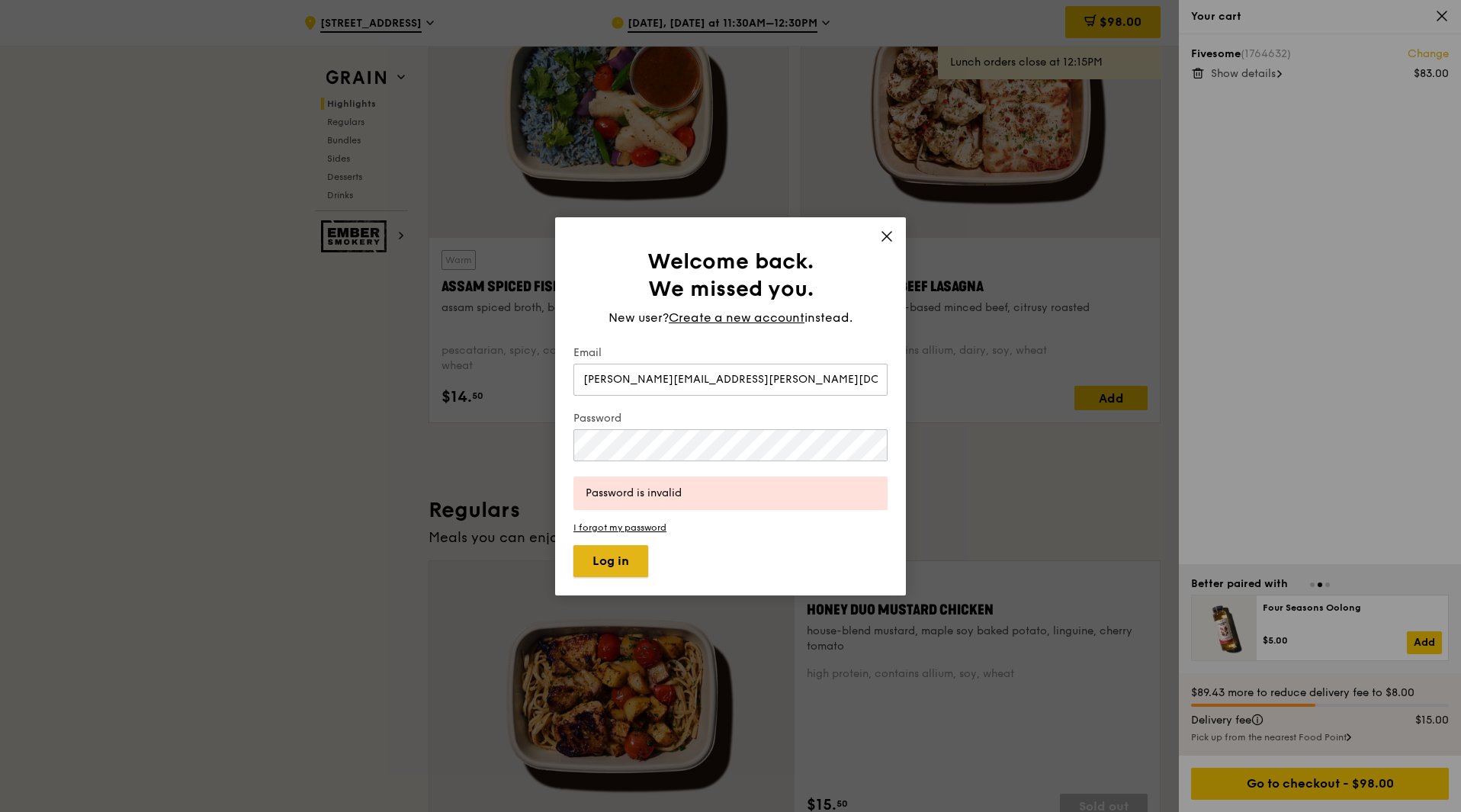
click at [640, 569] on button "Log in" at bounding box center [610, 561] width 75 height 32
click at [632, 526] on link "I forgot my password" at bounding box center [730, 527] width 314 height 10
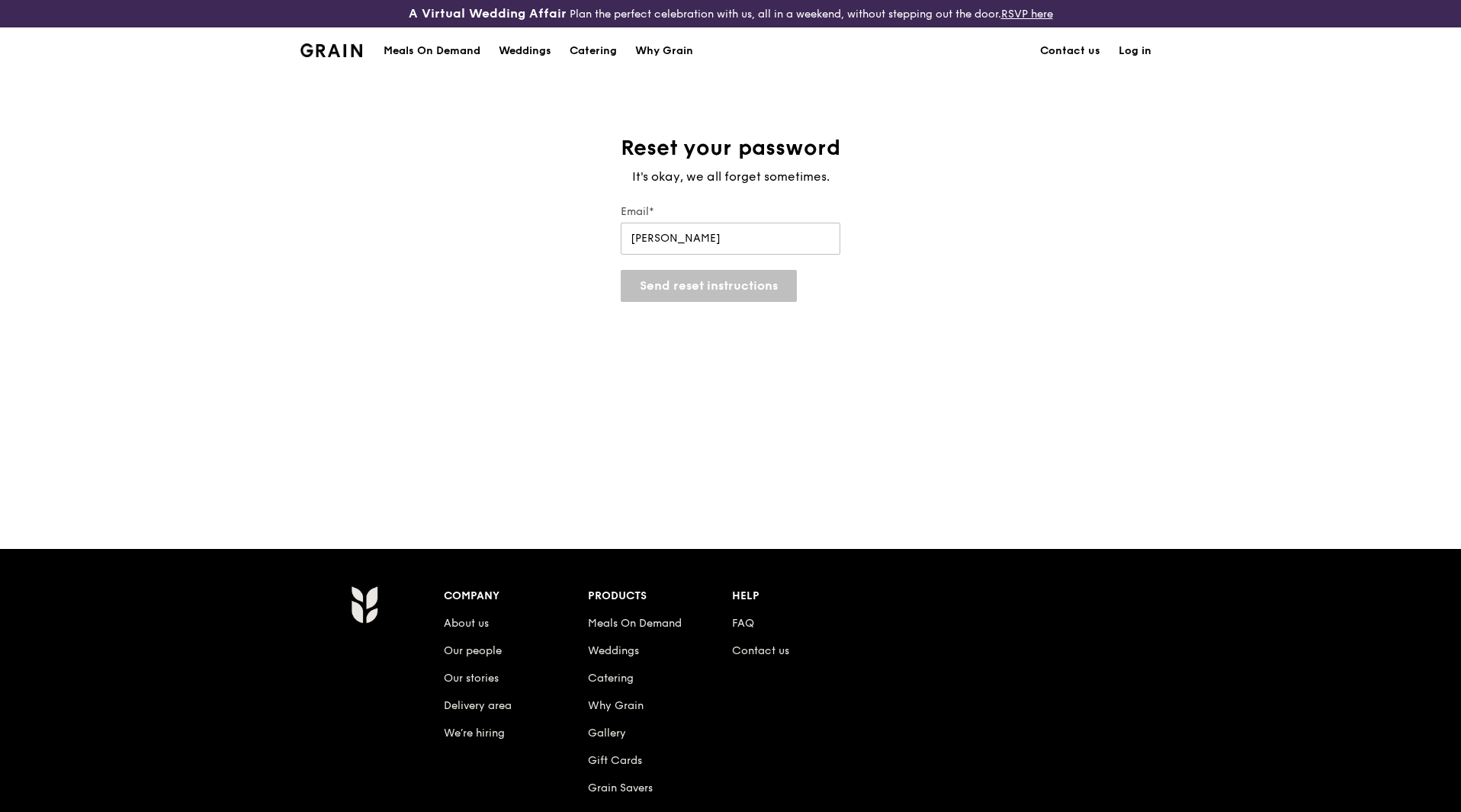
type input "[PERSON_NAME][EMAIL_ADDRESS][PERSON_NAME][DOMAIN_NAME]"
click at [645, 282] on button "Send reset instructions" at bounding box center [708, 286] width 176 height 32
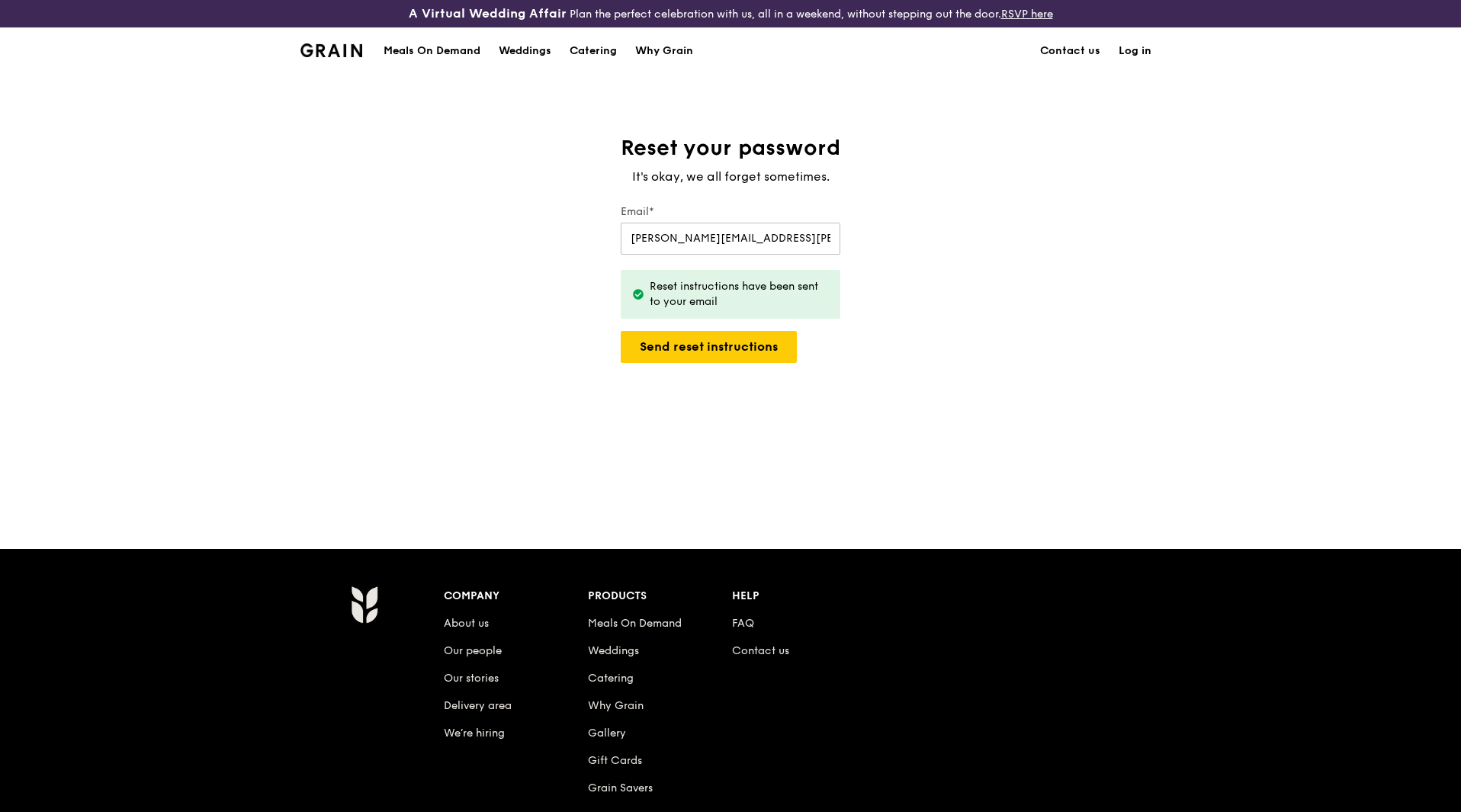
drag, startPoint x: 518, startPoint y: 359, endPoint x: 612, endPoint y: 294, distance: 114.3
click at [519, 358] on div "Reset your password It's okay, we all forget sometimes. Email* [PERSON_NAME][EM…" at bounding box center [730, 311] width 1461 height 354
click at [693, 295] on div "Reset instructions have been sent to your email" at bounding box center [739, 294] width 178 height 30
click at [690, 344] on button "Send reset instructions" at bounding box center [708, 347] width 176 height 32
click at [442, 416] on div "Reset your password It's okay, we all forget sometimes. Email* [PERSON_NAME][EM…" at bounding box center [730, 311] width 1461 height 354
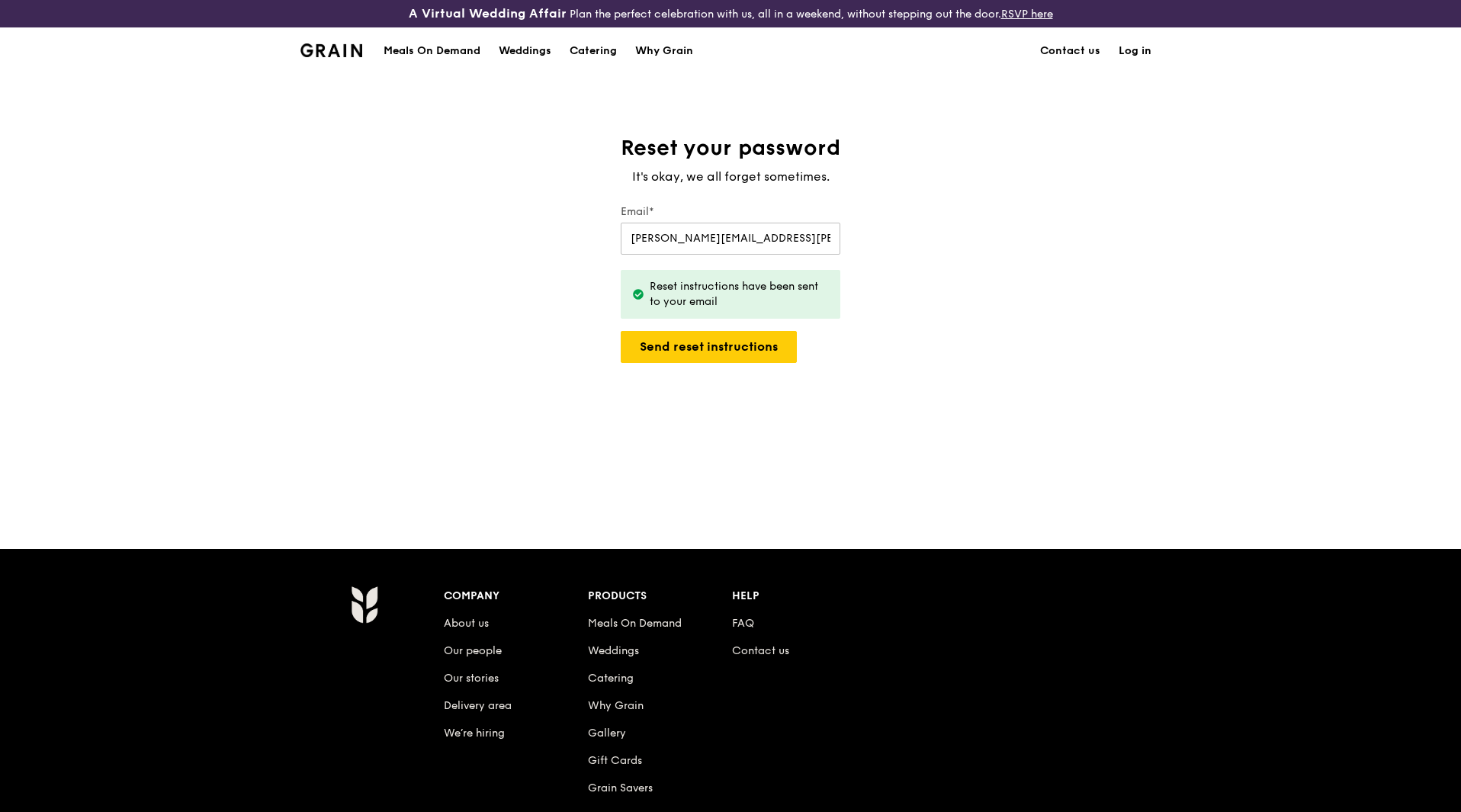
click at [949, 358] on div "Reset your password It's okay, we all forget sometimes. Email* [PERSON_NAME][EM…" at bounding box center [730, 311] width 1461 height 354
click at [678, 413] on div "Reset your password It's okay, we all forget sometimes. Email* [PERSON_NAME][EM…" at bounding box center [730, 311] width 1461 height 354
click at [772, 237] on input "[PERSON_NAME][EMAIL_ADDRESS][PERSON_NAME][DOMAIN_NAME]" at bounding box center [730, 238] width 220 height 32
click at [608, 412] on div "Reset your password It's okay, we all forget sometimes. Email* [PERSON_NAME][EM…" at bounding box center [730, 311] width 1461 height 354
click at [822, 449] on div "Reset your password It's okay, we all forget sometimes. Email* [PERSON_NAME][EM…" at bounding box center [730, 311] width 1461 height 354
